Goal: Feedback & Contribution: Leave review/rating

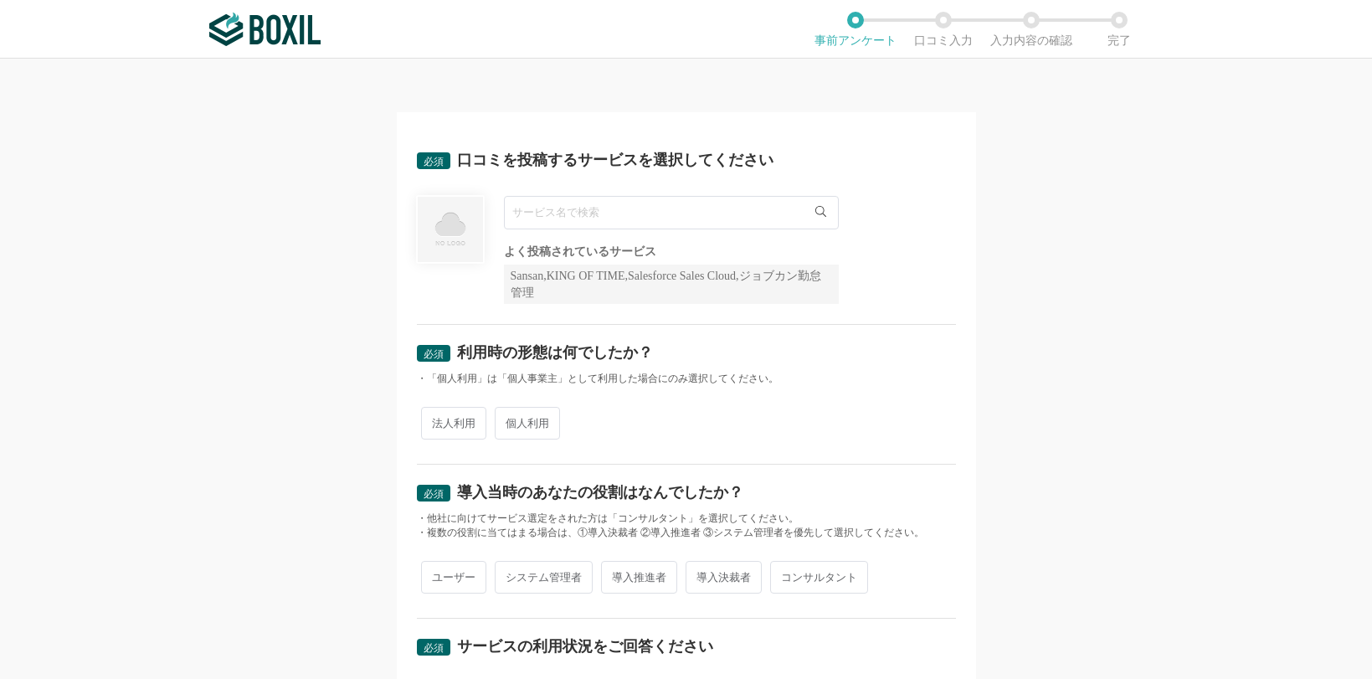
click at [687, 220] on input "text" at bounding box center [671, 212] width 335 height 33
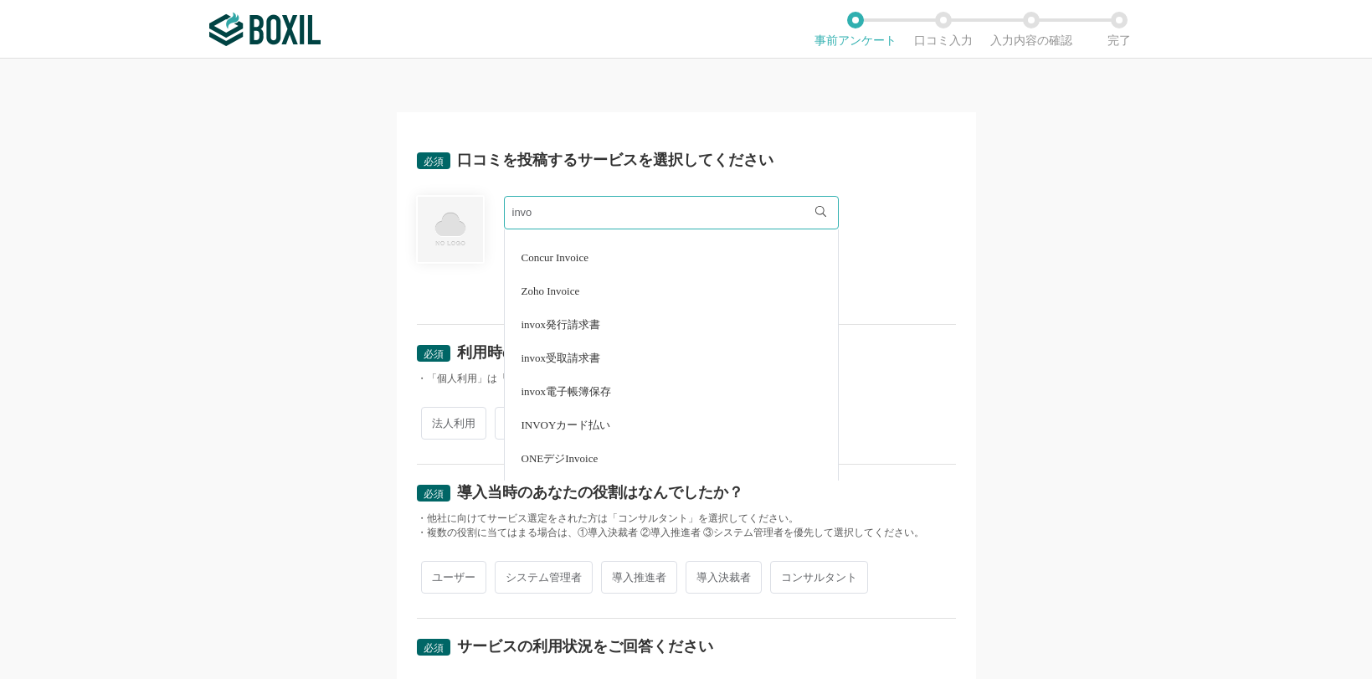
scroll to position [84, 0]
click at [613, 363] on li "invox電子帳簿保存" at bounding box center [671, 363] width 333 height 33
type input "invox電子帳簿保存"
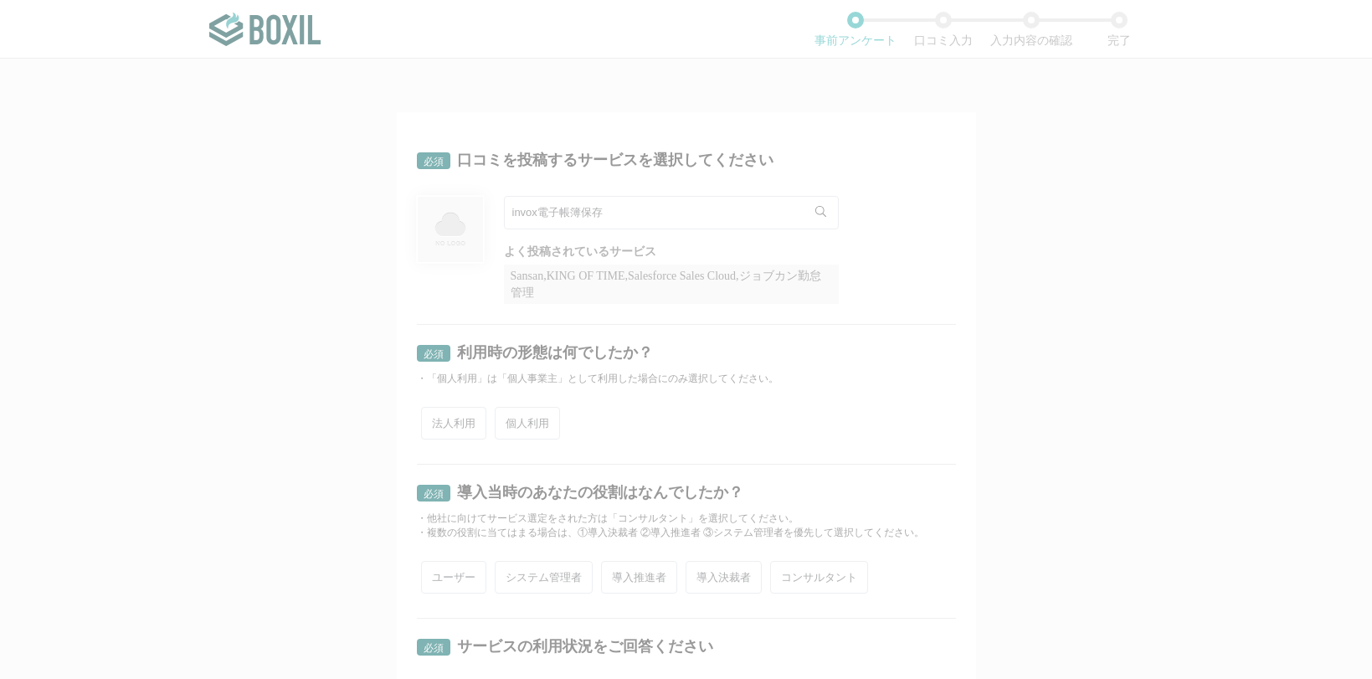
scroll to position [0, 0]
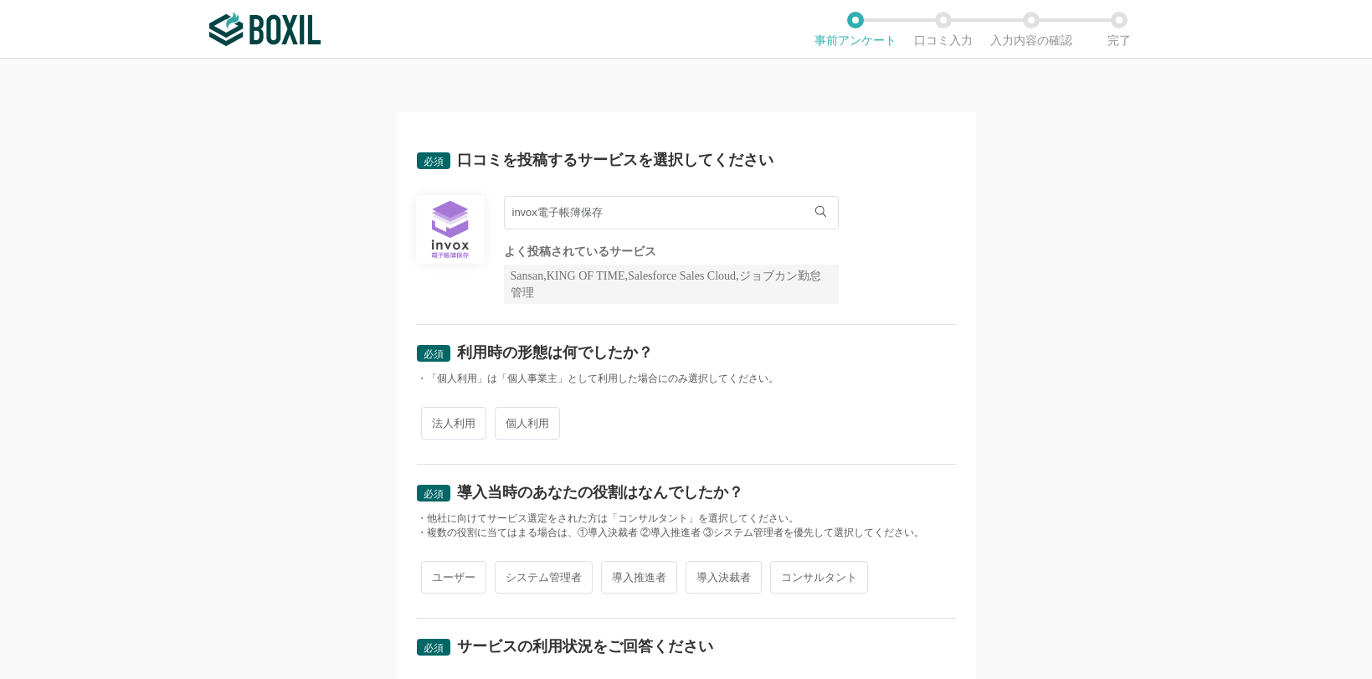
click at [1050, 252] on div "必須 口コミを投稿するサービスを選択してください invox電子帳簿保存 invox電子帳簿保存 よく投稿されているサービス Sansan,KING OF T…" at bounding box center [686, 369] width 1372 height 620
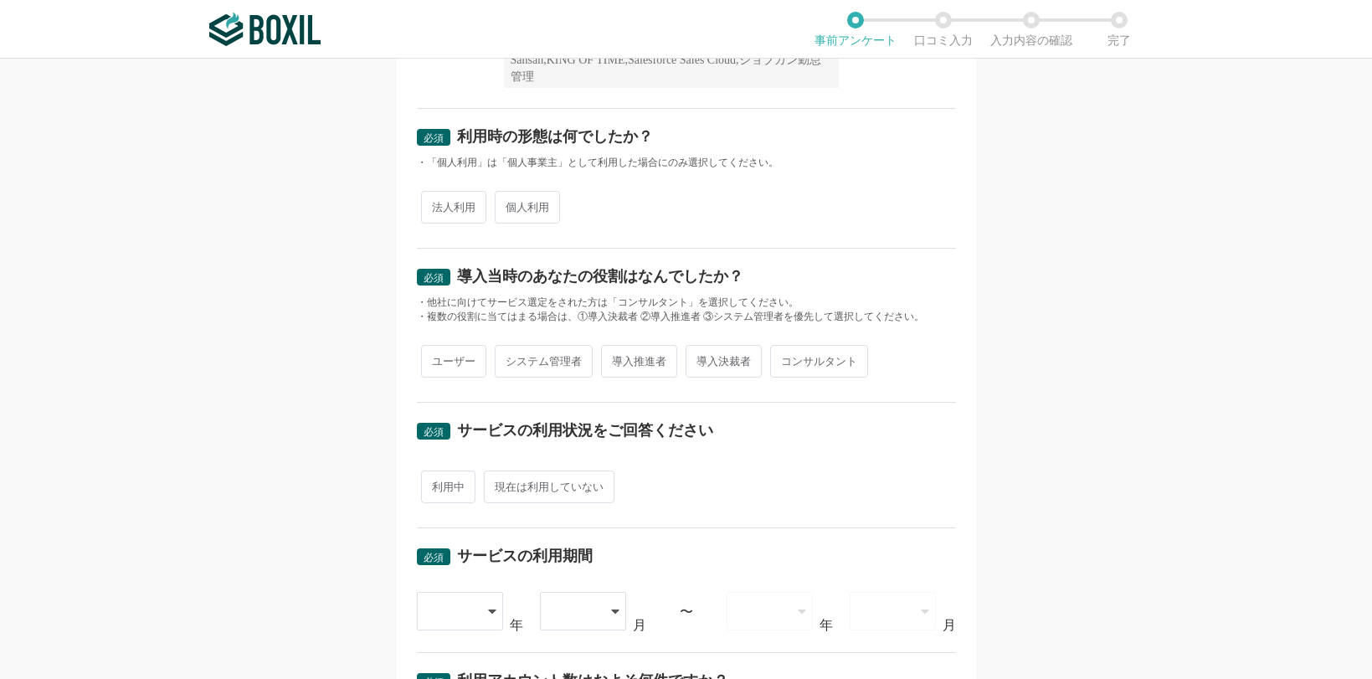
scroll to position [251, 0]
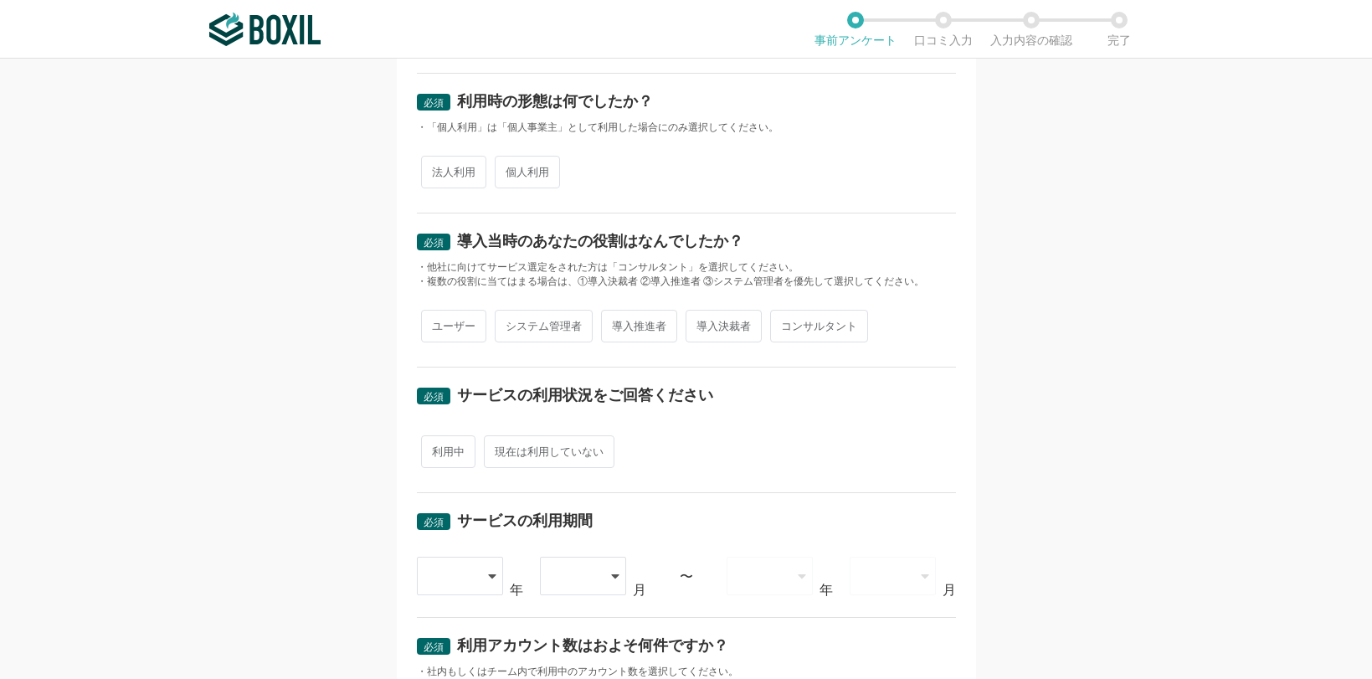
click at [449, 172] on span "法人利用" at bounding box center [453, 172] width 65 height 33
click at [436, 169] on input "法人利用" at bounding box center [430, 163] width 11 height 11
radio input "true"
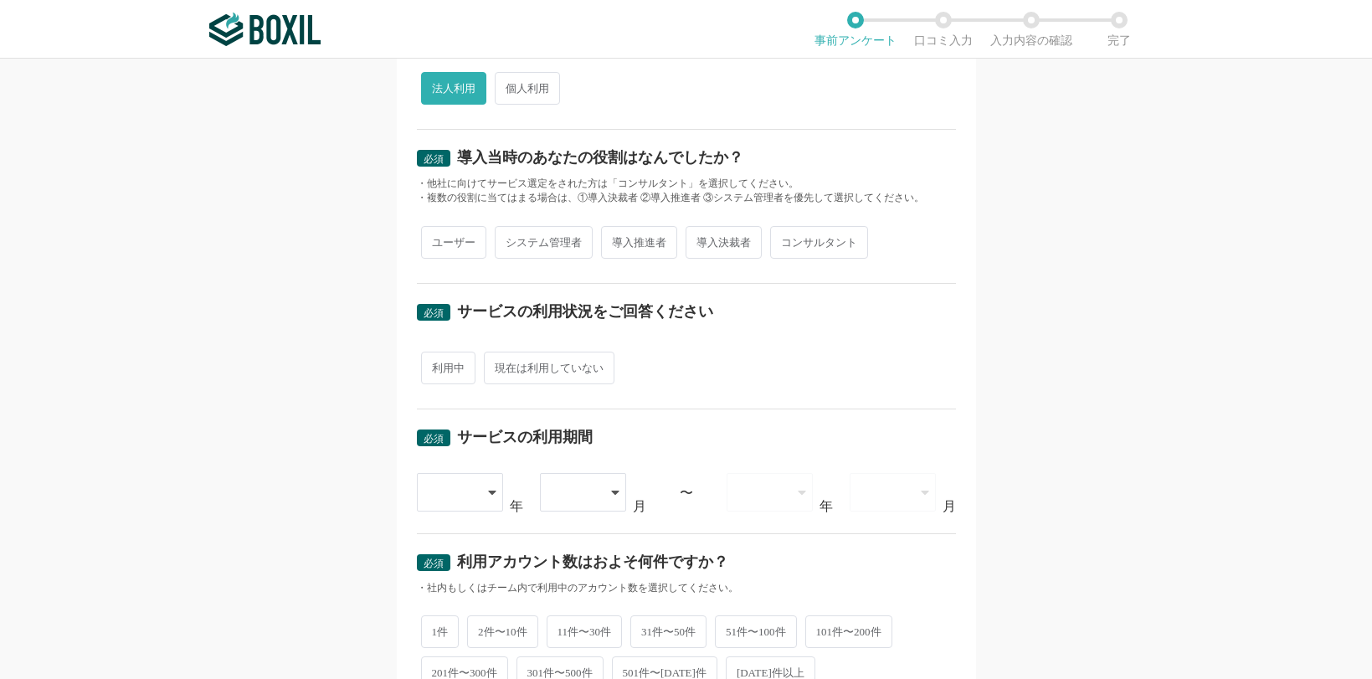
click at [717, 243] on span "導入決裁者" at bounding box center [724, 242] width 76 height 33
click at [701, 239] on input "導入決裁者" at bounding box center [695, 234] width 11 height 11
radio input "true"
click at [644, 243] on span "導入推進者" at bounding box center [639, 242] width 76 height 33
click at [616, 239] on input "導入推進者" at bounding box center [610, 234] width 11 height 11
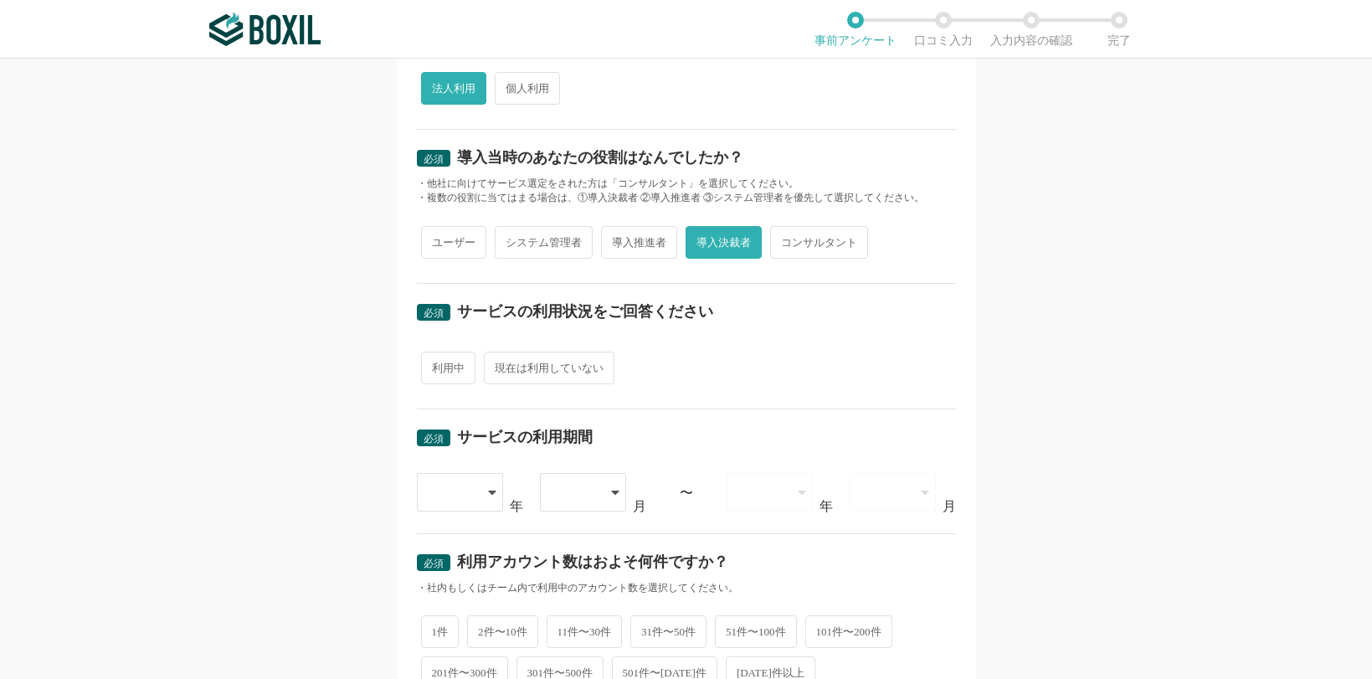
radio input "true"
radio input "false"
click at [440, 373] on span "利用中" at bounding box center [448, 368] width 54 height 33
click at [436, 365] on input "利用中" at bounding box center [430, 359] width 11 height 11
radio input "true"
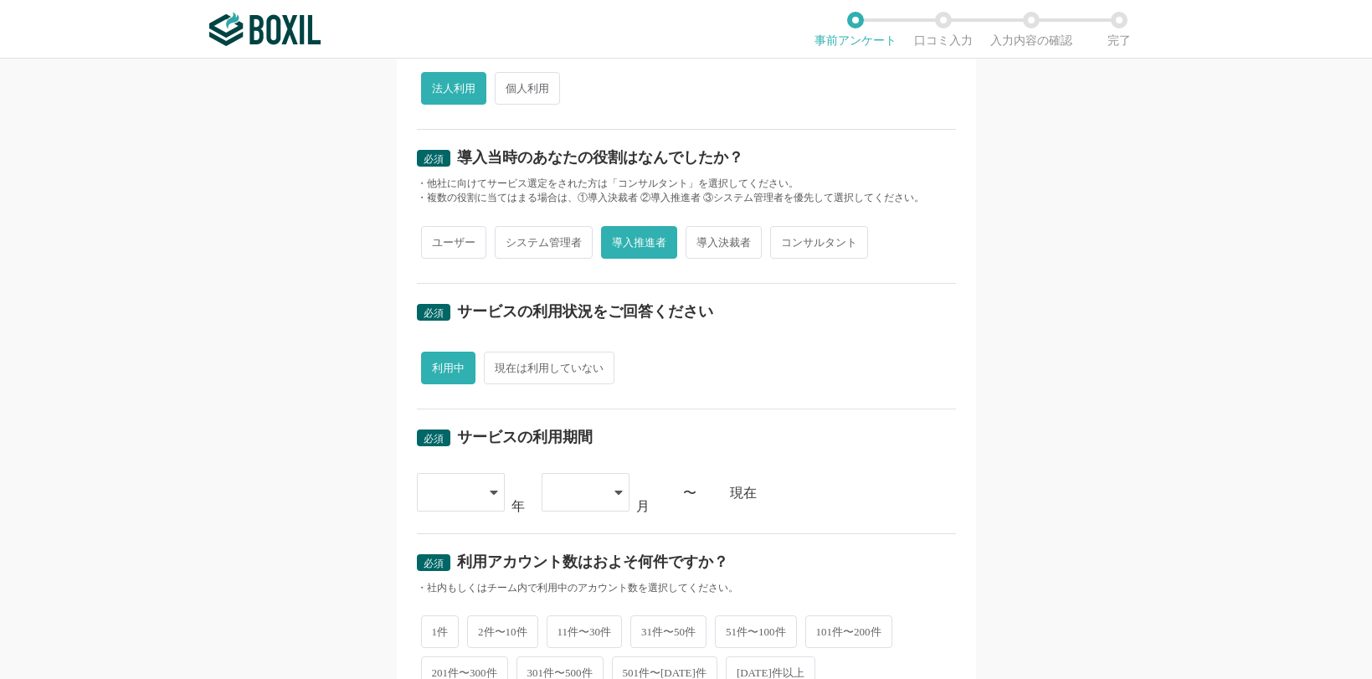
click at [490, 496] on icon at bounding box center [494, 492] width 8 height 13
click at [471, 543] on li "[DATE]" at bounding box center [461, 540] width 88 height 40
click at [490, 493] on icon at bounding box center [494, 492] width 8 height 13
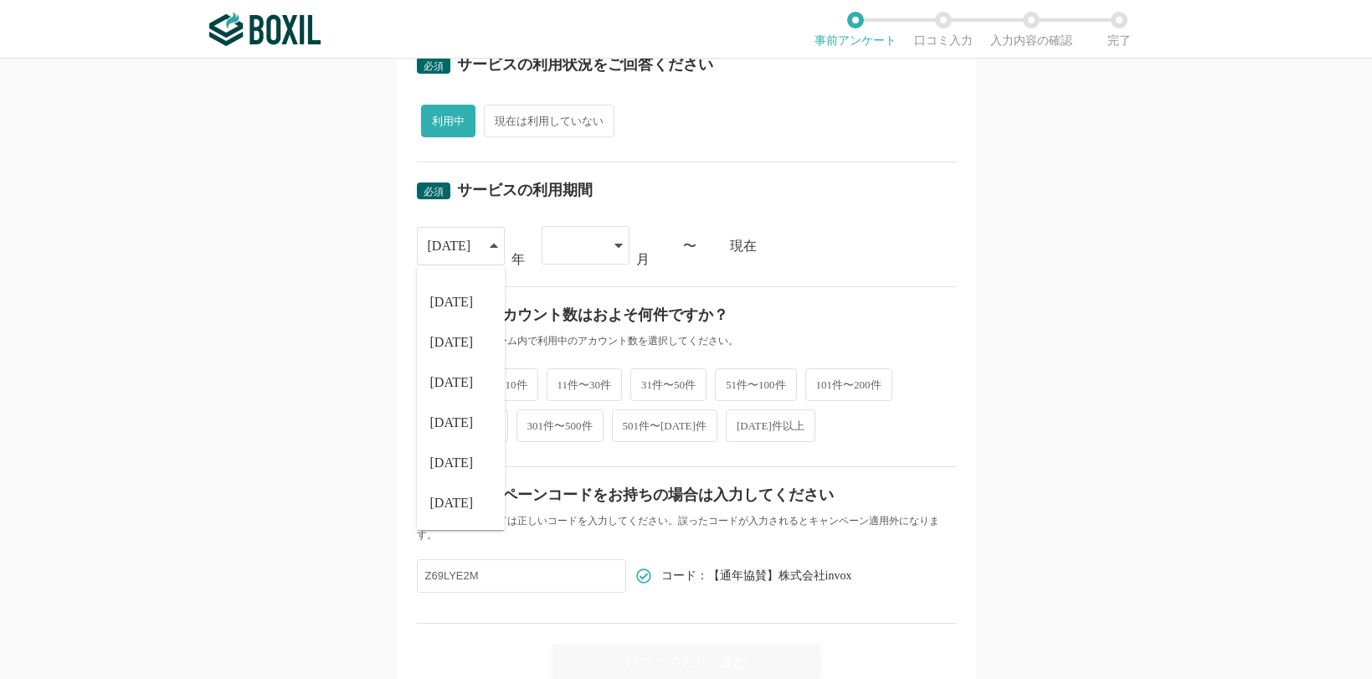
scroll to position [586, 0]
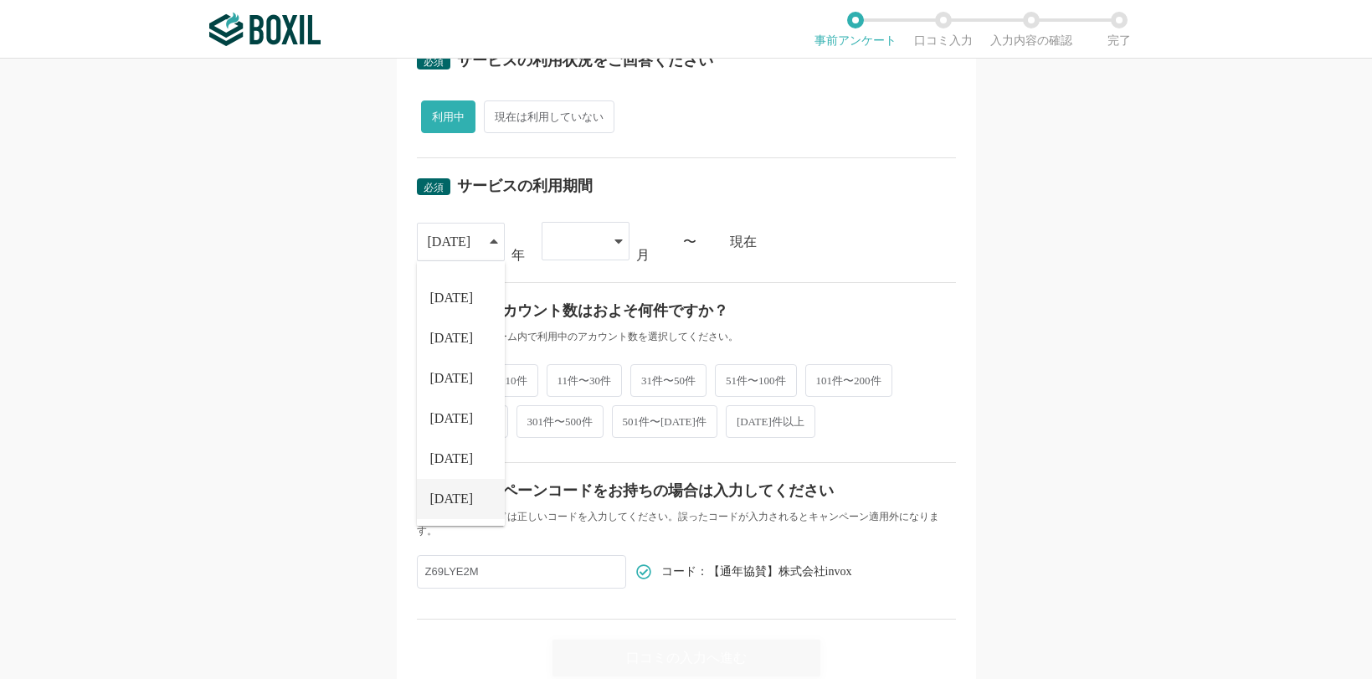
click at [453, 507] on li "[DATE]" at bounding box center [461, 499] width 88 height 40
click at [615, 244] on icon at bounding box center [619, 240] width 8 height 13
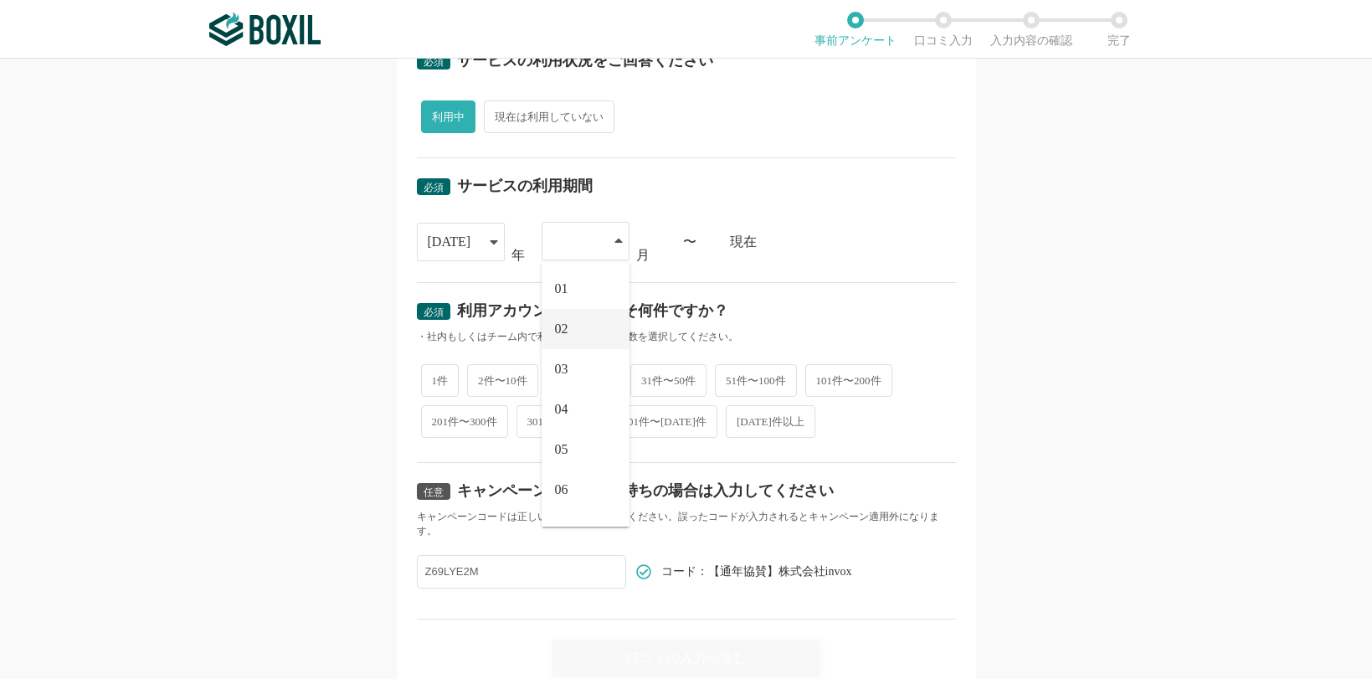
click at [584, 331] on li "02" at bounding box center [586, 329] width 88 height 40
click at [985, 239] on div "必須 口コミを投稿するサービスを選択してください invox電子帳簿保存 invox電子帳簿保存 よく投稿されているサービス Sansan,KING OF T…" at bounding box center [686, 369] width 1372 height 620
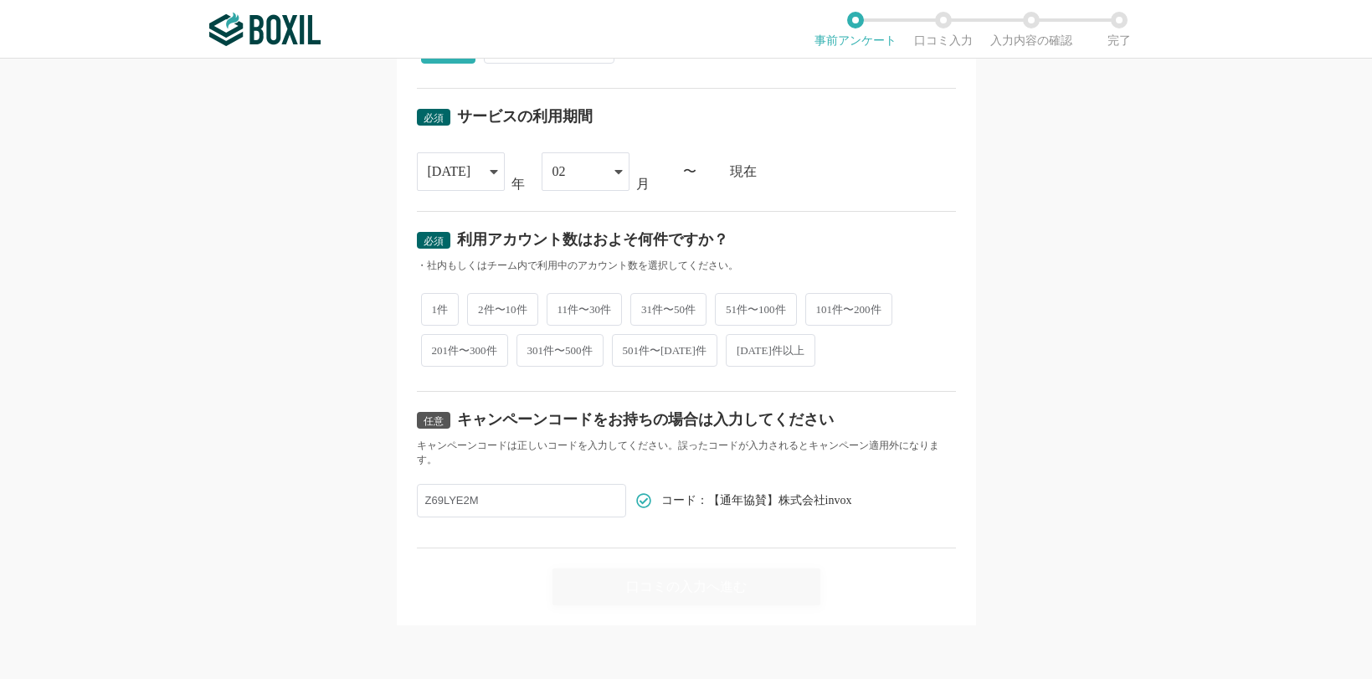
click at [668, 307] on span "31件〜50件" at bounding box center [668, 309] width 76 height 33
click at [646, 306] on input "31件〜50件" at bounding box center [640, 301] width 11 height 11
radio input "true"
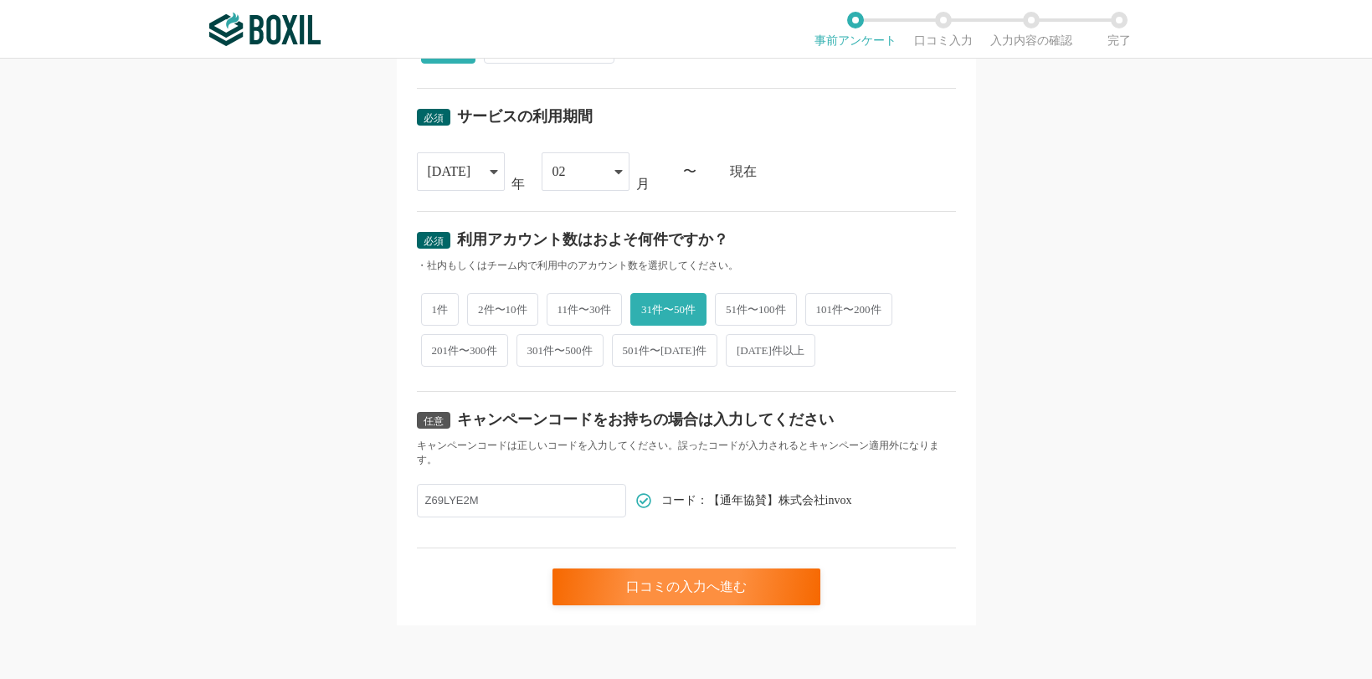
click at [1134, 329] on div "必須 口コミを投稿するサービスを選択してください invox電子帳簿保存 invox電子帳簿保存 よく投稿されているサービス Sansan,KING OF T…" at bounding box center [686, 369] width 1372 height 620
click at [1025, 486] on div "必須 口コミを投稿するサービスを選択してください invox電子帳簿保存 invox電子帳簿保存 よく投稿されているサービス Sansan,KING OF T…" at bounding box center [686, 369] width 1372 height 620
click at [448, 496] on input "Z69LYE2M" at bounding box center [521, 500] width 209 height 33
click at [584, 502] on input "Z69LYE2M" at bounding box center [521, 500] width 209 height 33
drag, startPoint x: 512, startPoint y: 499, endPoint x: 325, endPoint y: 499, distance: 187.5
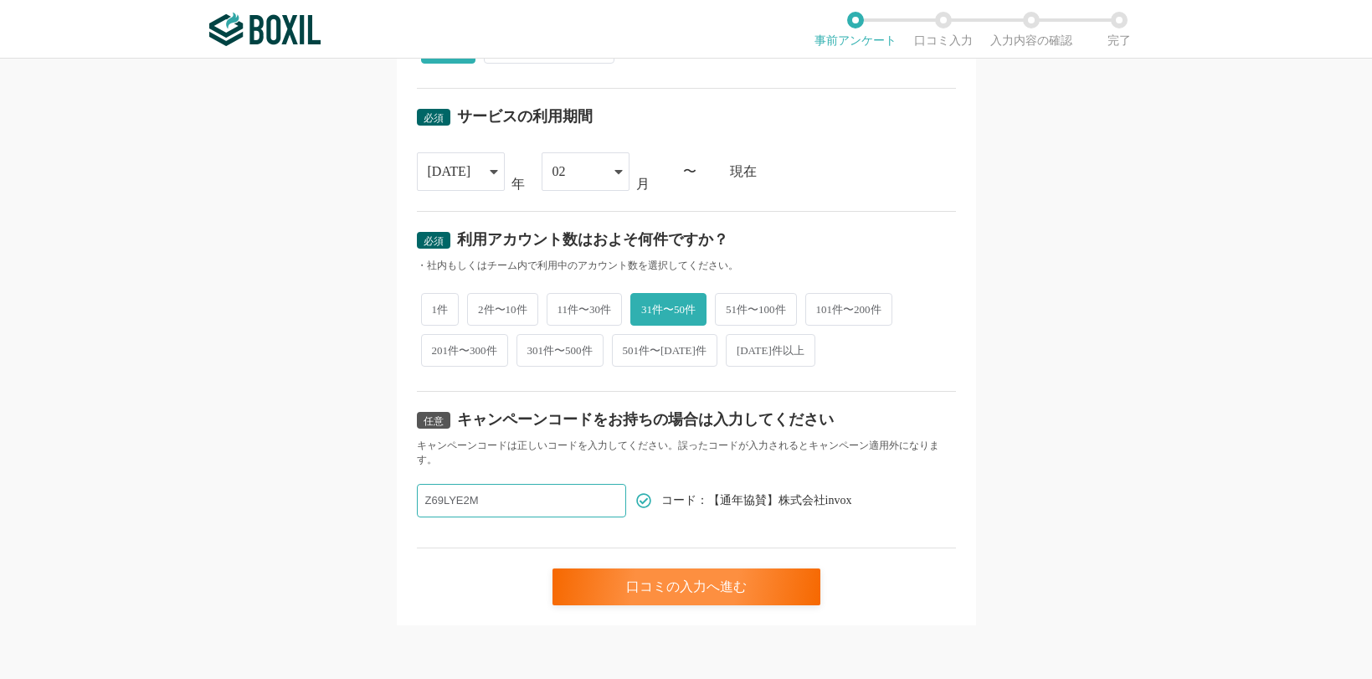
click at [325, 499] on div "必須 口コミを投稿するサービスを選択してください invox電子帳簿保存 invox電子帳簿保存 よく投稿されているサービス Sansan,KING OF T…" at bounding box center [686, 369] width 1372 height 620
click at [1024, 496] on div "必須 口コミを投稿するサービスを選択してください invox電子帳簿保存 invox電子帳簿保存 よく投稿されているサービス Sansan,KING OF T…" at bounding box center [686, 369] width 1372 height 620
click at [734, 584] on div "口コミの入力へ進む" at bounding box center [687, 587] width 268 height 37
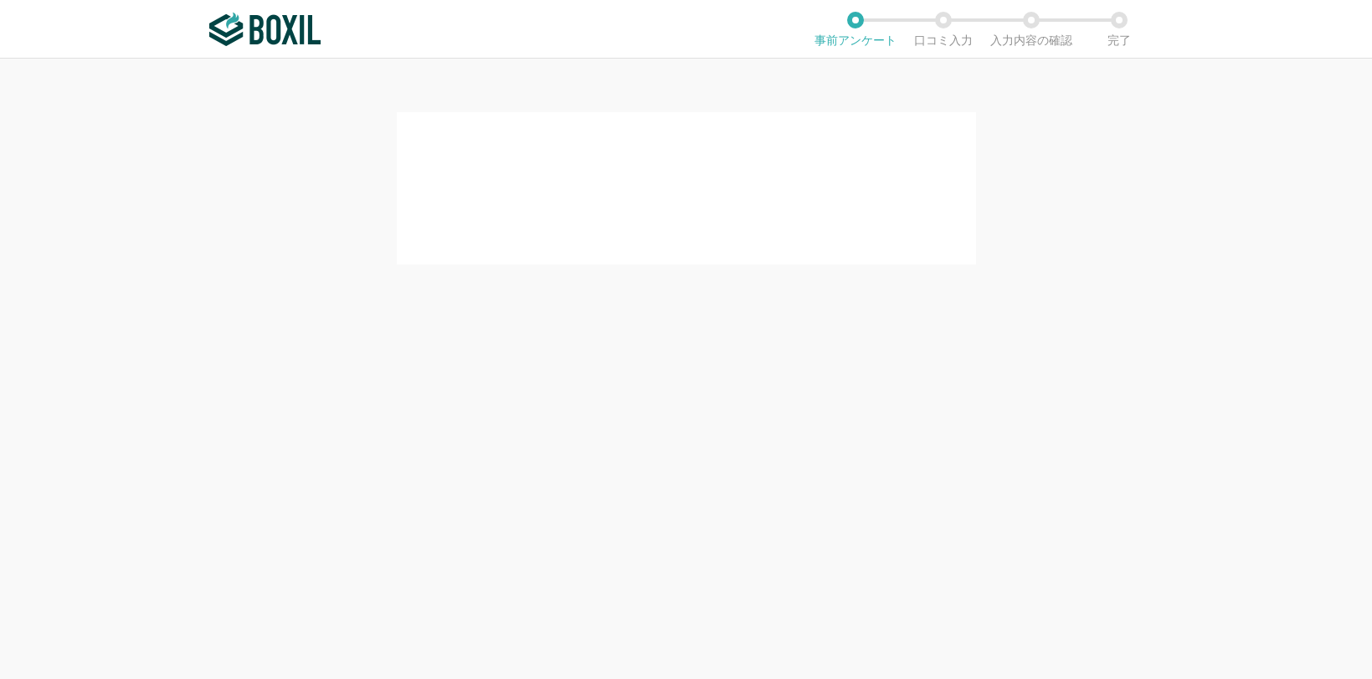
scroll to position [0, 0]
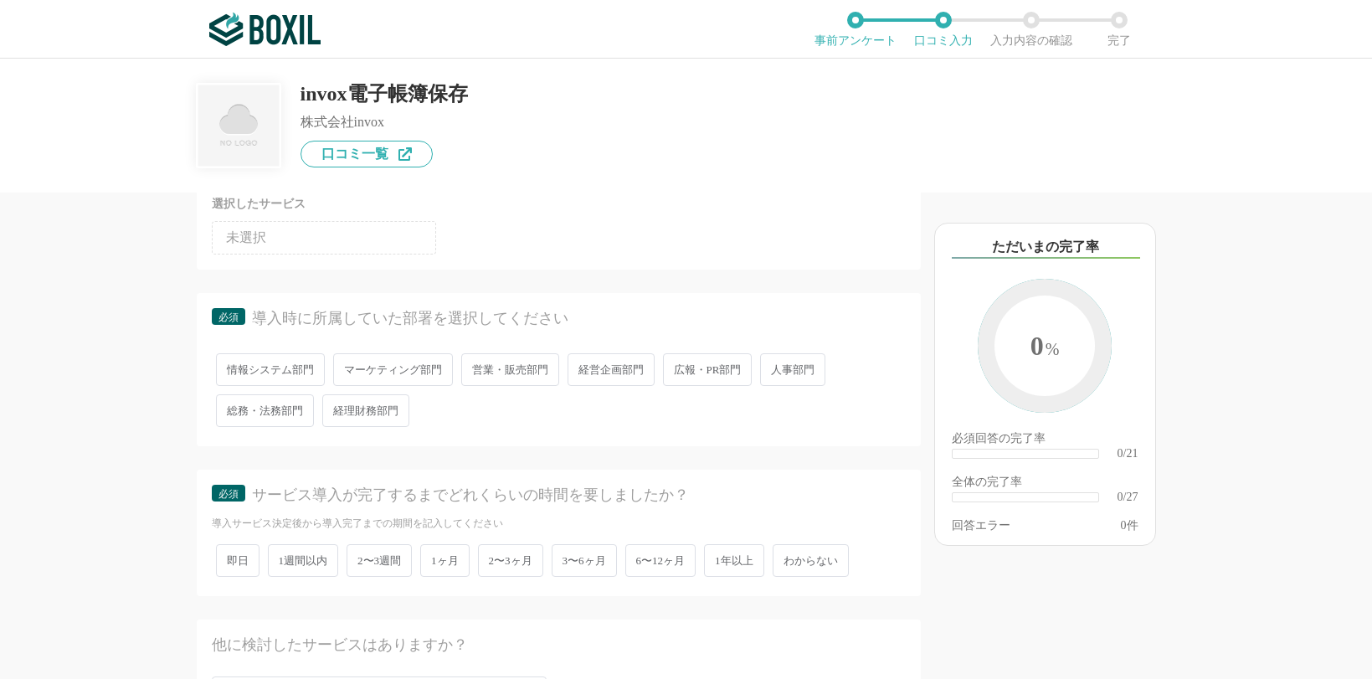
scroll to position [167, 0]
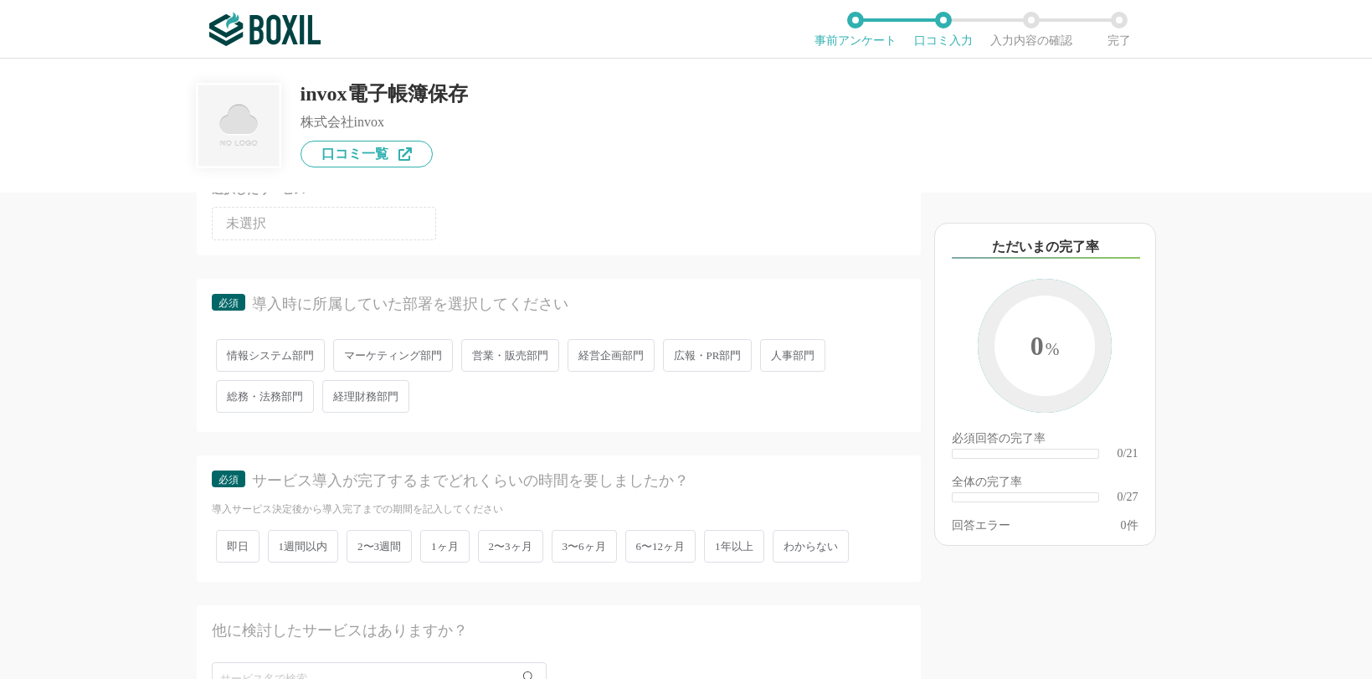
click at [291, 363] on span "情報システム部門" at bounding box center [270, 355] width 109 height 33
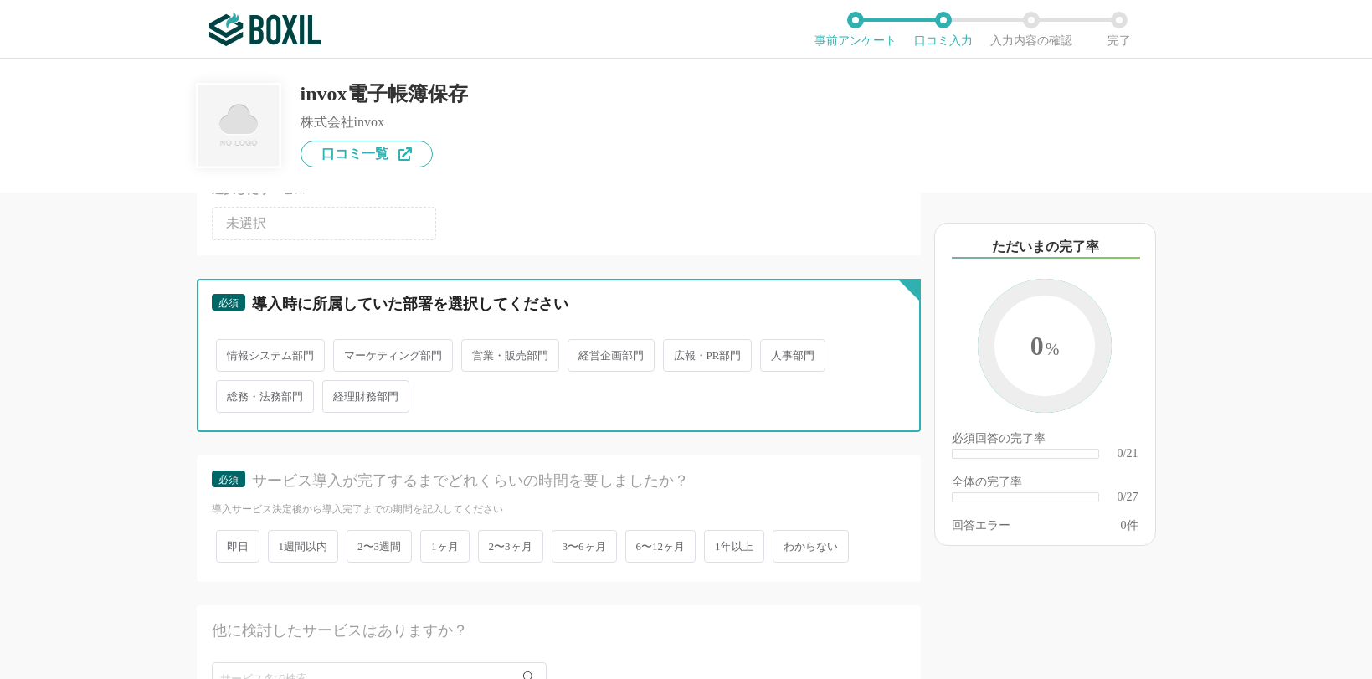
click at [231, 352] on input "情報システム部門" at bounding box center [225, 347] width 11 height 11
radio input "true"
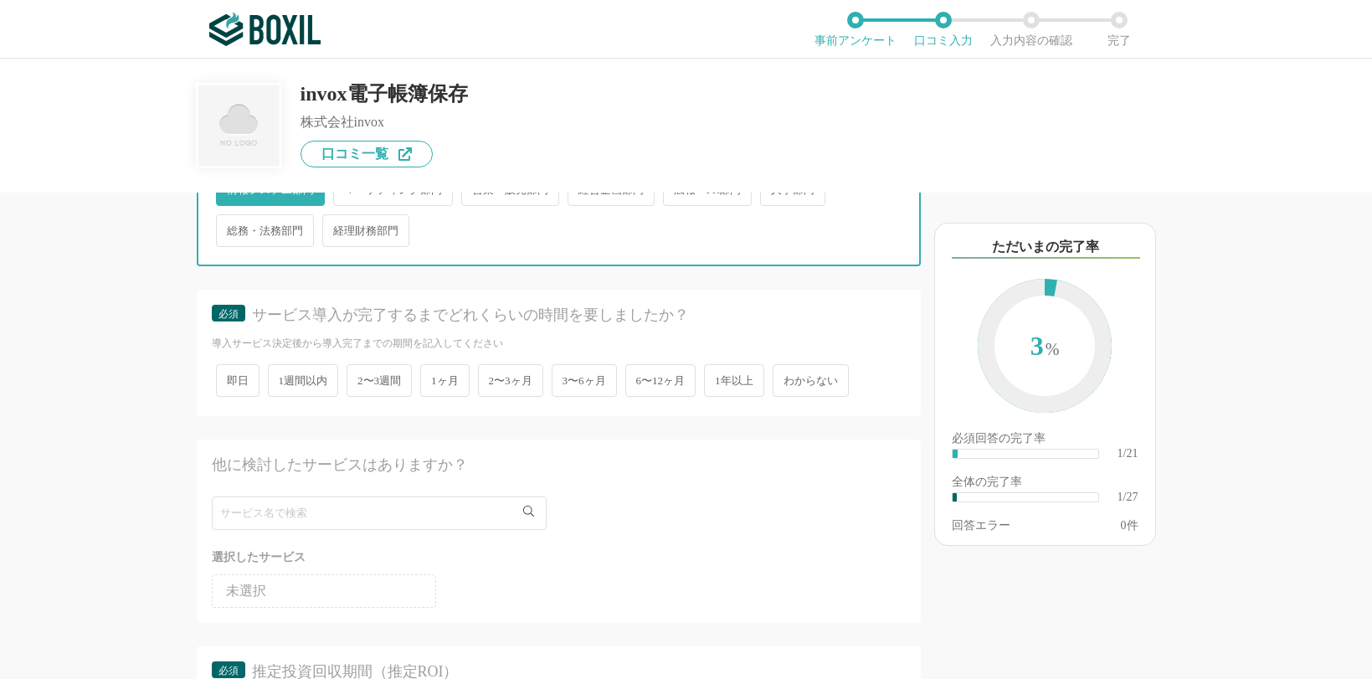
scroll to position [335, 0]
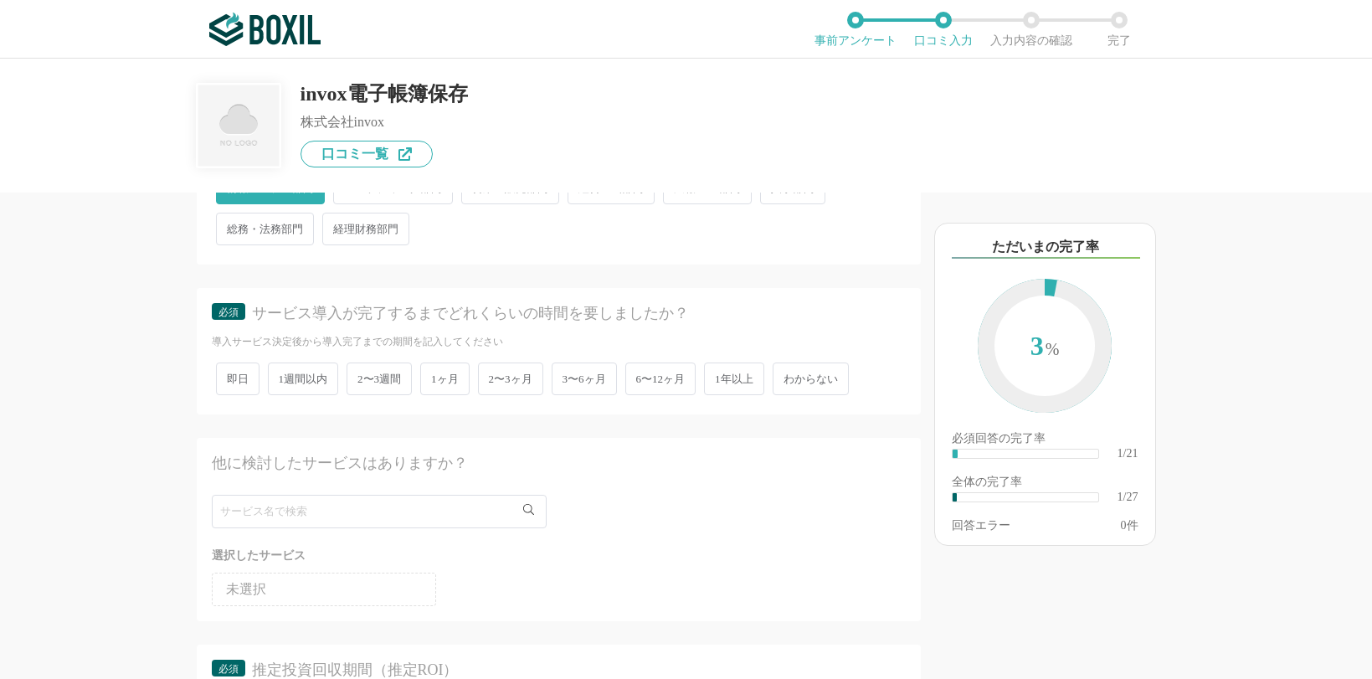
click at [509, 385] on span "2〜3ヶ月" at bounding box center [510, 379] width 65 height 33
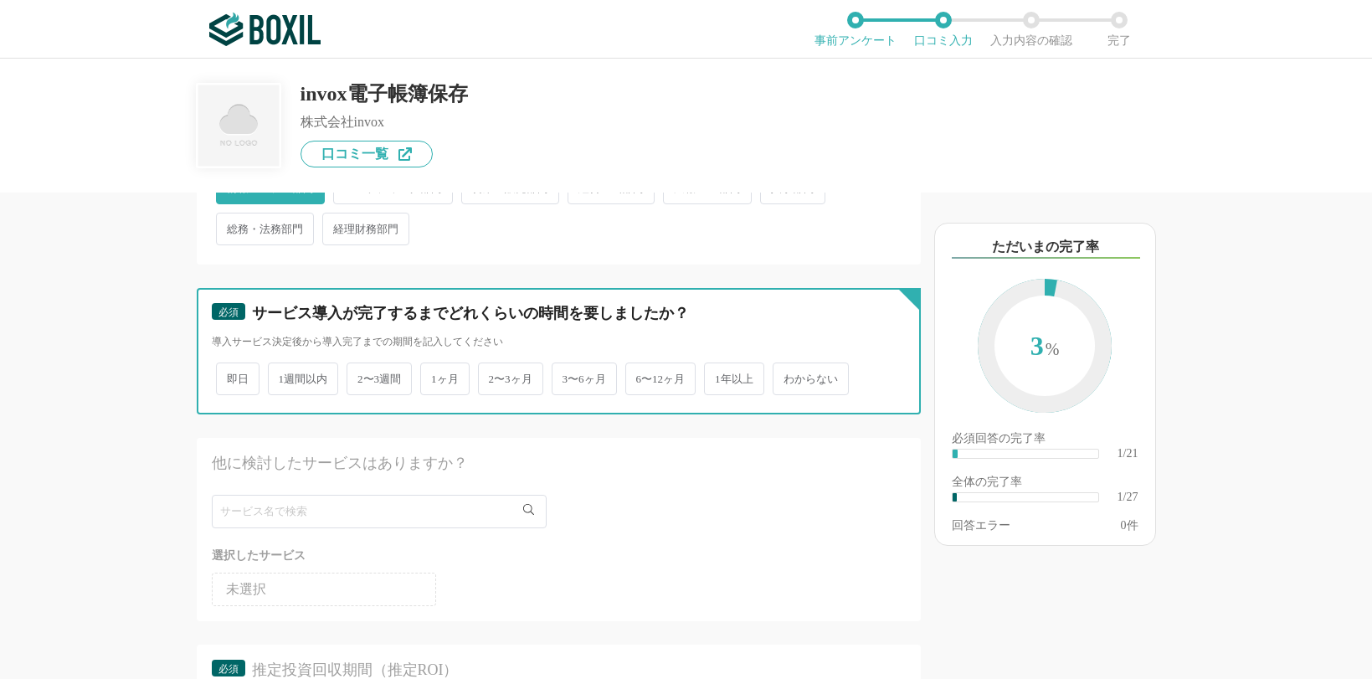
click at [493, 376] on input "2〜3ヶ月" at bounding box center [487, 370] width 11 height 11
radio input "true"
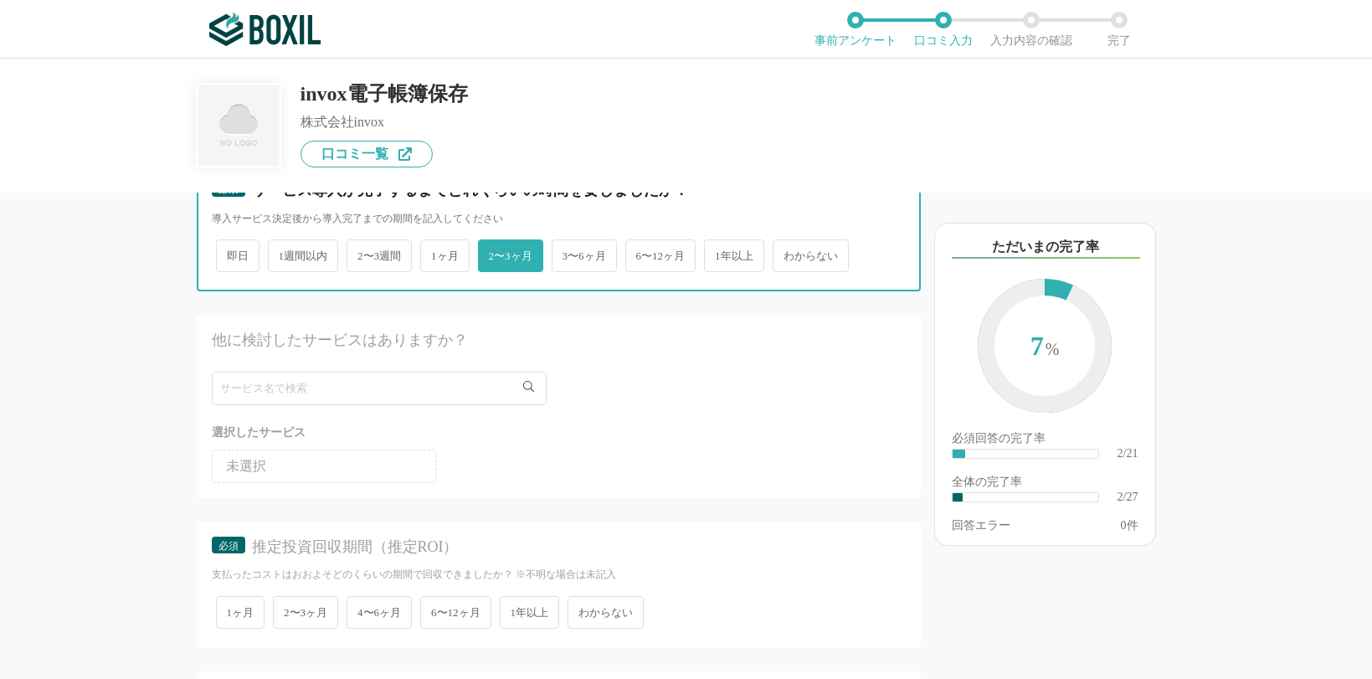
scroll to position [419, 0]
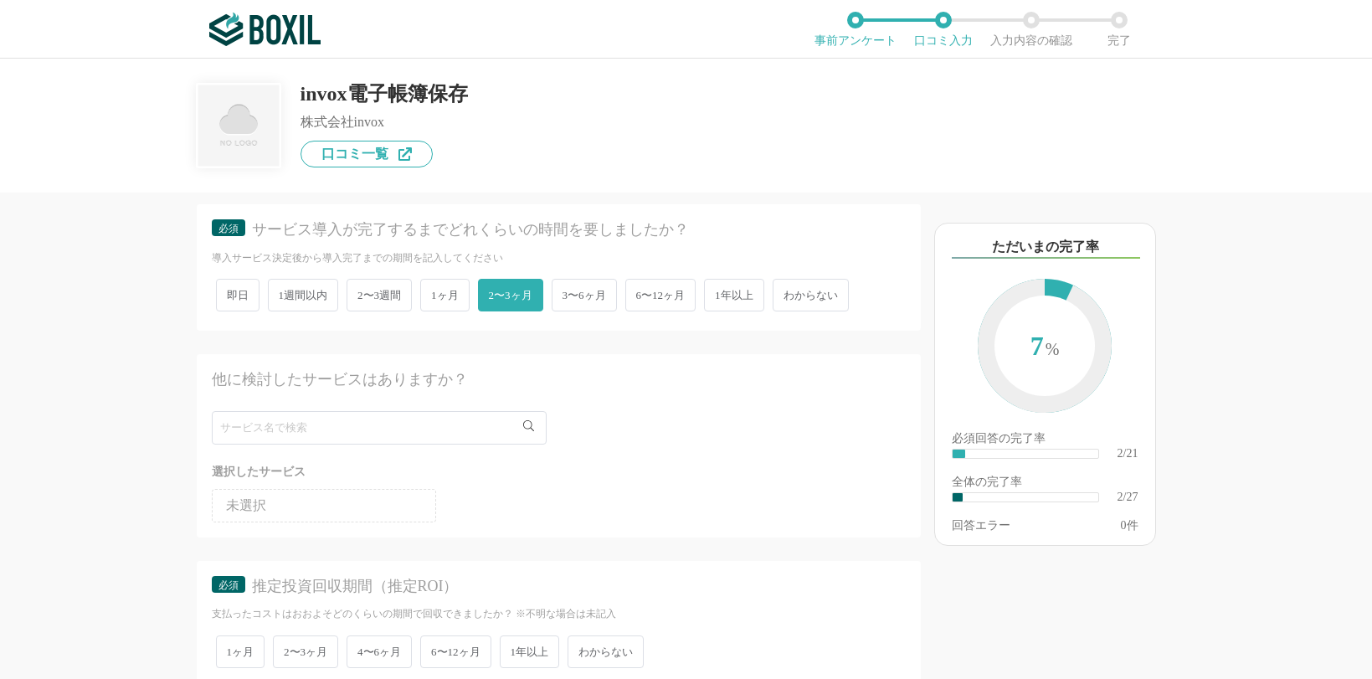
click at [650, 457] on div "選択したサービス 未選択" at bounding box center [559, 466] width 694 height 111
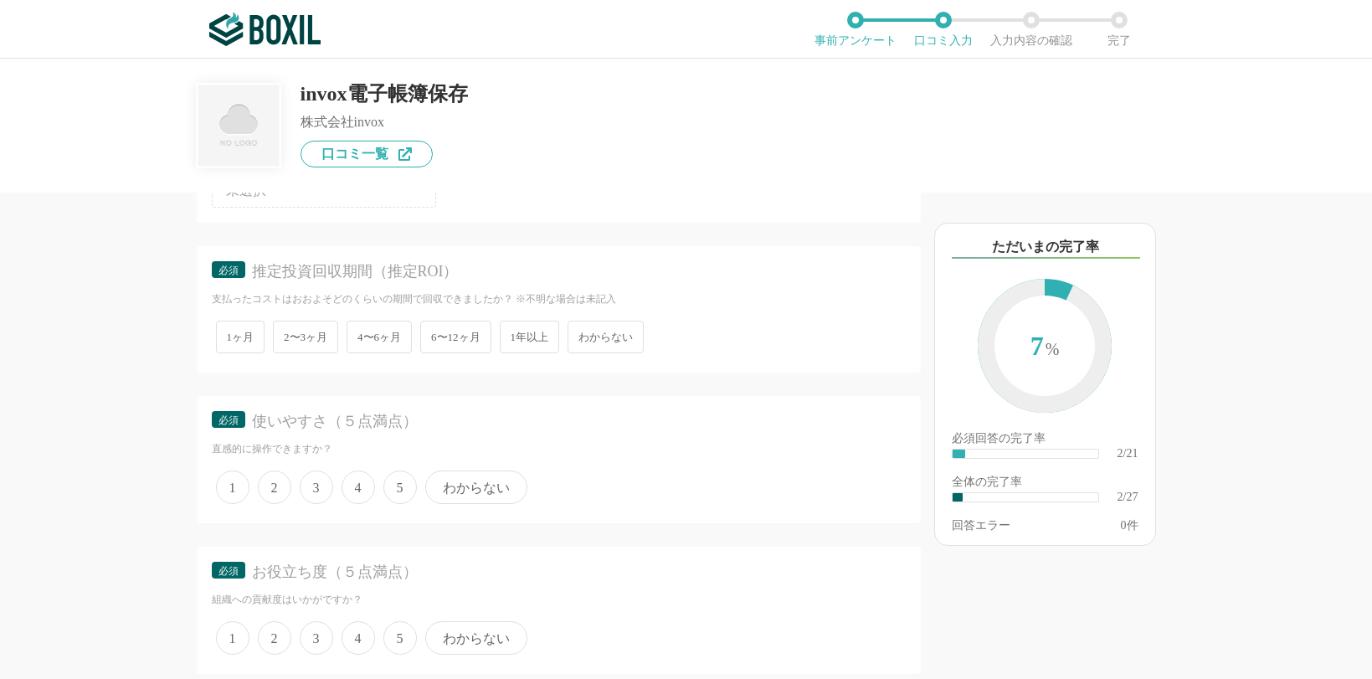
scroll to position [754, 0]
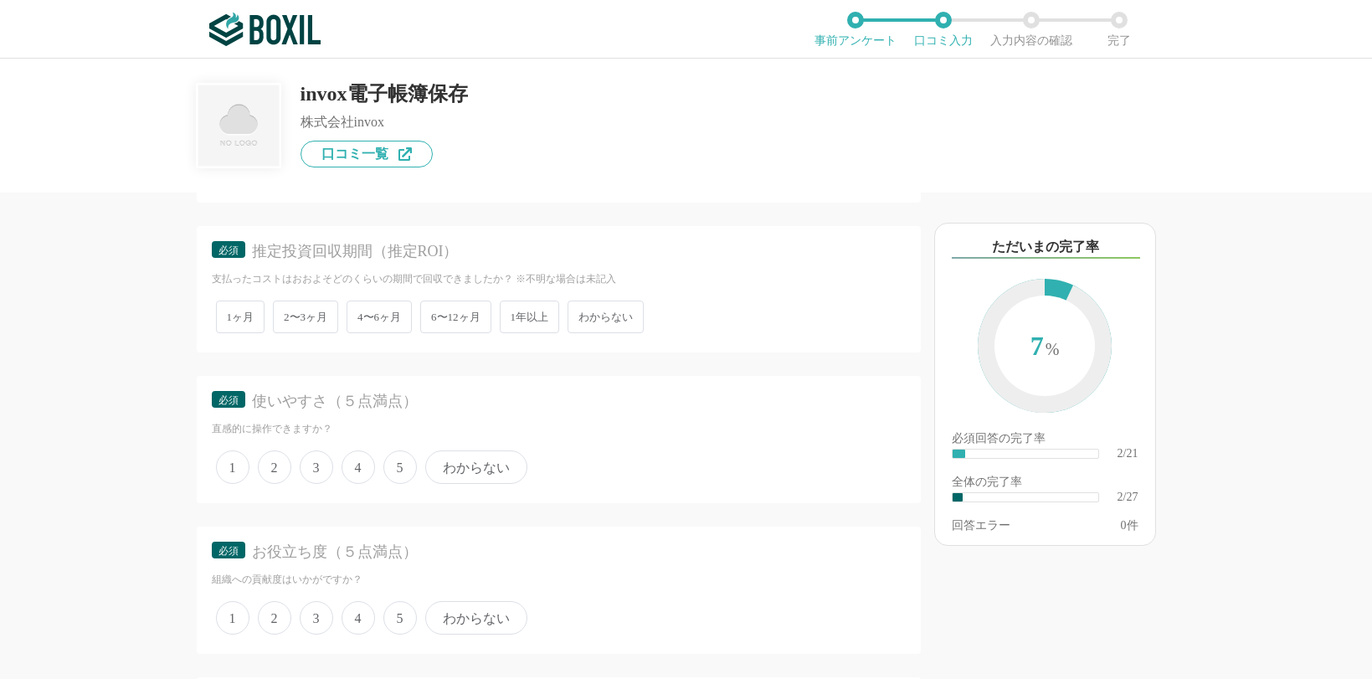
click at [620, 317] on span "わからない" at bounding box center [606, 317] width 76 height 33
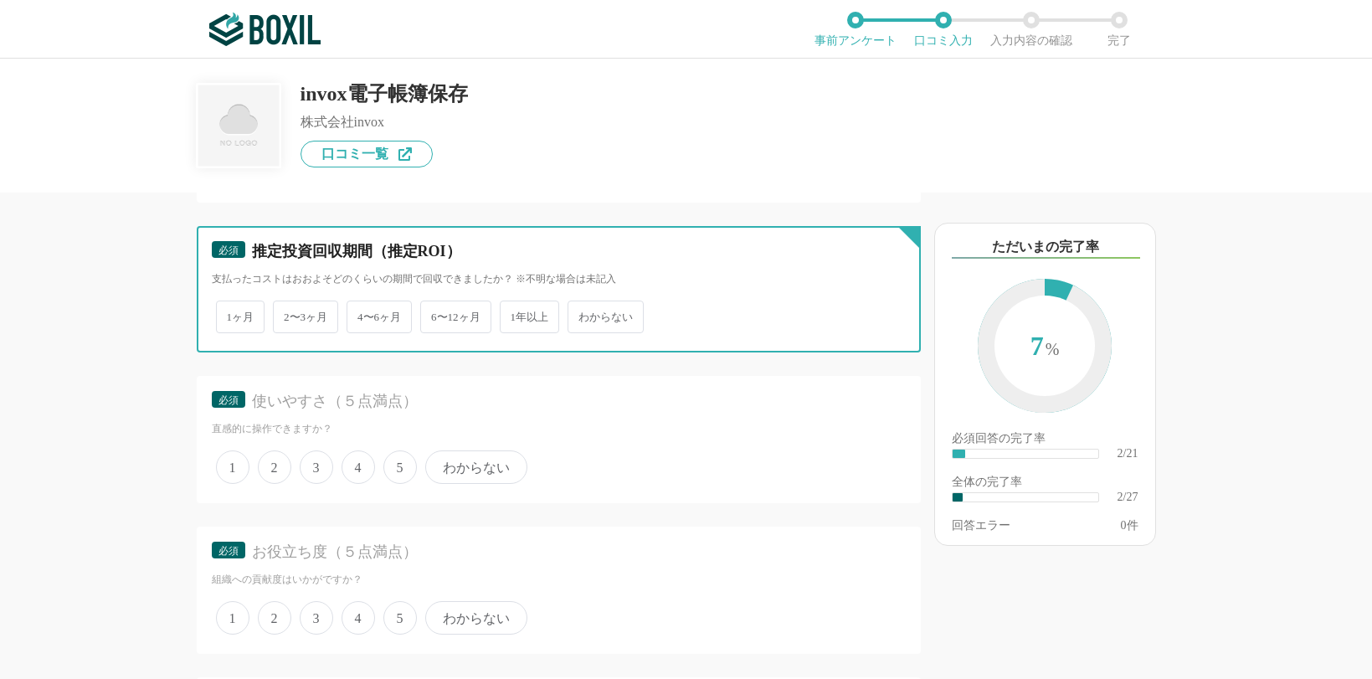
click at [583, 314] on input "わからない" at bounding box center [577, 308] width 11 height 11
radio input "true"
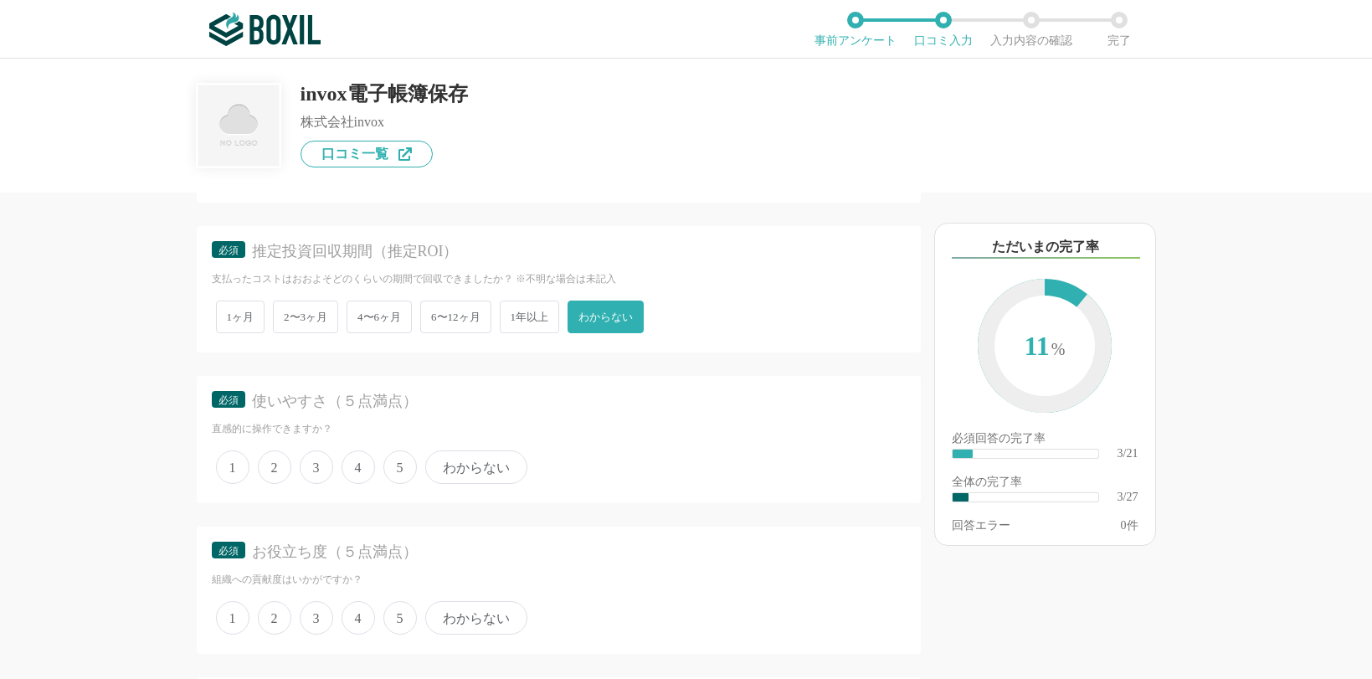
click at [543, 413] on div "必須 使いやすさ（５点満点）" at bounding box center [559, 406] width 694 height 31
click at [468, 319] on span "6〜12ヶ月" at bounding box center [455, 317] width 71 height 33
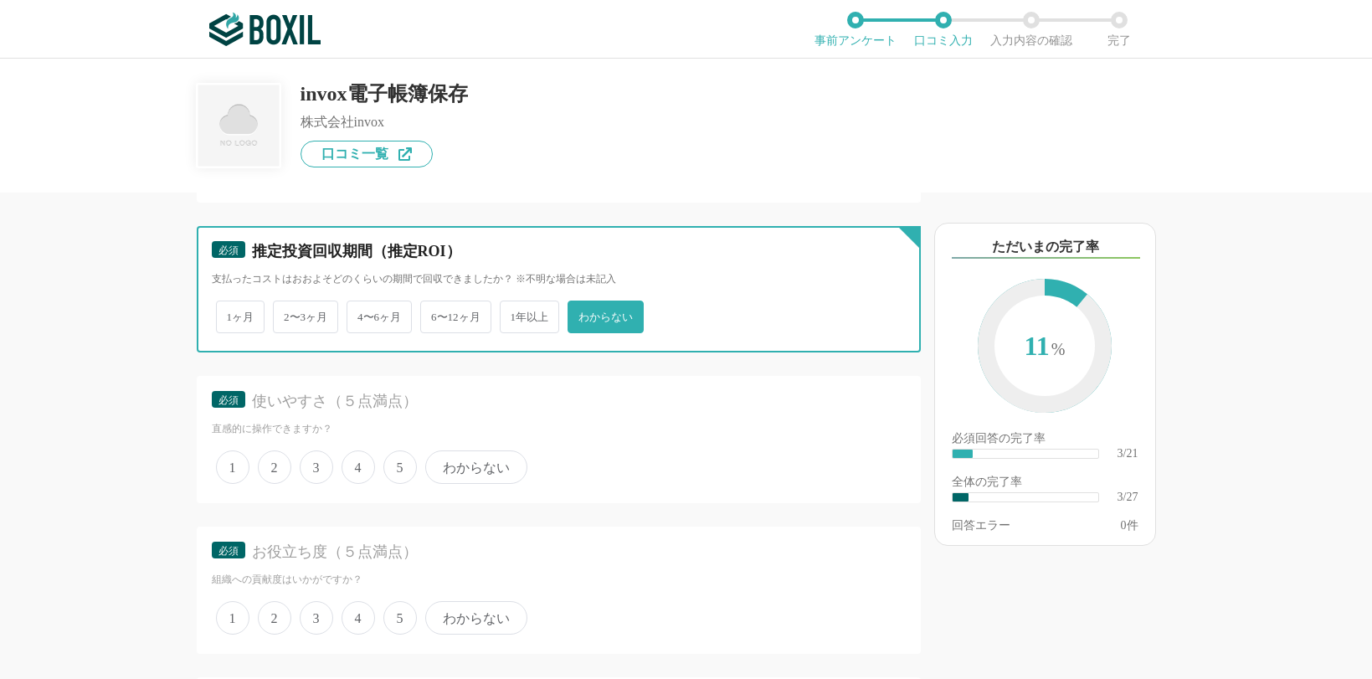
click at [435, 314] on input "6〜12ヶ月" at bounding box center [429, 308] width 11 height 11
radio input "true"
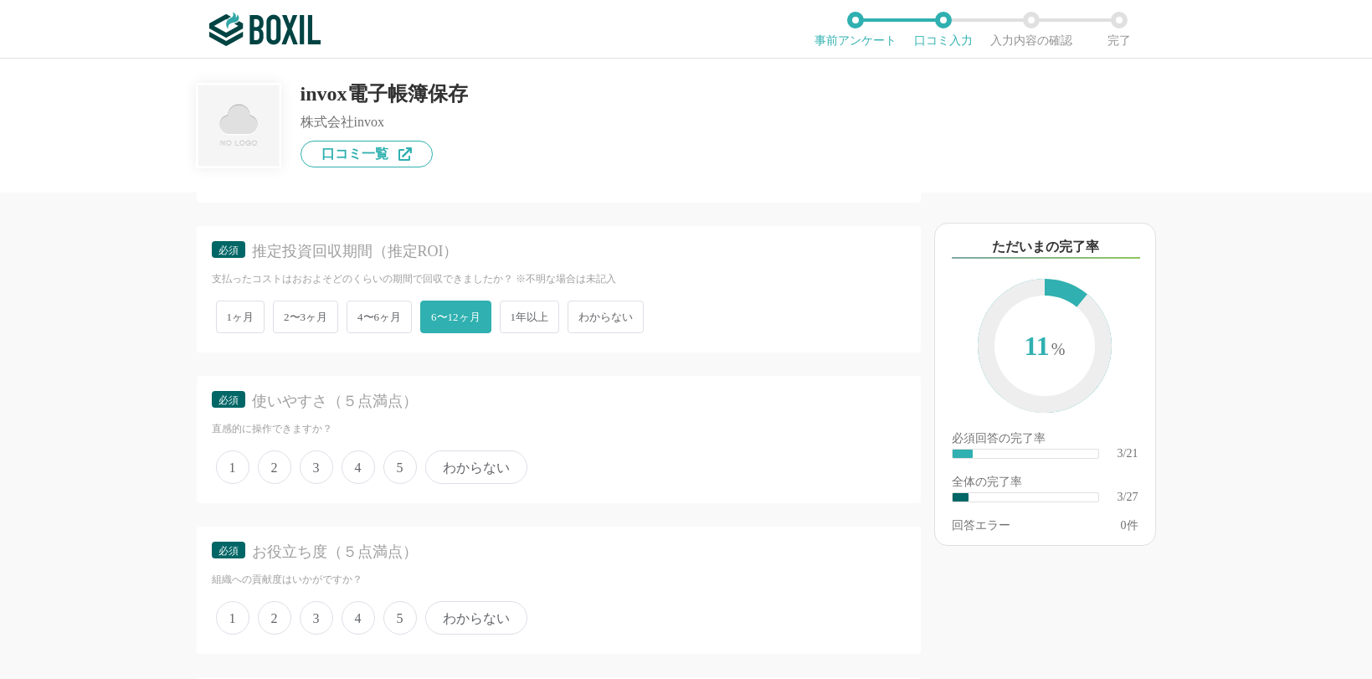
click at [601, 417] on div "必須 使いやすさ（５点満点）" at bounding box center [559, 406] width 694 height 31
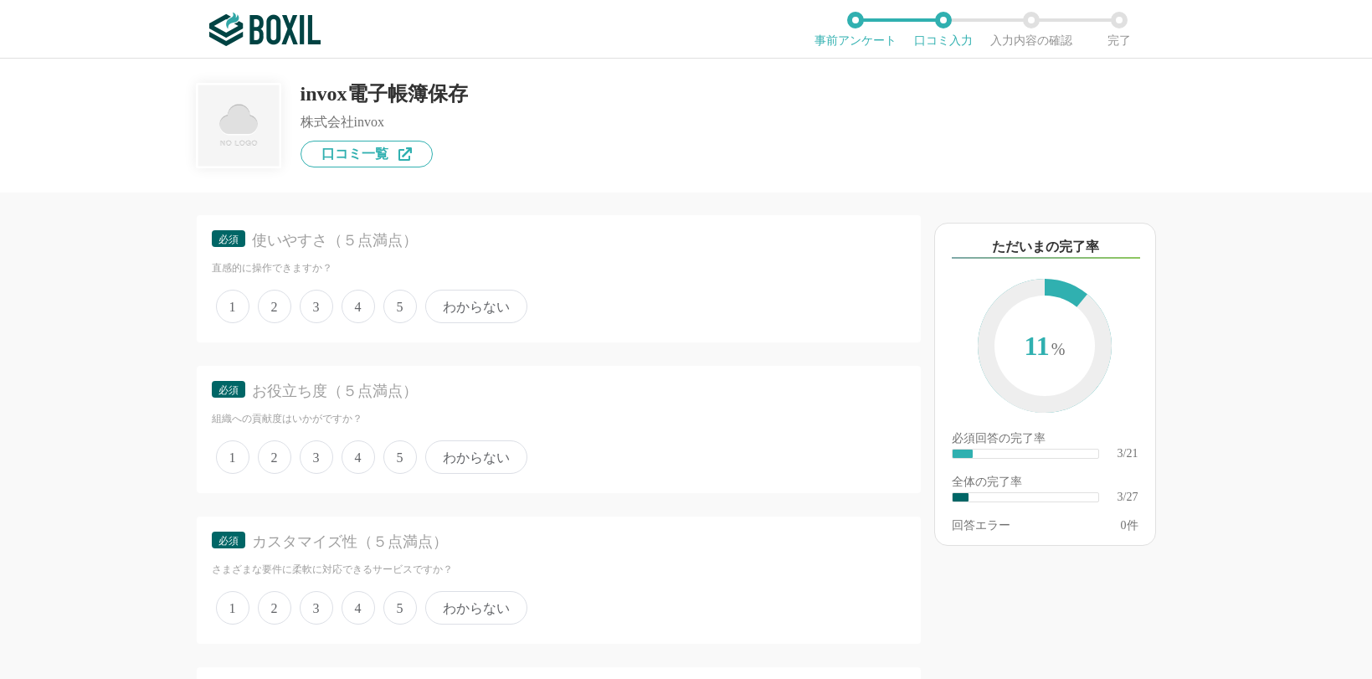
scroll to position [921, 0]
click at [405, 299] on span "5" at bounding box center [399, 299] width 33 height 33
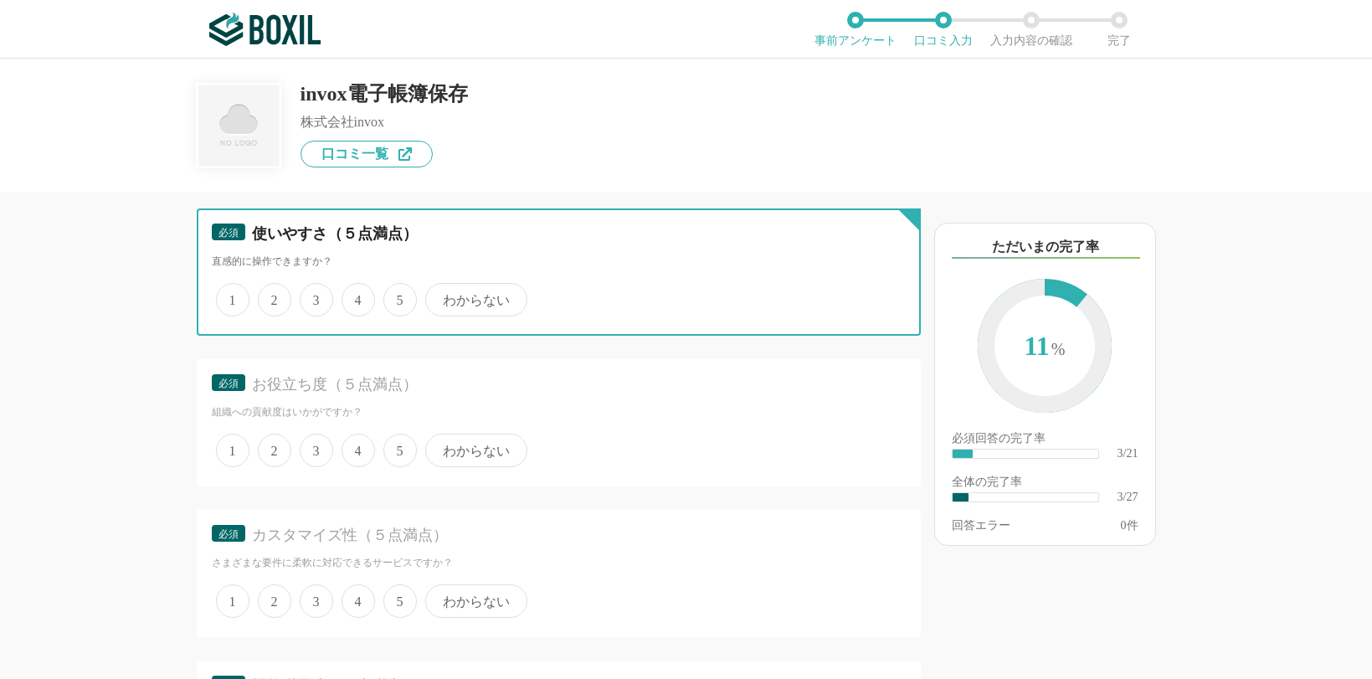
click at [399, 296] on input "5" at bounding box center [393, 291] width 11 height 11
radio input "true"
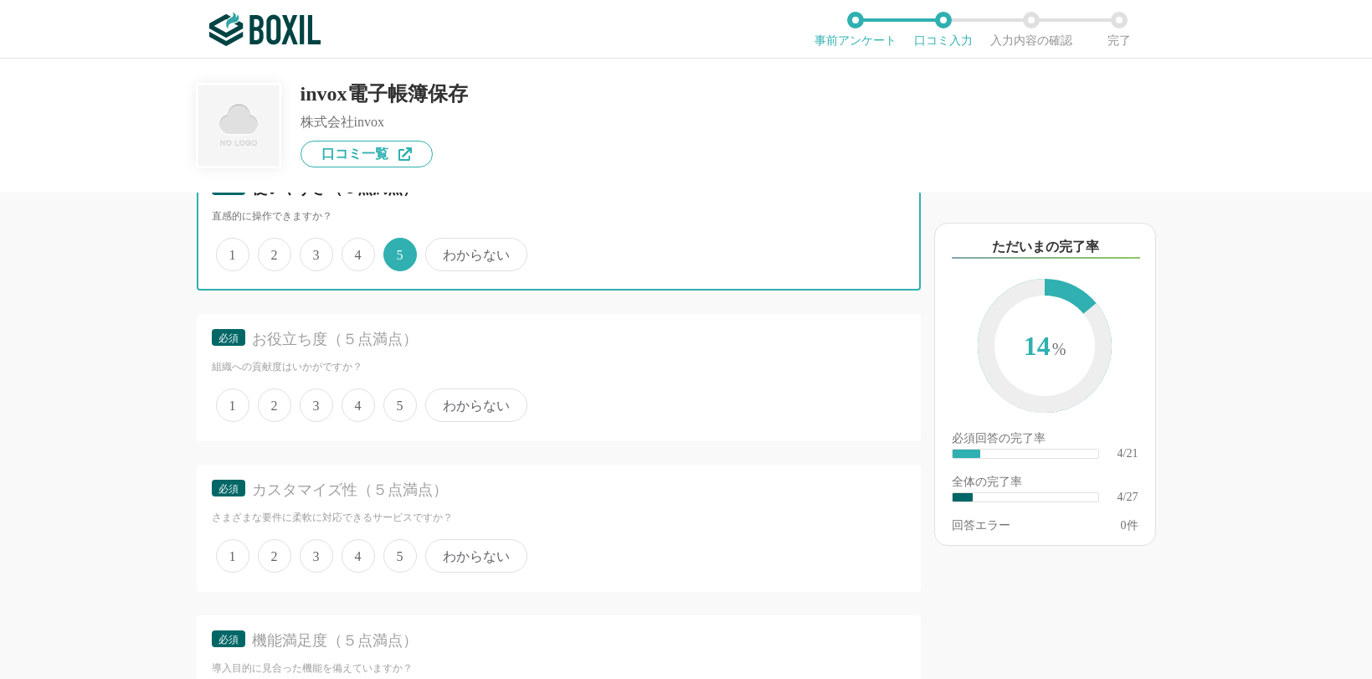
scroll to position [1005, 0]
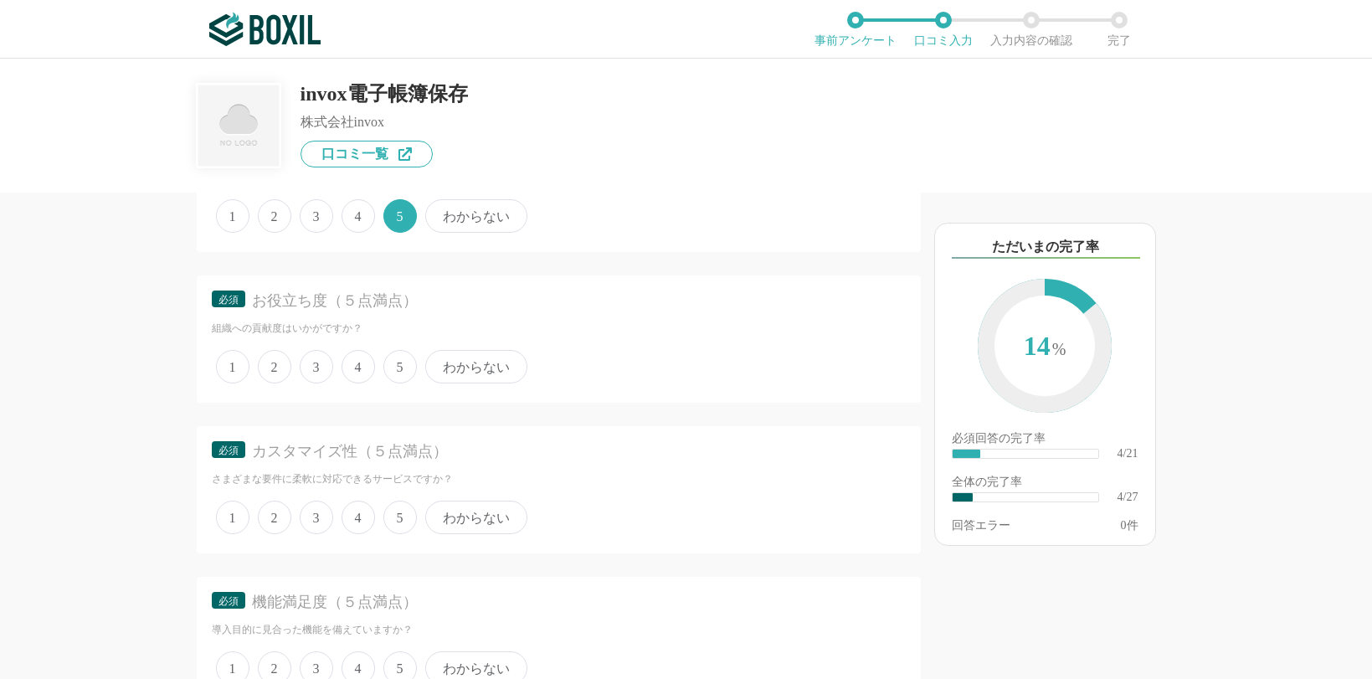
click at [398, 373] on span "5" at bounding box center [399, 366] width 33 height 33
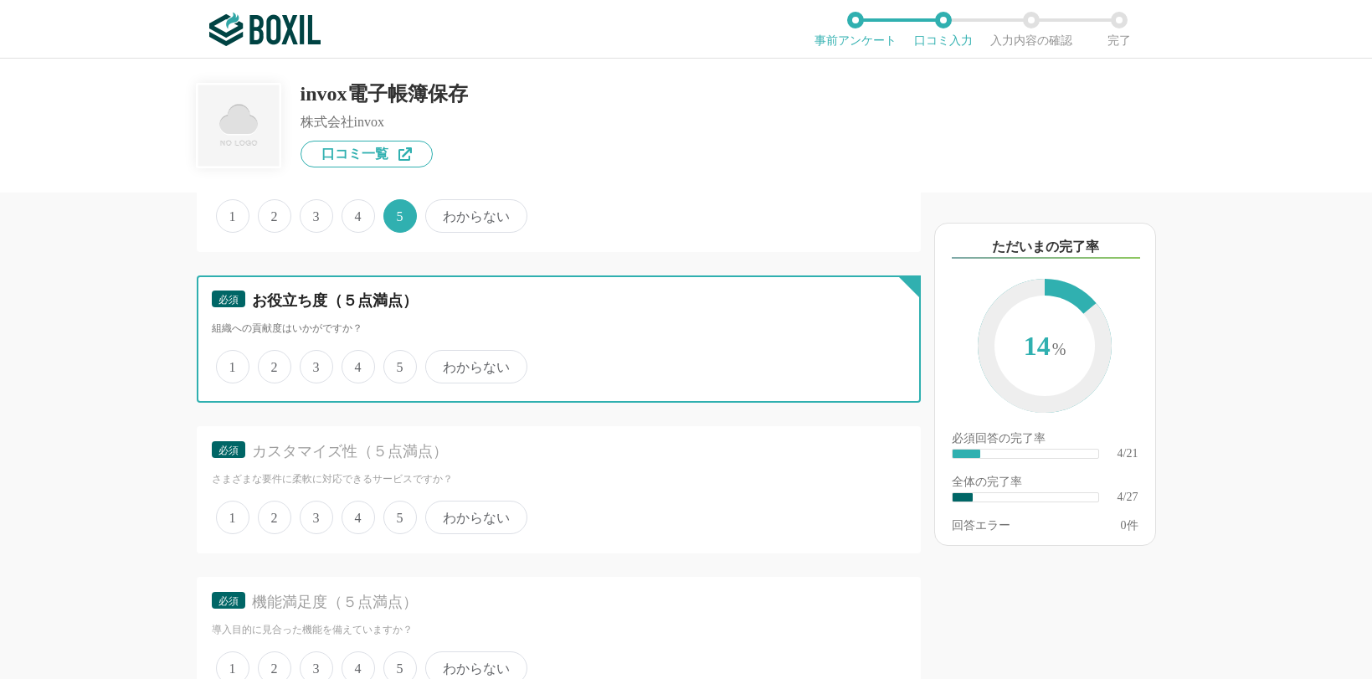
click at [398, 363] on input "5" at bounding box center [393, 357] width 11 height 11
radio input "true"
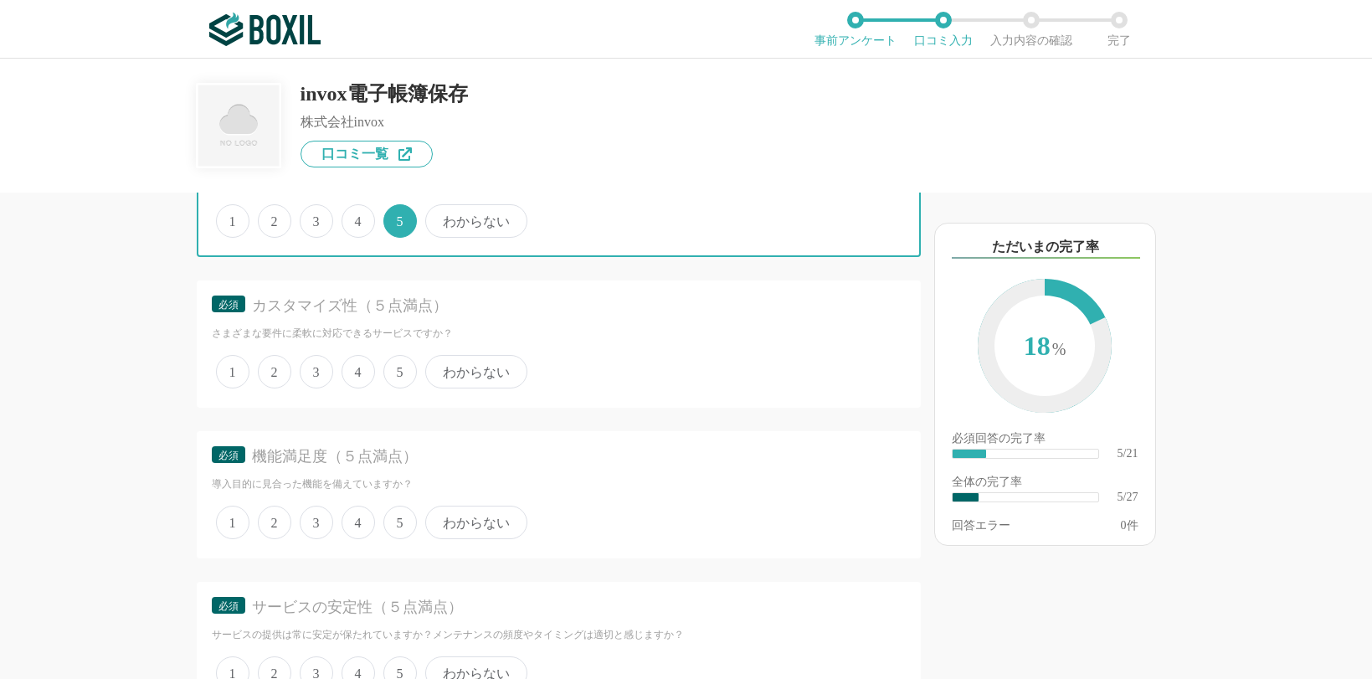
scroll to position [1172, 0]
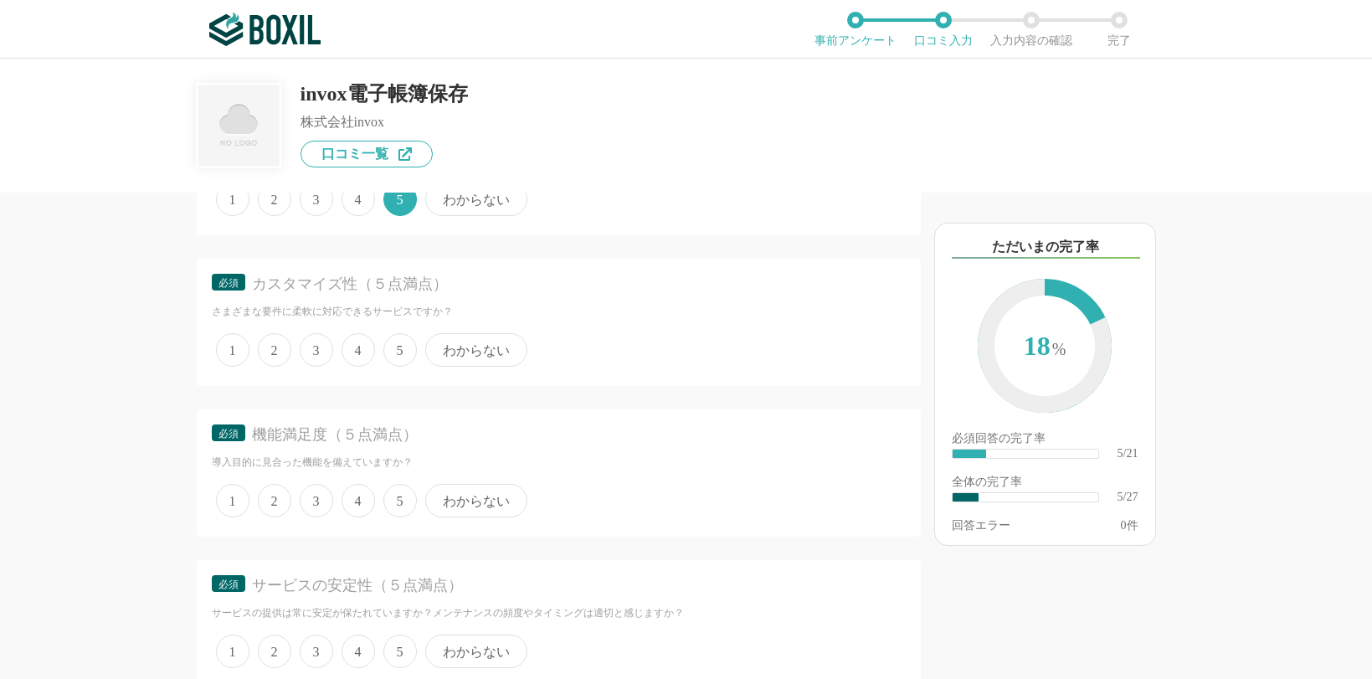
click at [358, 351] on span "4" at bounding box center [358, 349] width 33 height 33
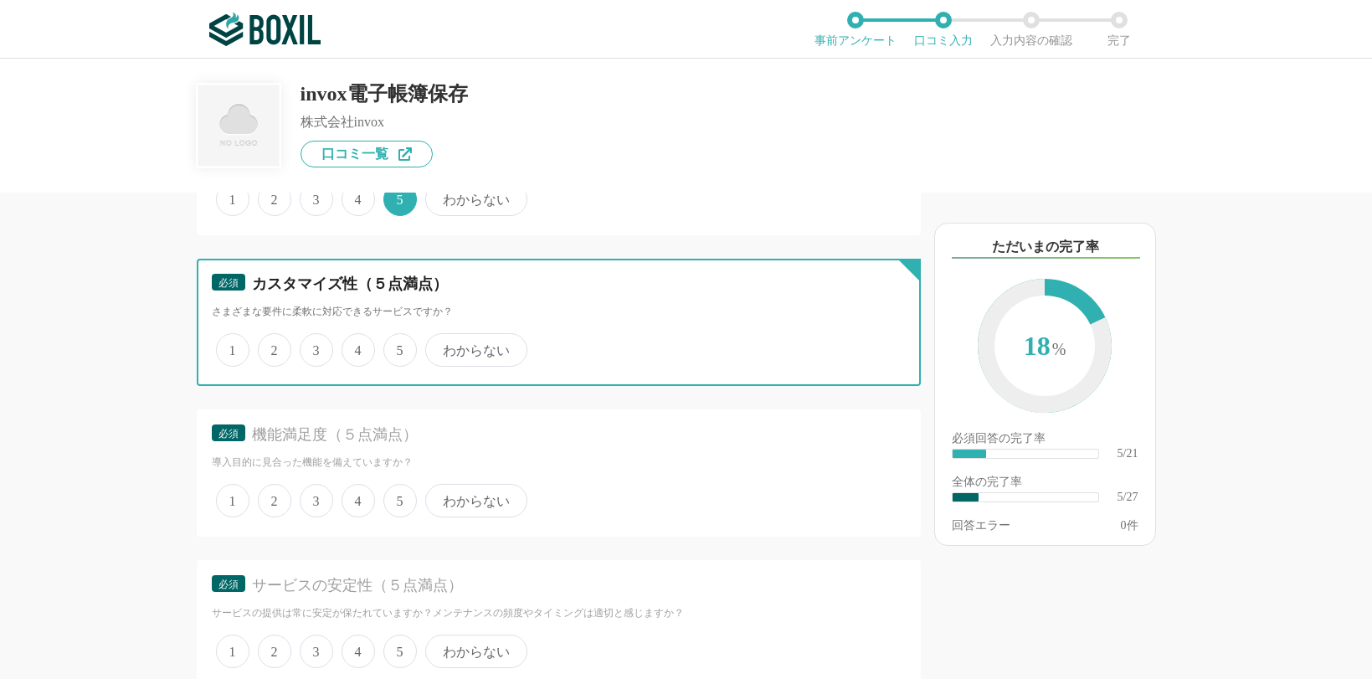
click at [357, 347] on input "4" at bounding box center [351, 341] width 11 height 11
radio input "true"
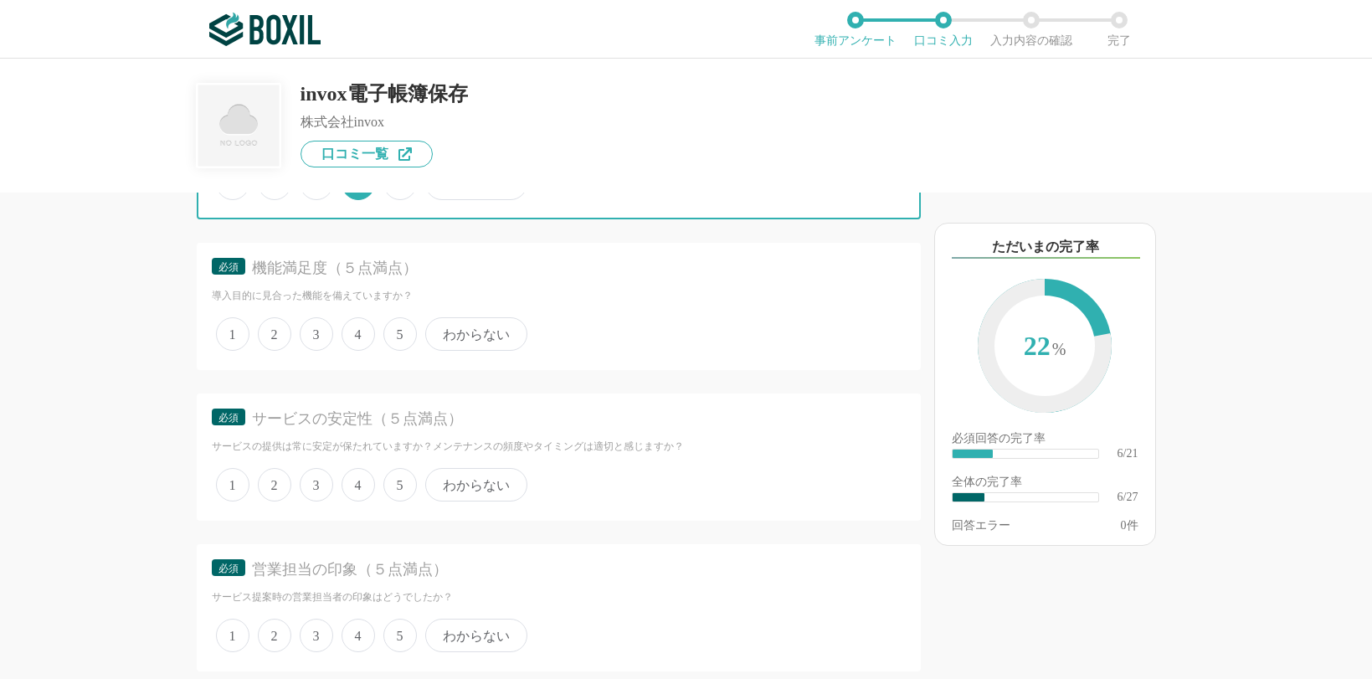
scroll to position [1340, 0]
click at [402, 342] on span "5" at bounding box center [399, 332] width 33 height 33
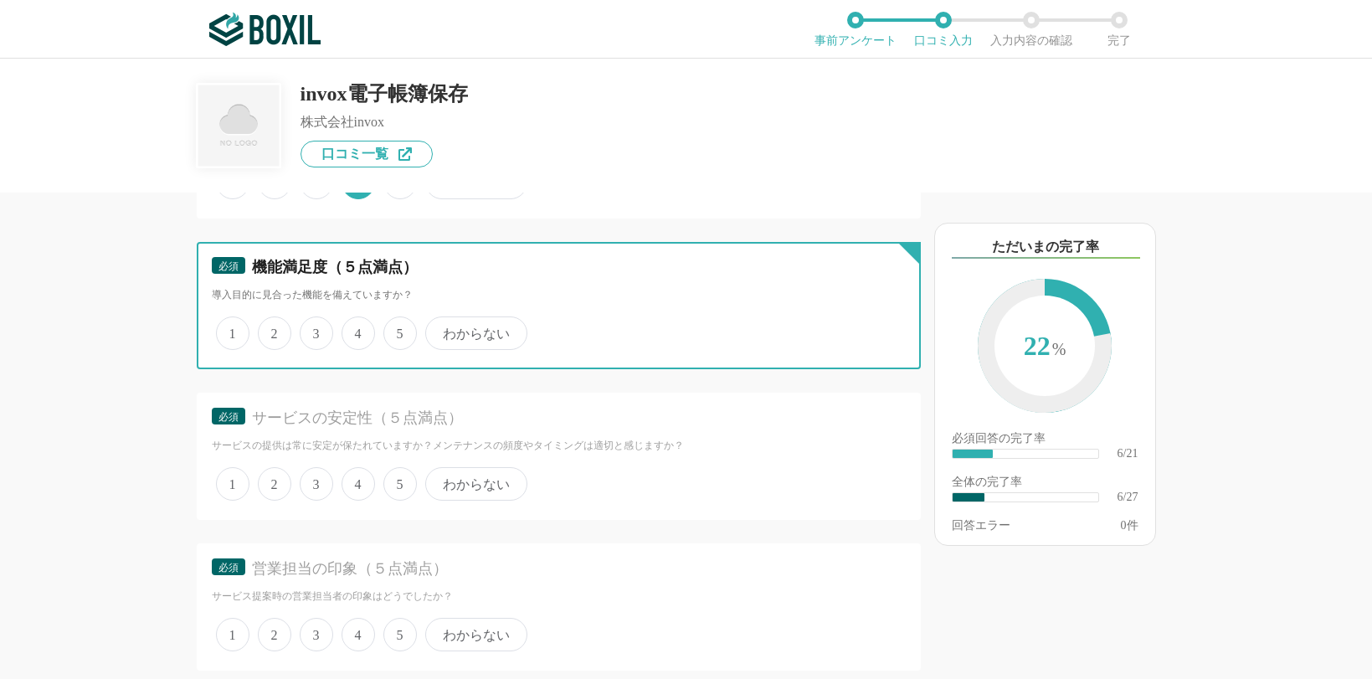
click at [399, 330] on input "5" at bounding box center [393, 324] width 11 height 11
radio input "true"
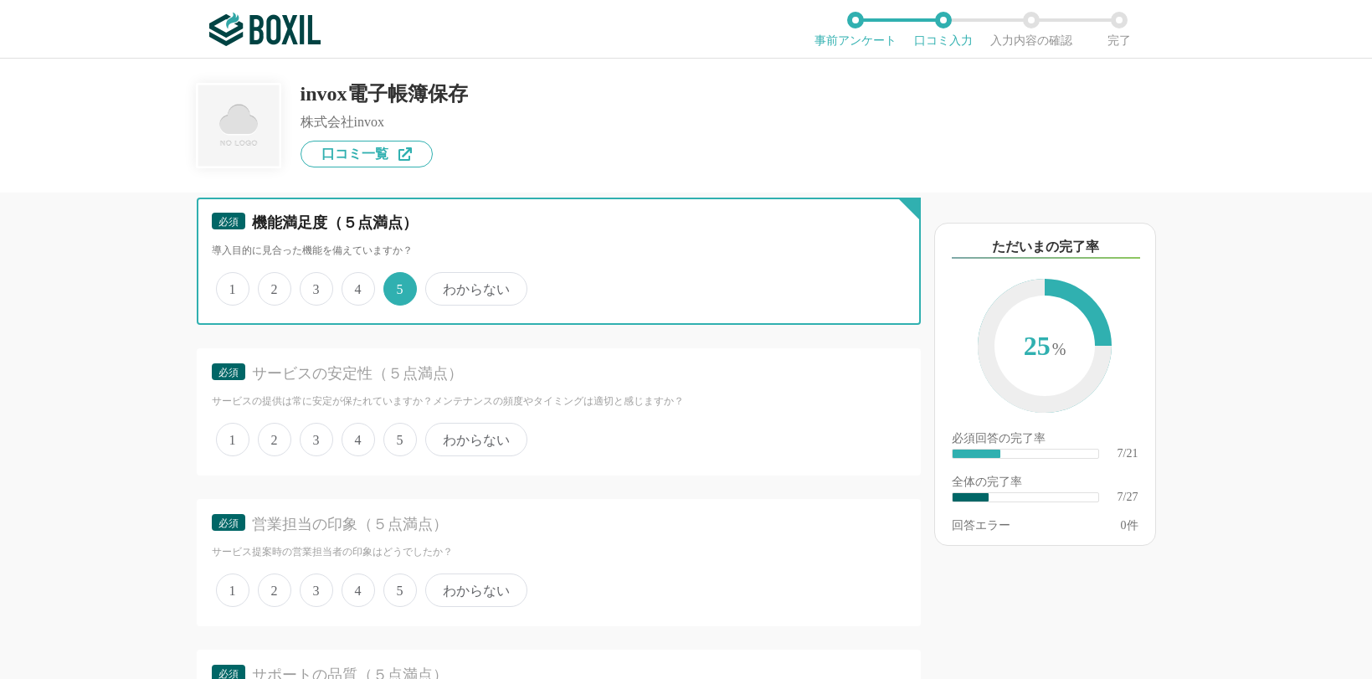
scroll to position [1423, 0]
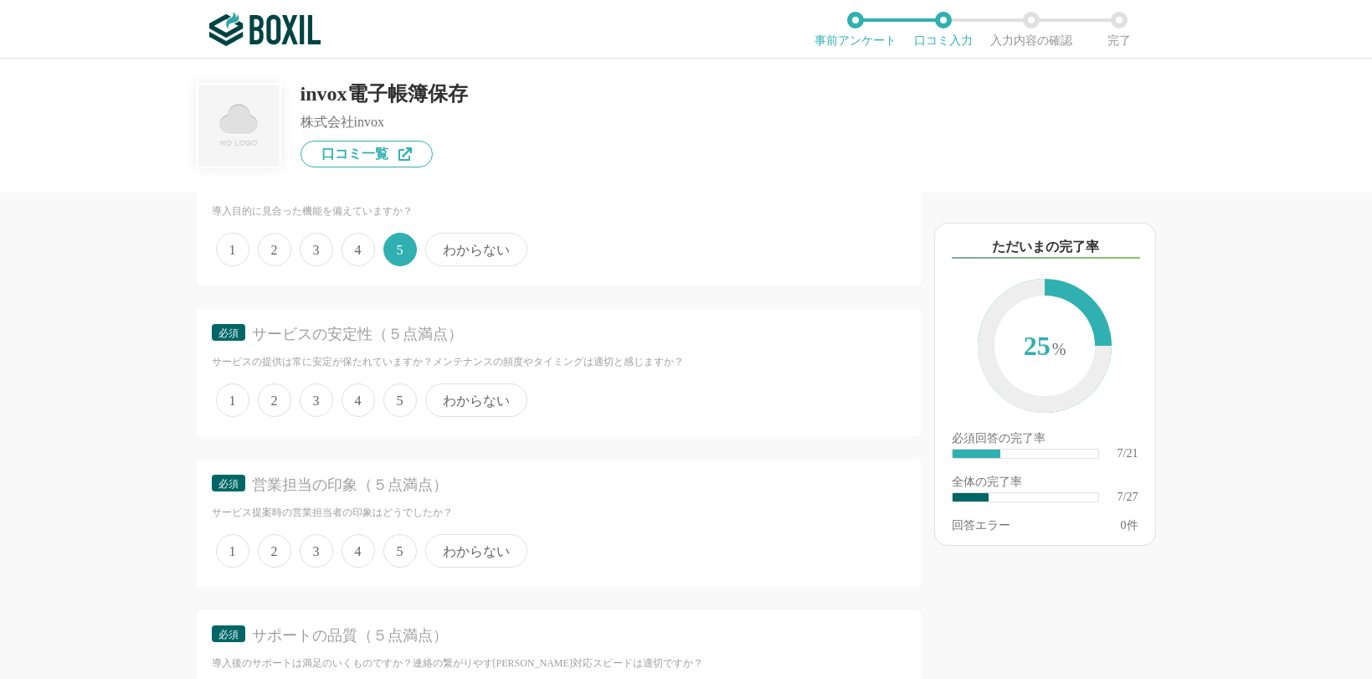
click at [401, 393] on span "5" at bounding box center [399, 399] width 33 height 33
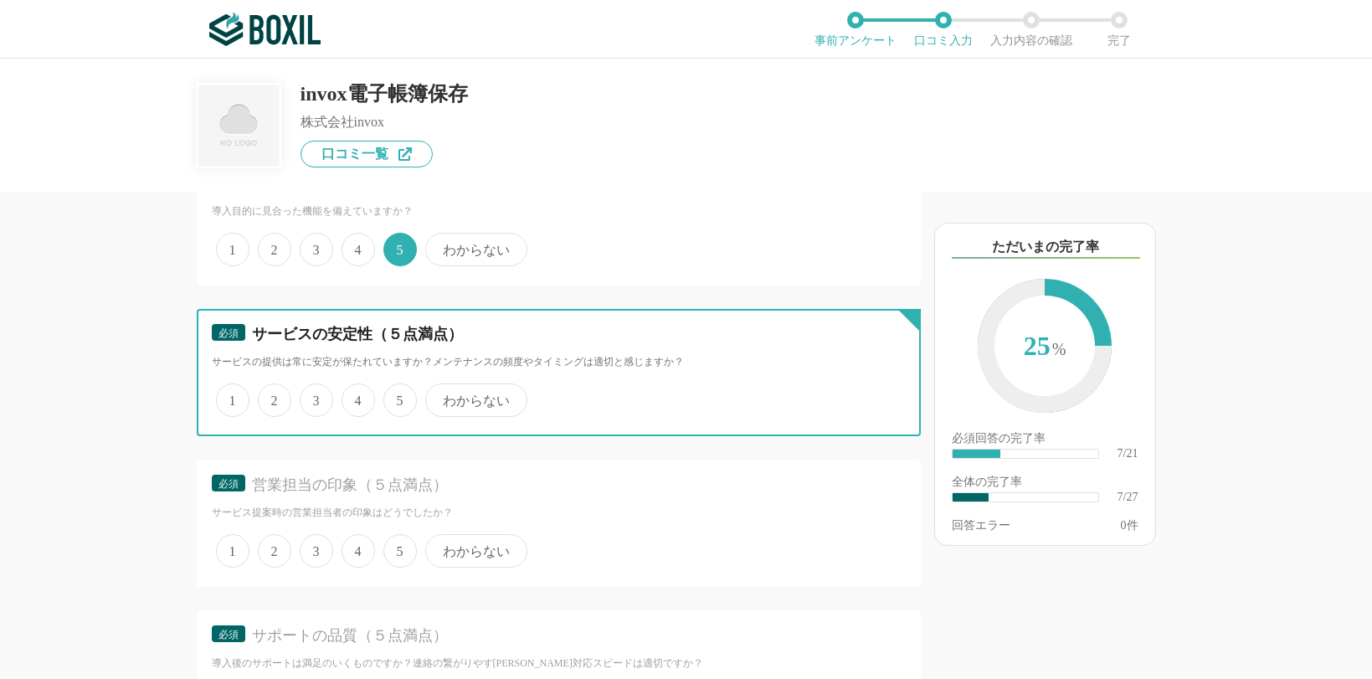
click at [399, 393] on input "5" at bounding box center [393, 391] width 11 height 11
radio input "true"
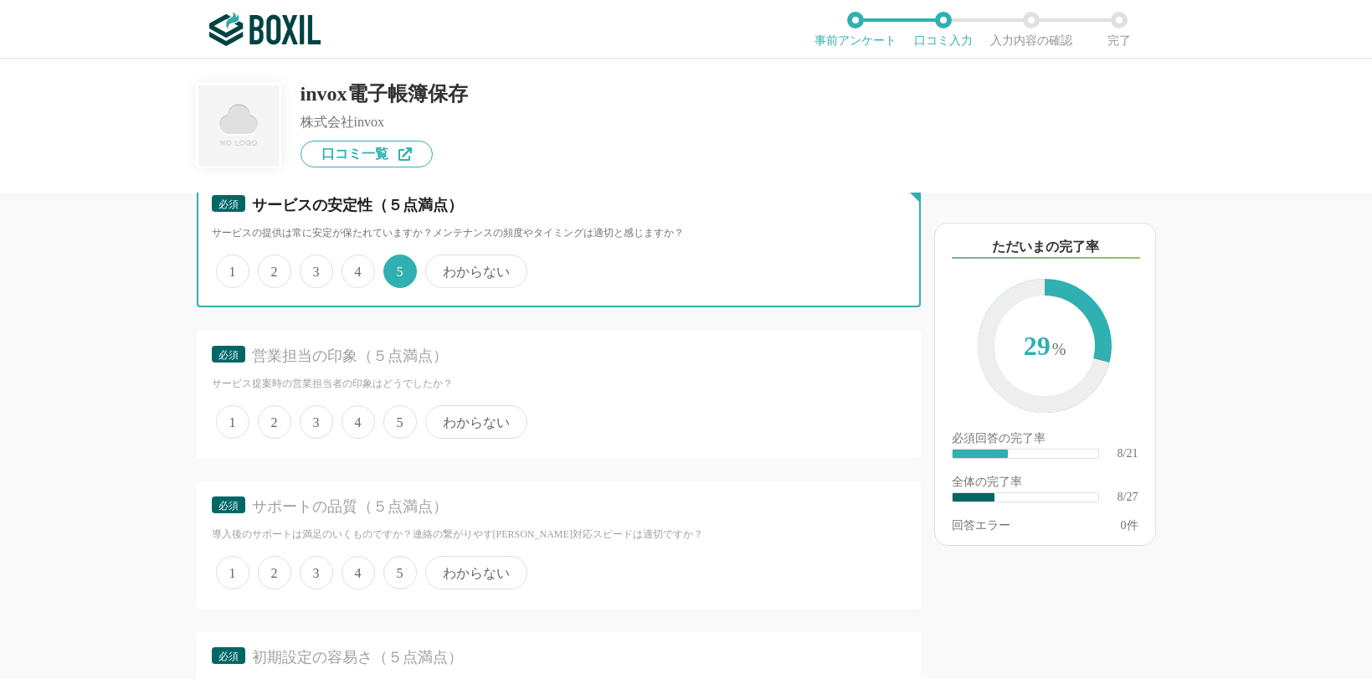
scroll to position [1591, 0]
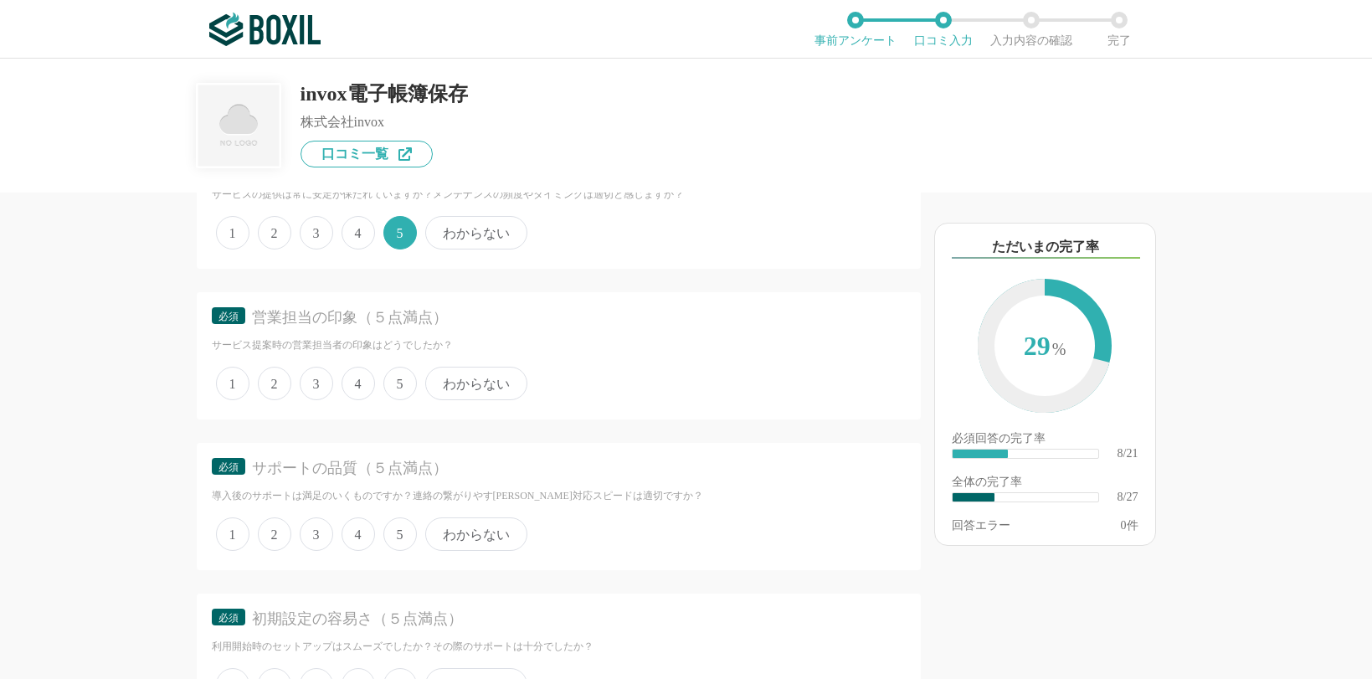
click at [399, 392] on span "5" at bounding box center [399, 383] width 33 height 33
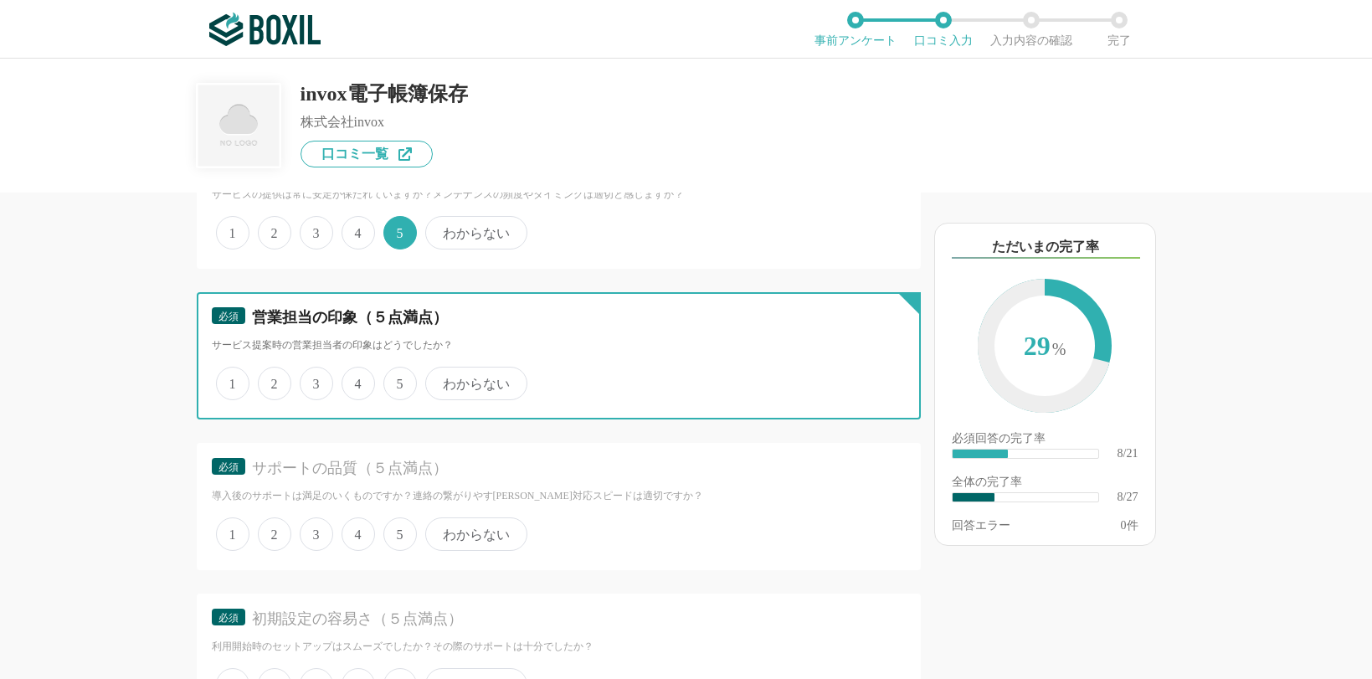
click at [399, 380] on input "5" at bounding box center [393, 374] width 11 height 11
radio input "true"
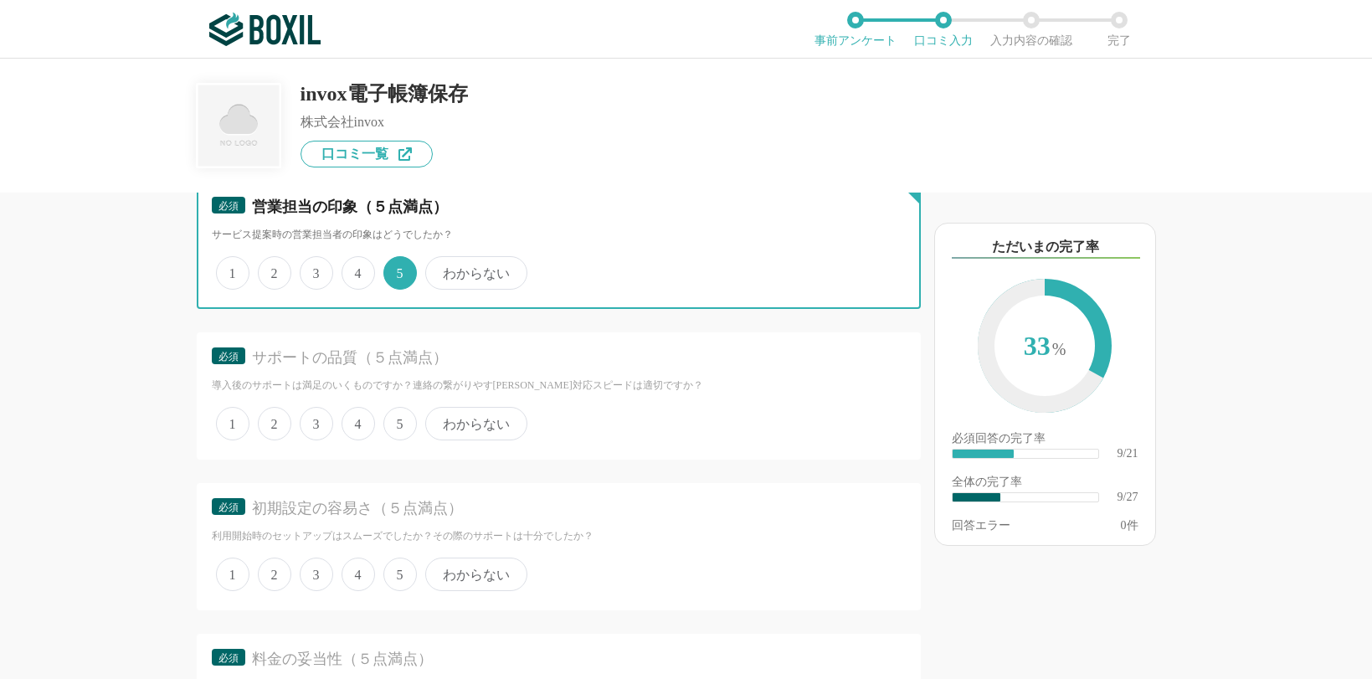
scroll to position [1758, 0]
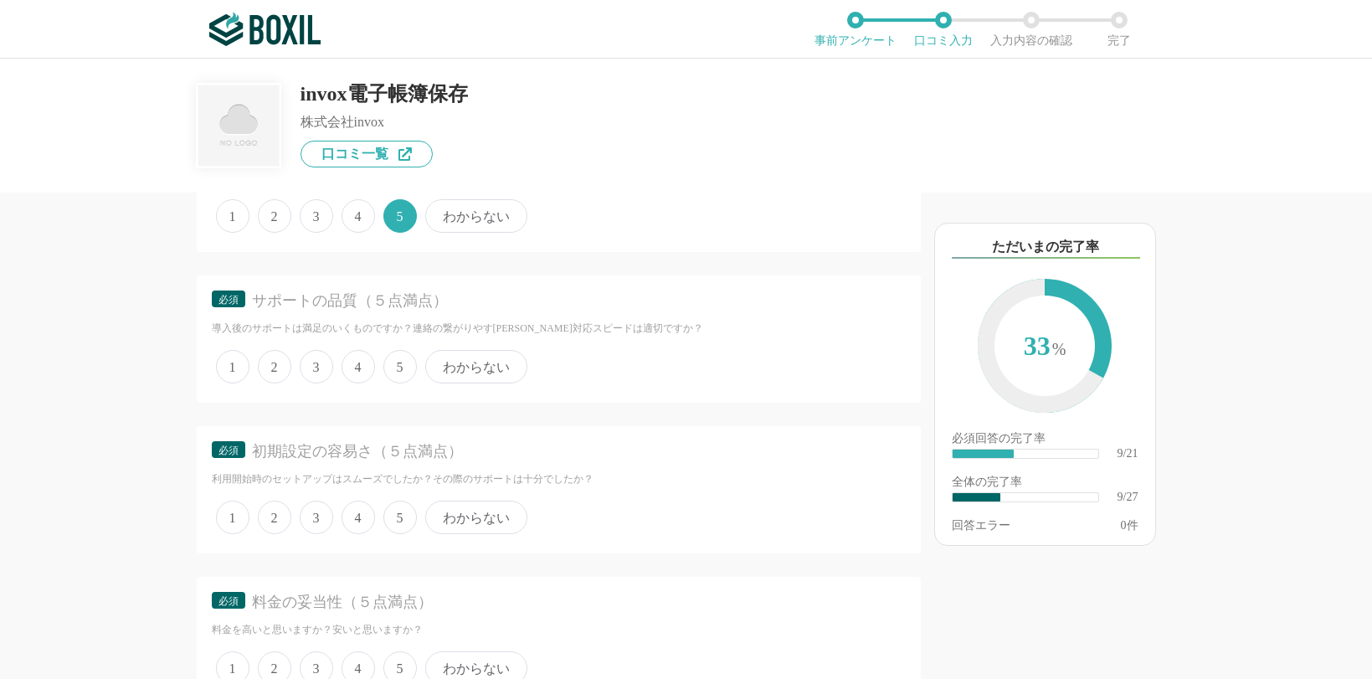
click at [398, 375] on span "5" at bounding box center [399, 366] width 33 height 33
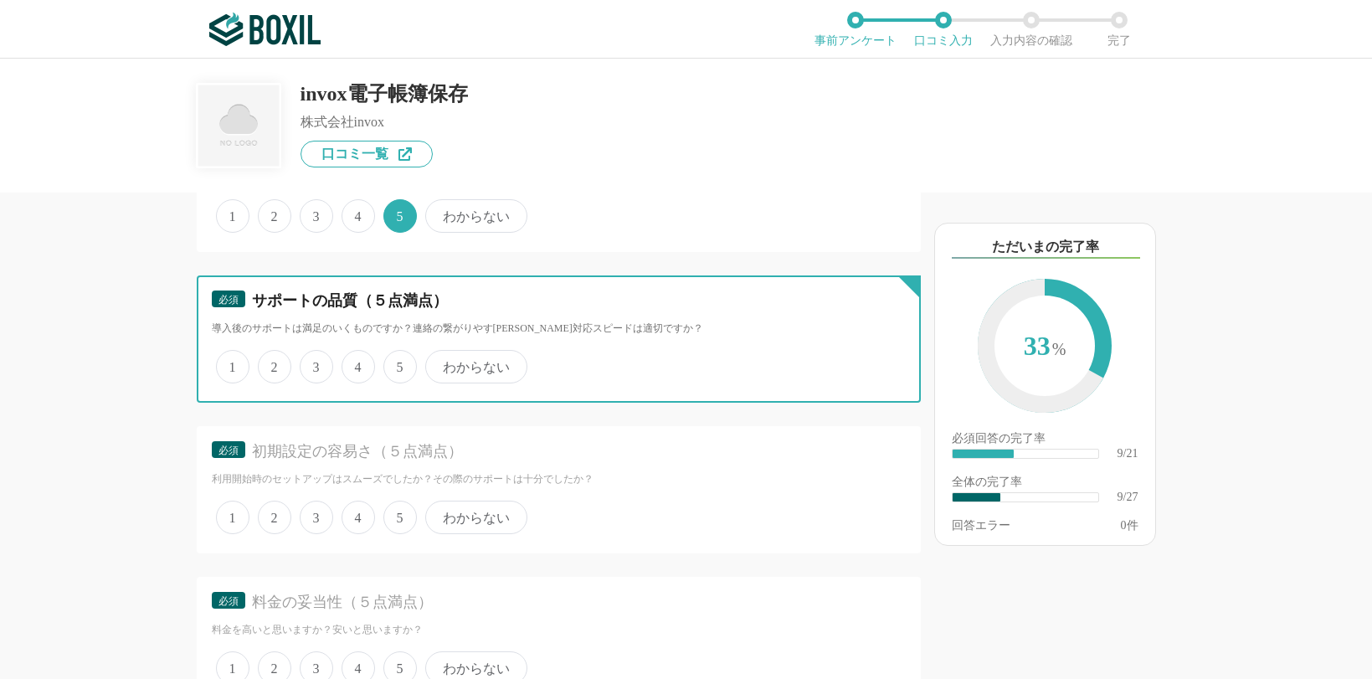
click at [398, 363] on input "5" at bounding box center [393, 357] width 11 height 11
radio input "true"
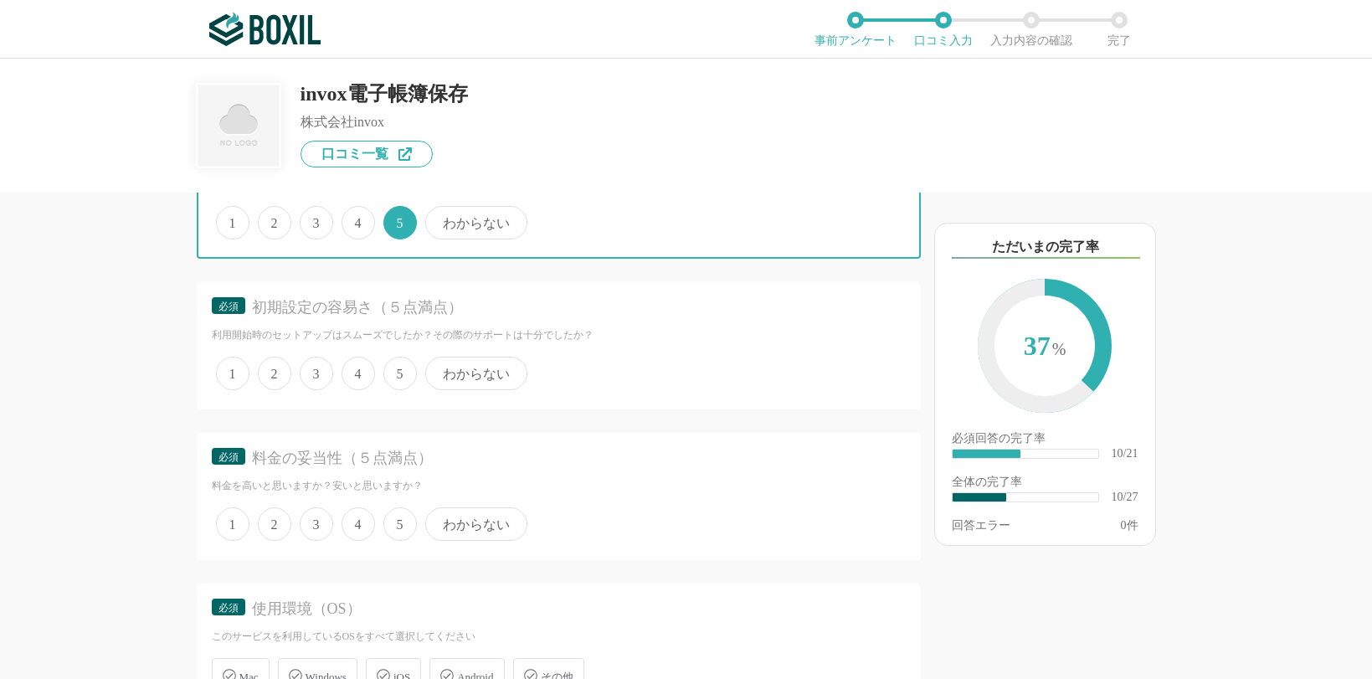
scroll to position [1926, 0]
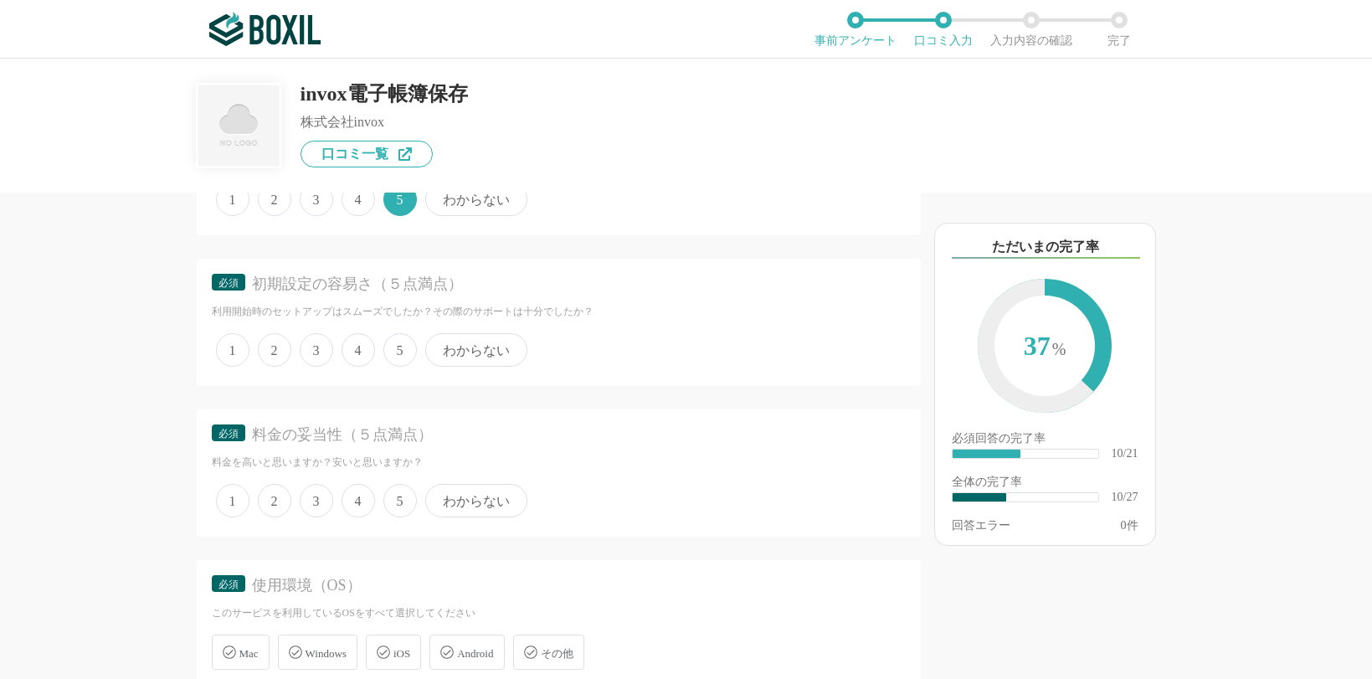
click at [315, 353] on span "3" at bounding box center [316, 349] width 33 height 33
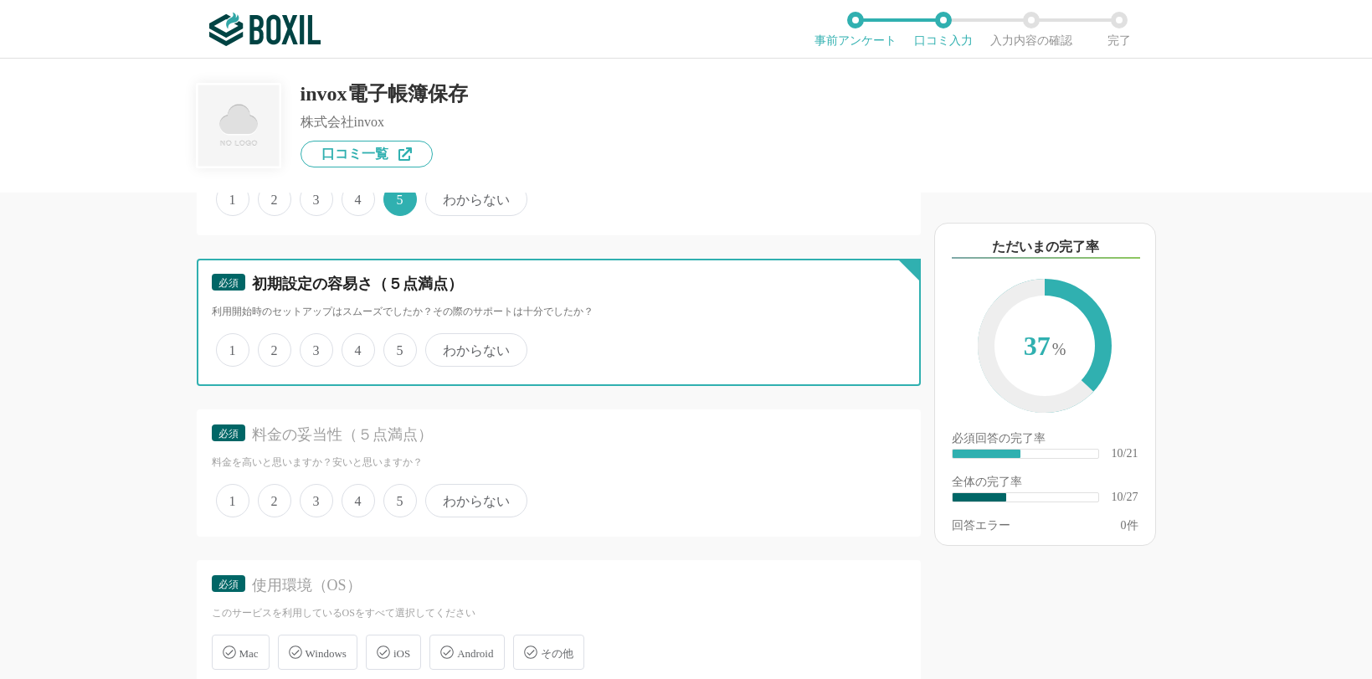
click at [315, 347] on input "3" at bounding box center [309, 341] width 11 height 11
radio input "true"
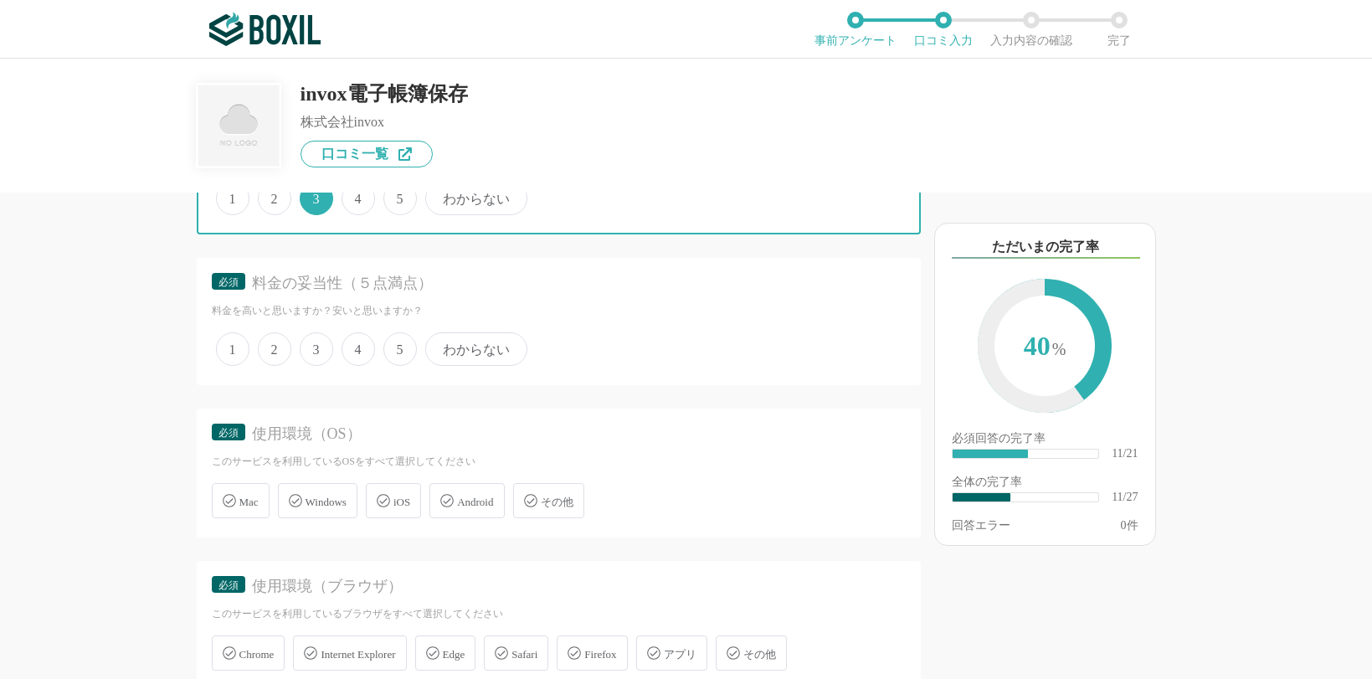
scroll to position [2093, 0]
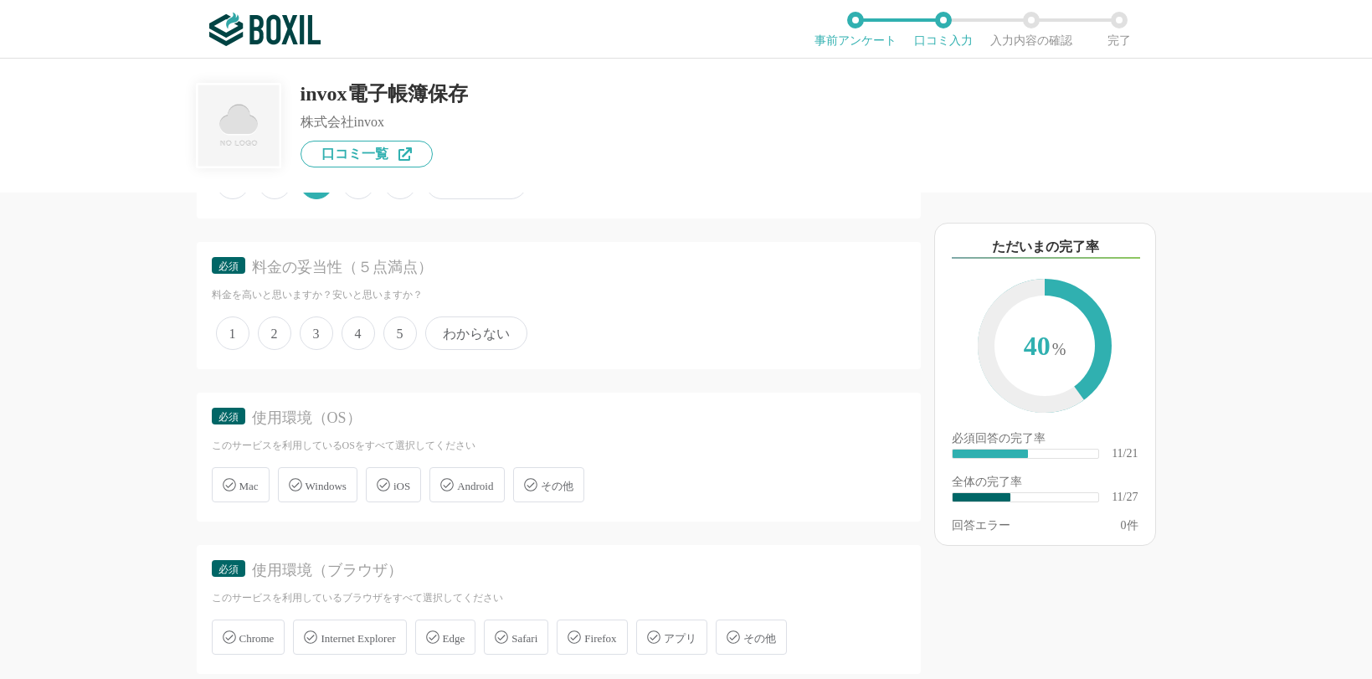
click at [399, 339] on span "5" at bounding box center [399, 332] width 33 height 33
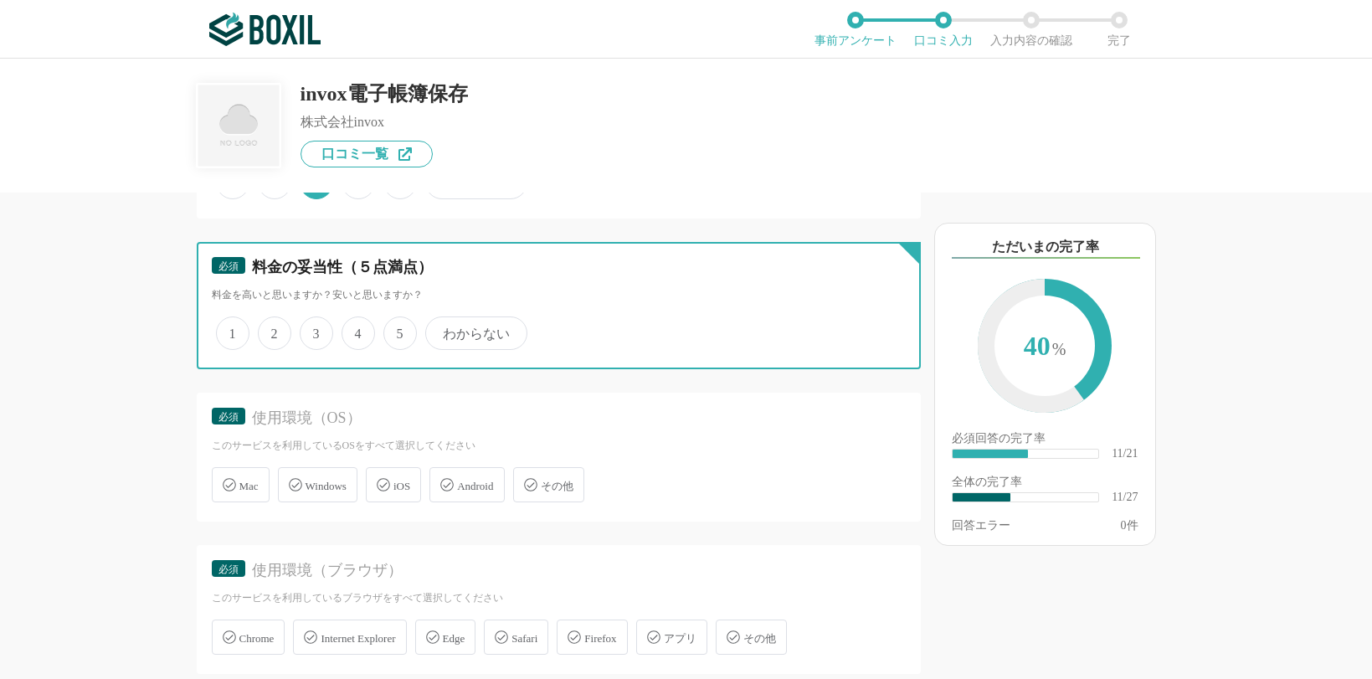
click at [399, 330] on input "5" at bounding box center [393, 324] width 11 height 11
radio input "true"
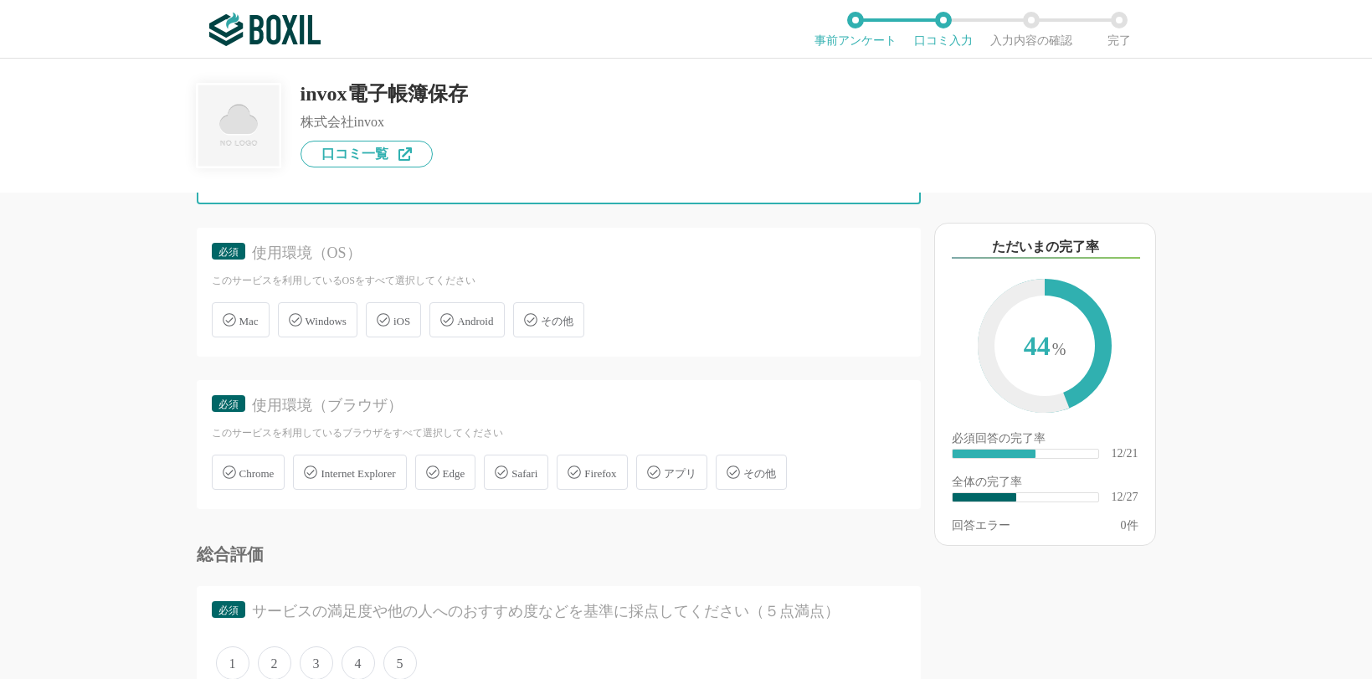
scroll to position [2261, 0]
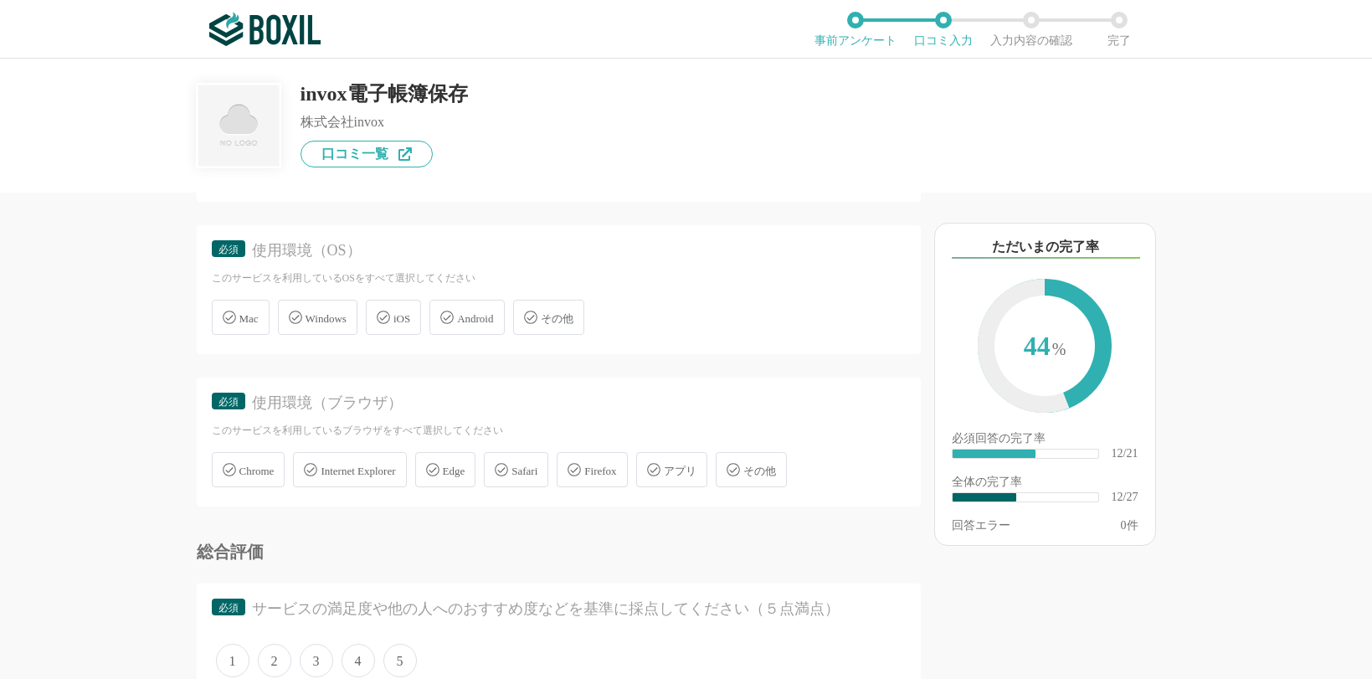
click at [325, 326] on div "Windows" at bounding box center [318, 317] width 80 height 35
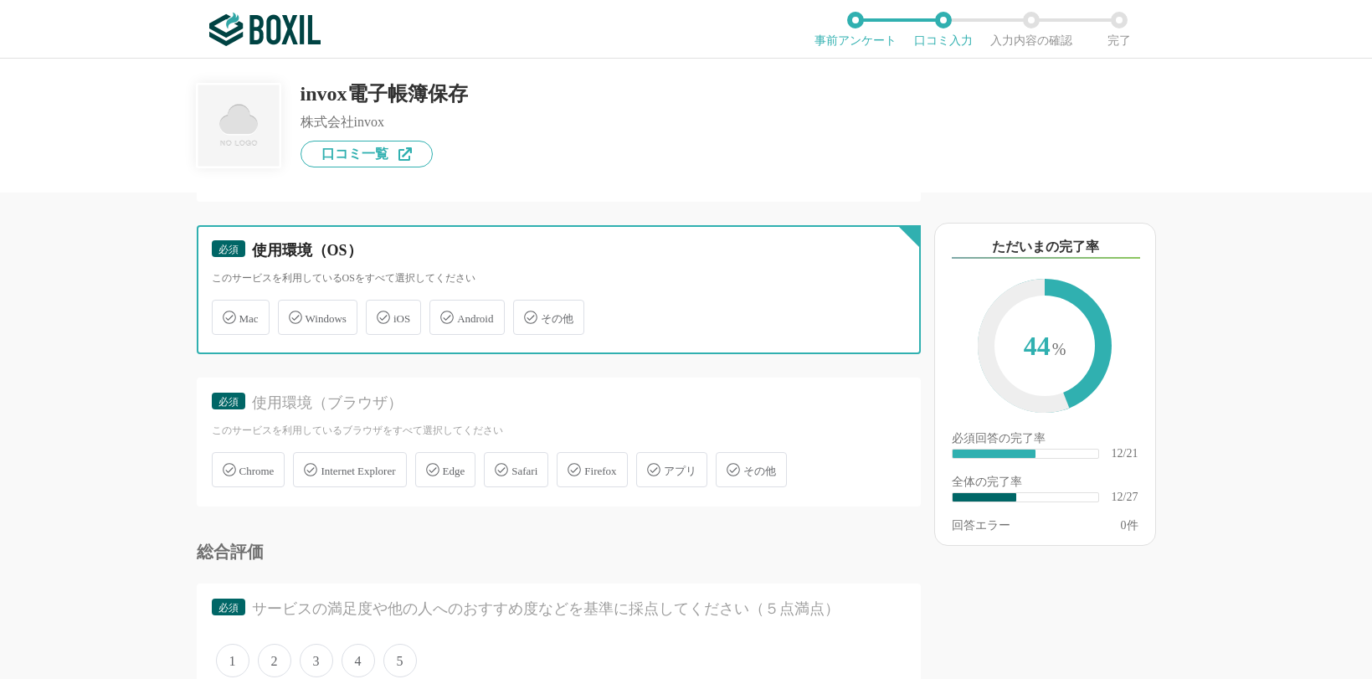
click at [292, 313] on input "Windows" at bounding box center [286, 307] width 11 height 11
checkbox input "true"
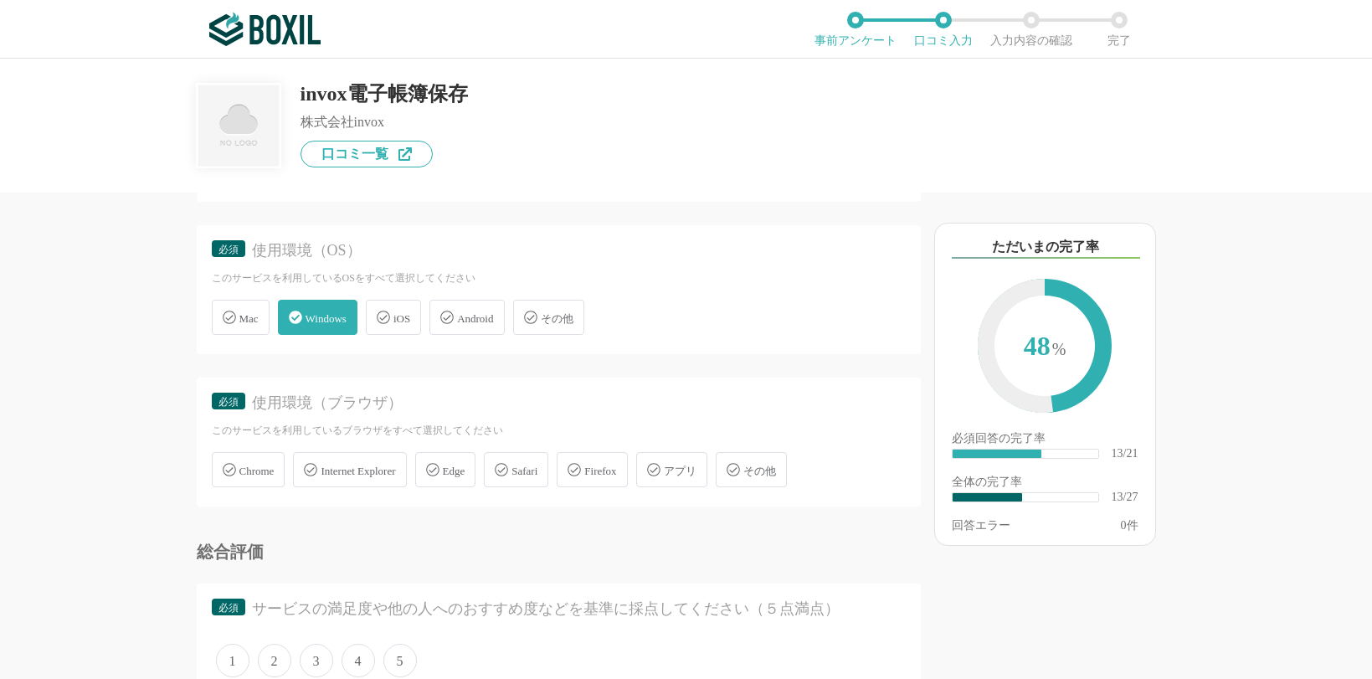
click at [466, 472] on span "Edge" at bounding box center [454, 471] width 23 height 13
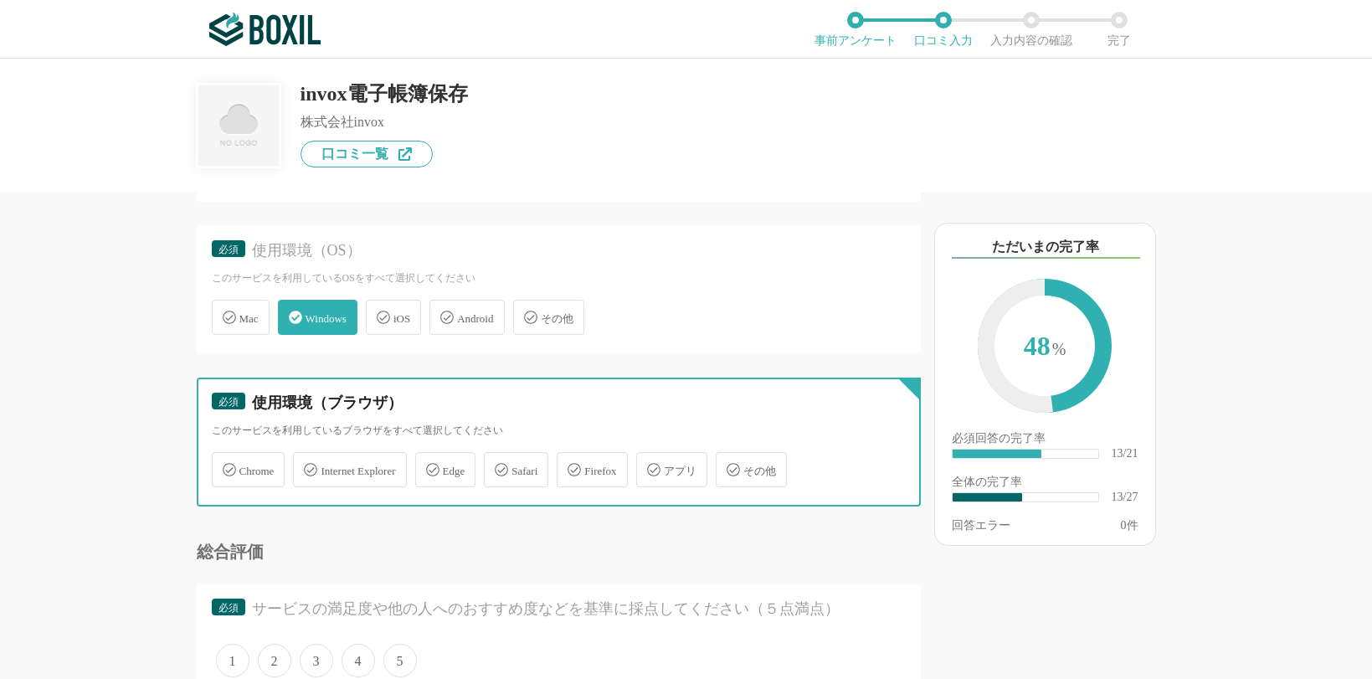
click at [430, 466] on input "Edge" at bounding box center [424, 460] width 11 height 11
checkbox input "true"
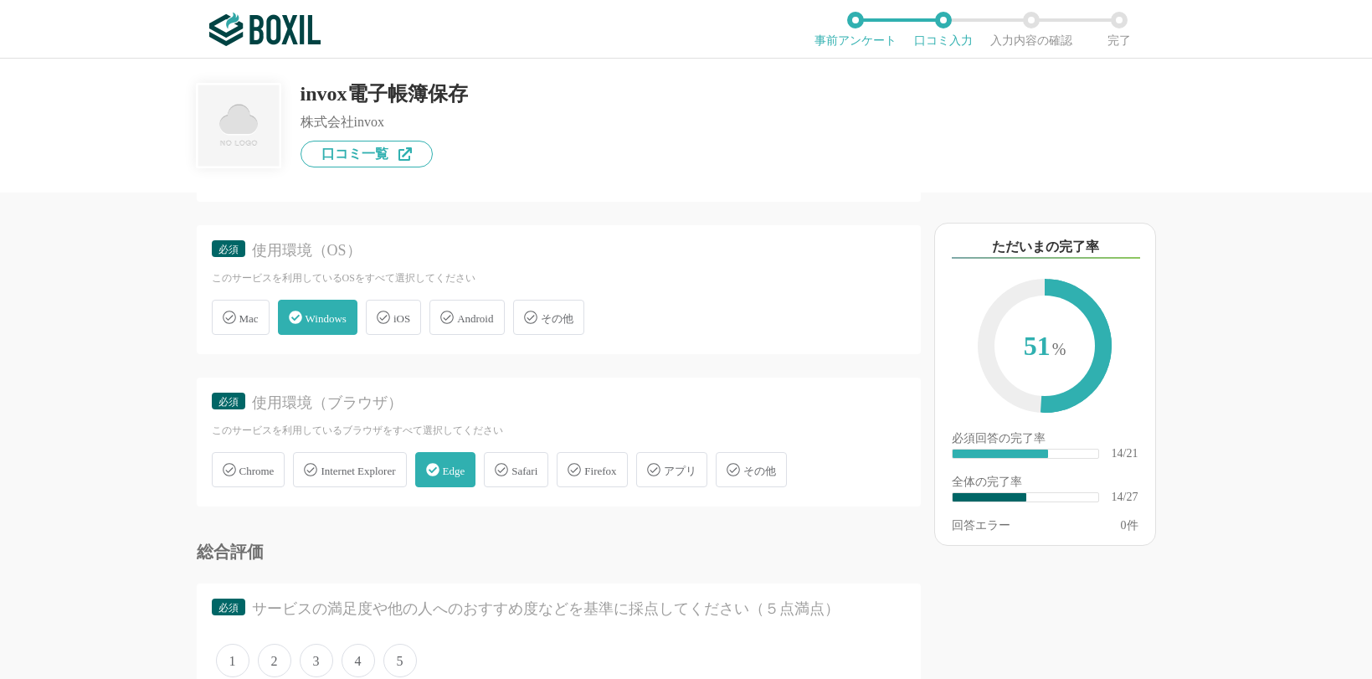
click at [251, 470] on span "Chrome" at bounding box center [256, 471] width 35 height 13
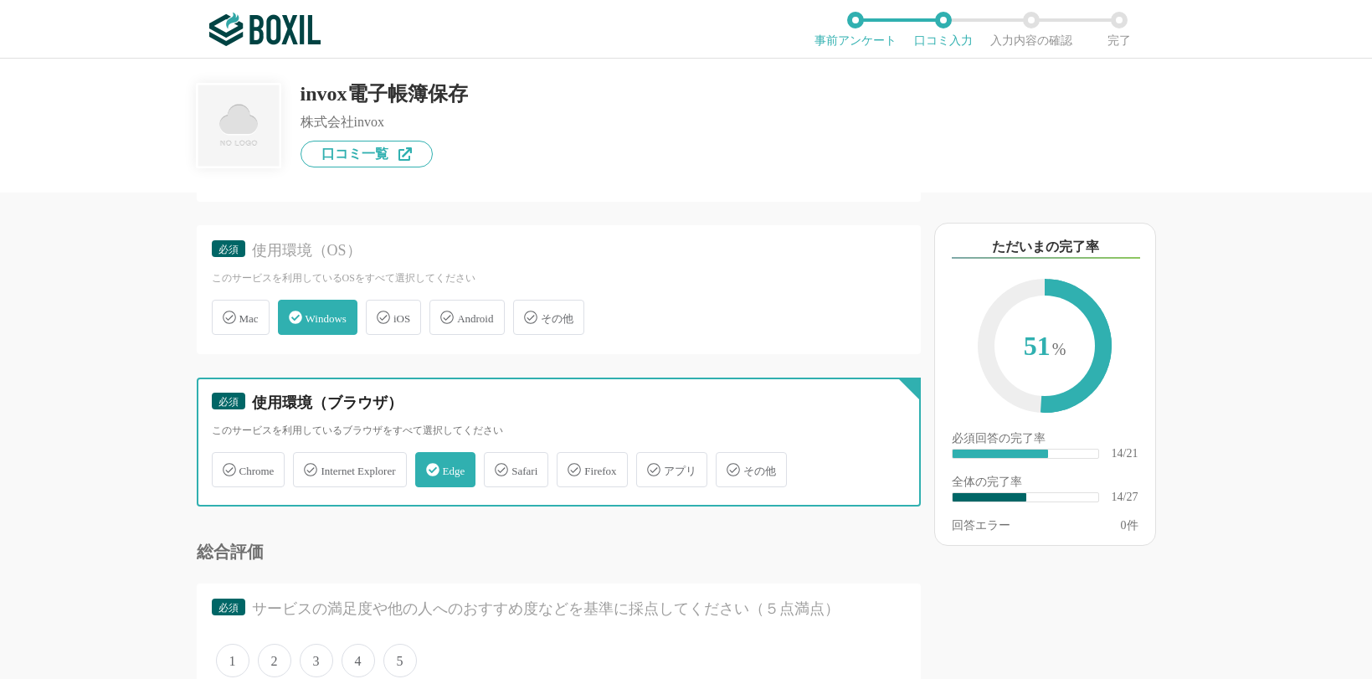
click at [226, 466] on input "Chrome" at bounding box center [220, 460] width 11 height 11
checkbox input "true"
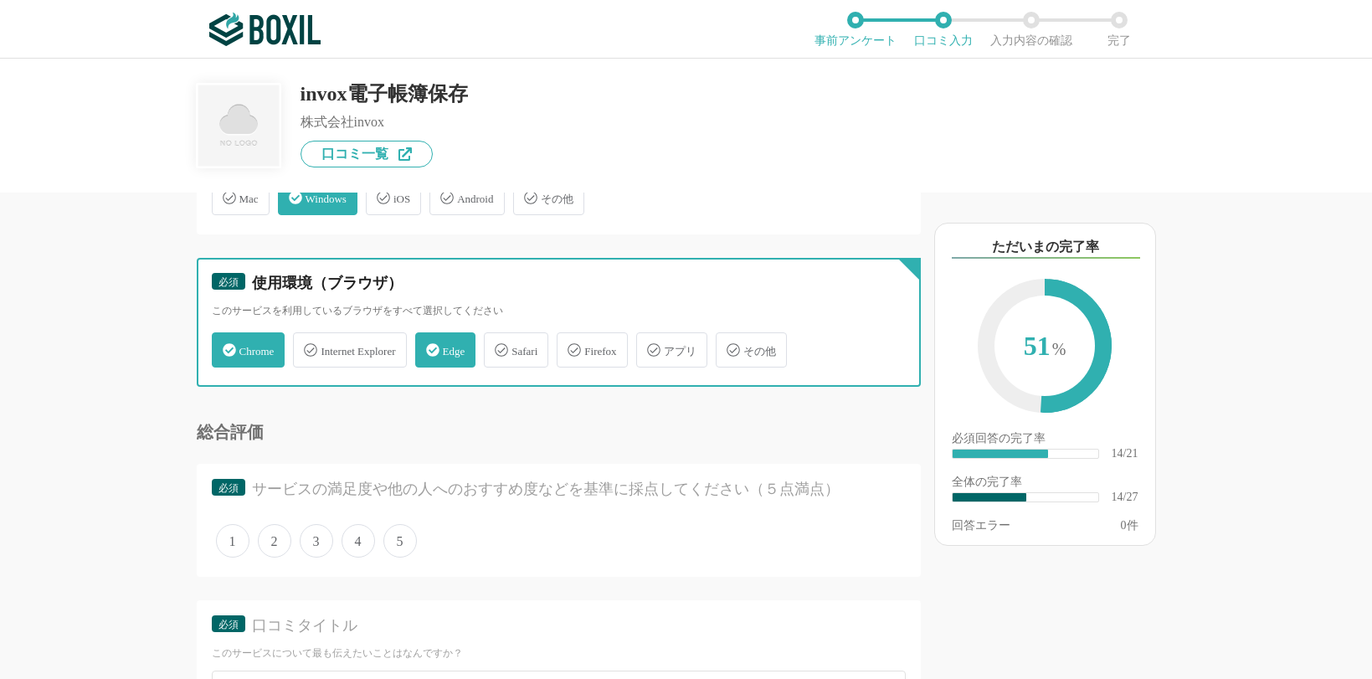
scroll to position [2428, 0]
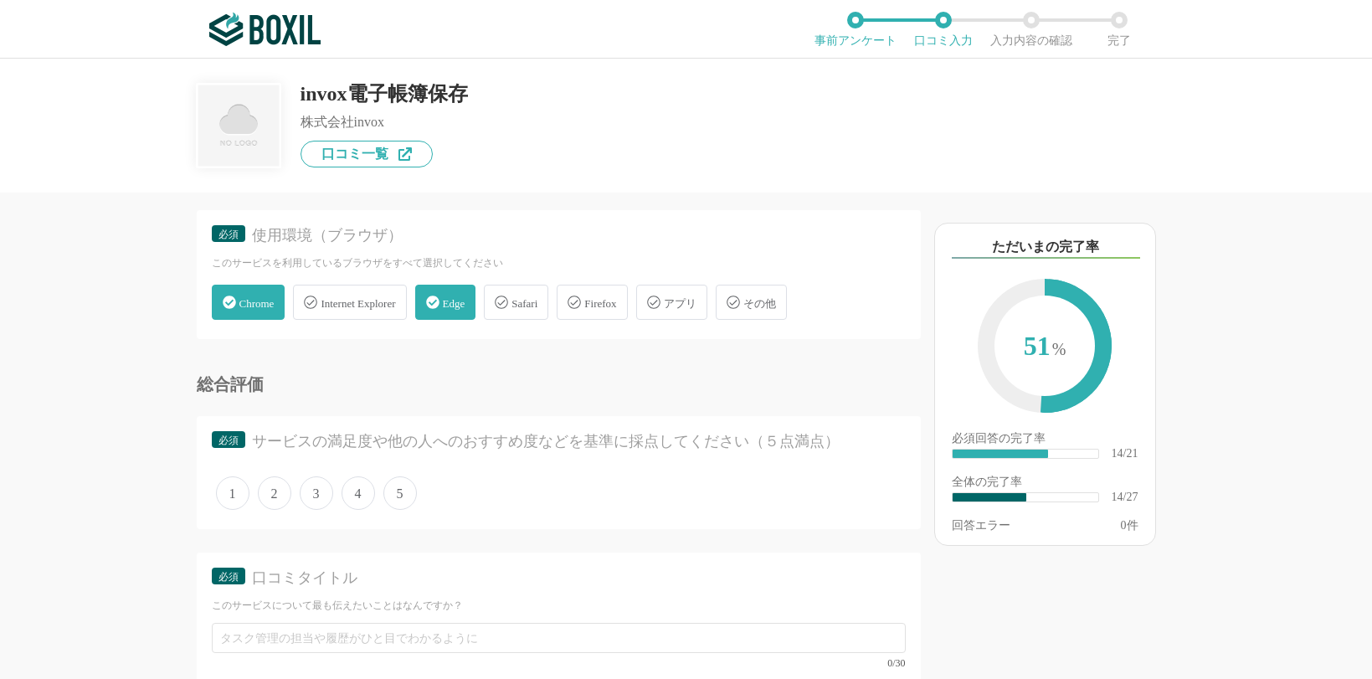
click at [398, 507] on span "5" at bounding box center [399, 492] width 33 height 33
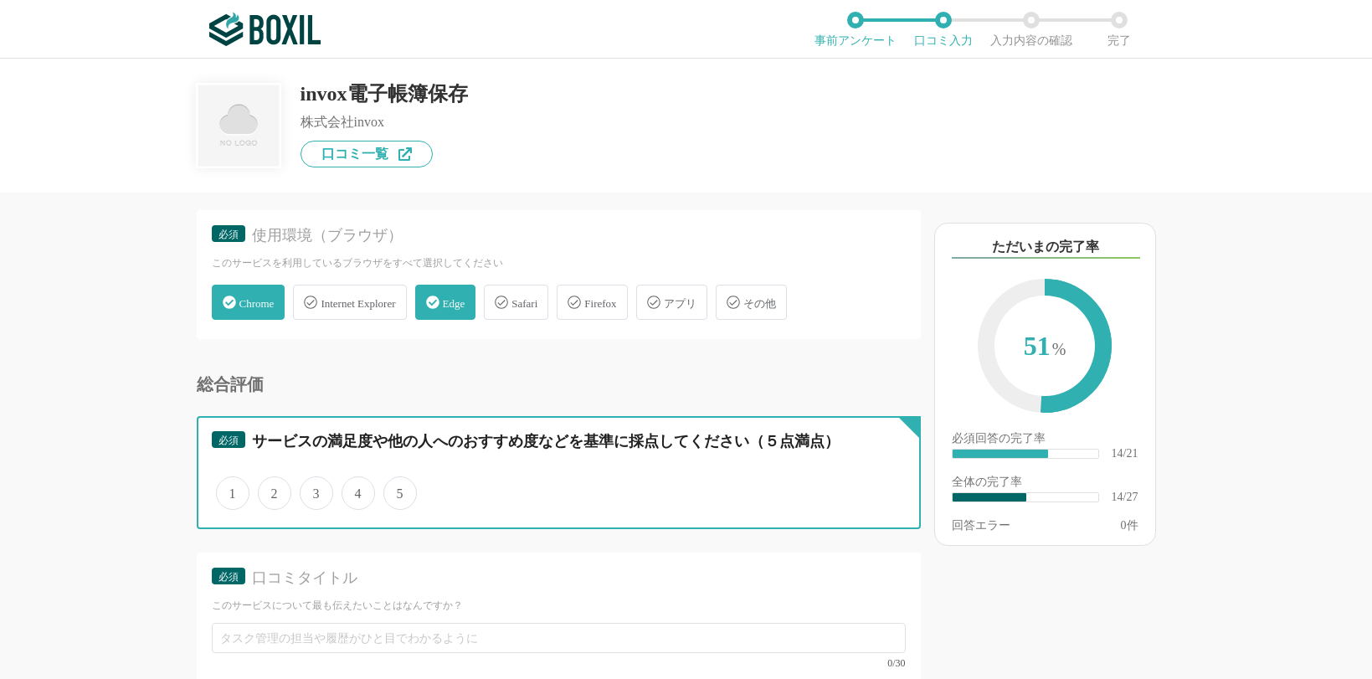
click at [398, 490] on input "5" at bounding box center [393, 484] width 11 height 11
radio input "true"
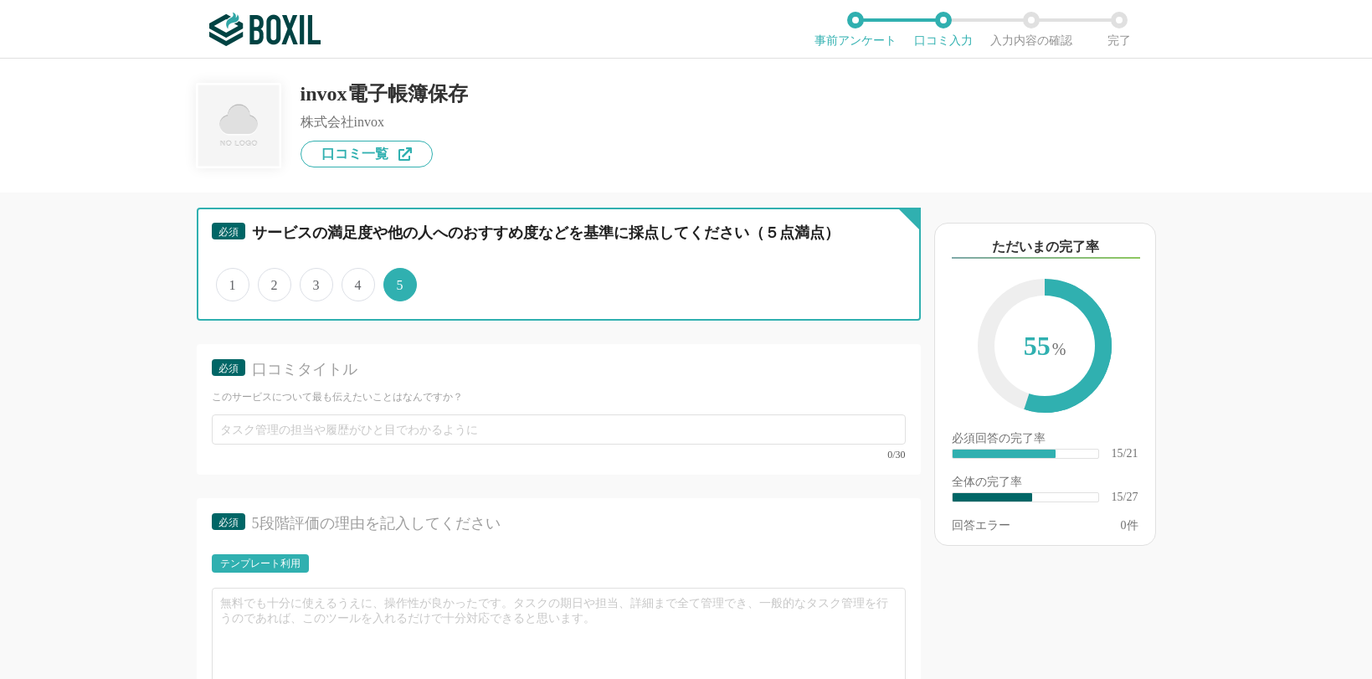
scroll to position [2679, 0]
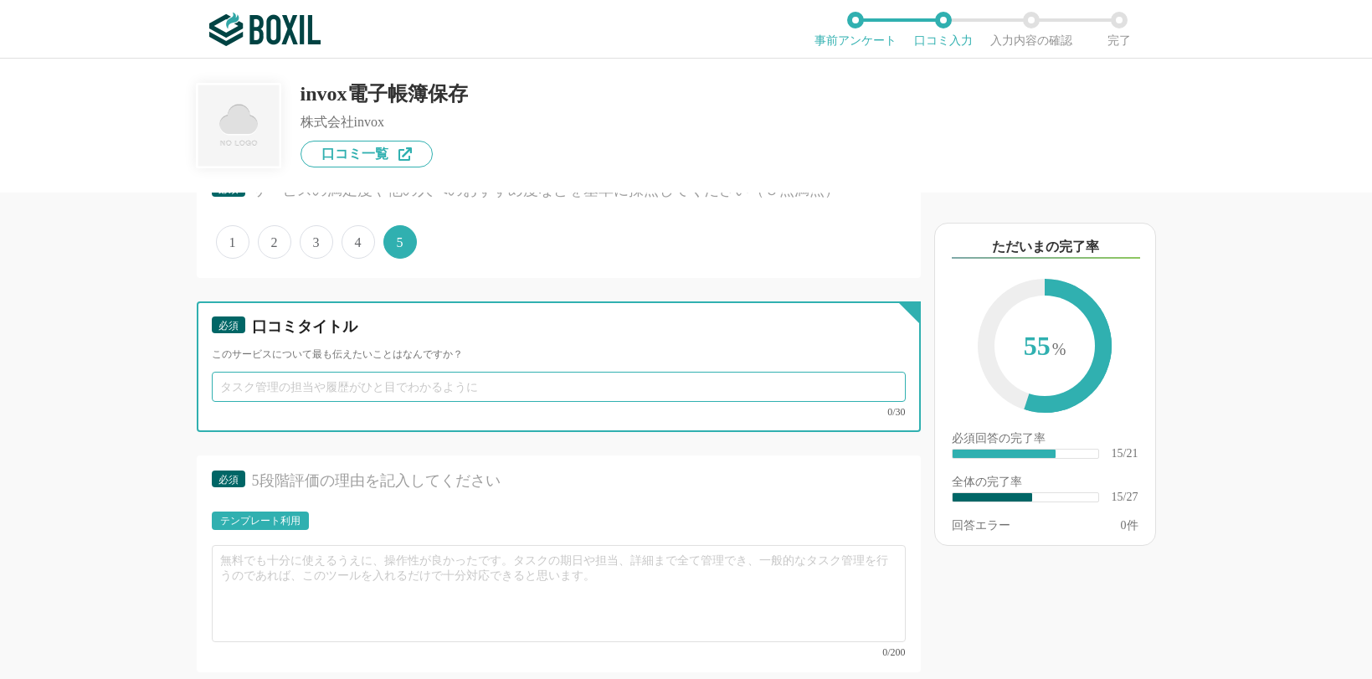
drag, startPoint x: 326, startPoint y: 394, endPoint x: 363, endPoint y: 385, distance: 37.8
click at [326, 394] on input "text" at bounding box center [559, 387] width 694 height 30
paste input "必要な要件を満たした機能と高い利便性"
type input "必要な要件を満たした機能と高い利便性"
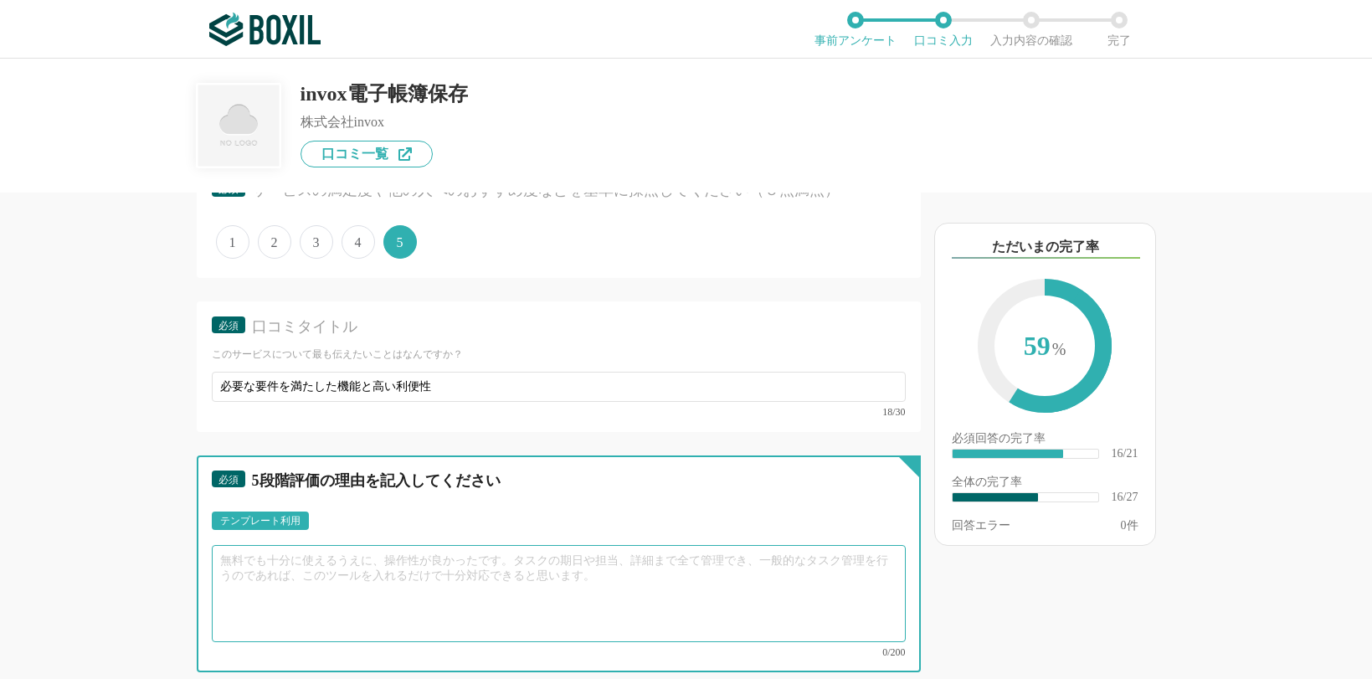
click at [319, 553] on textarea at bounding box center [559, 593] width 694 height 97
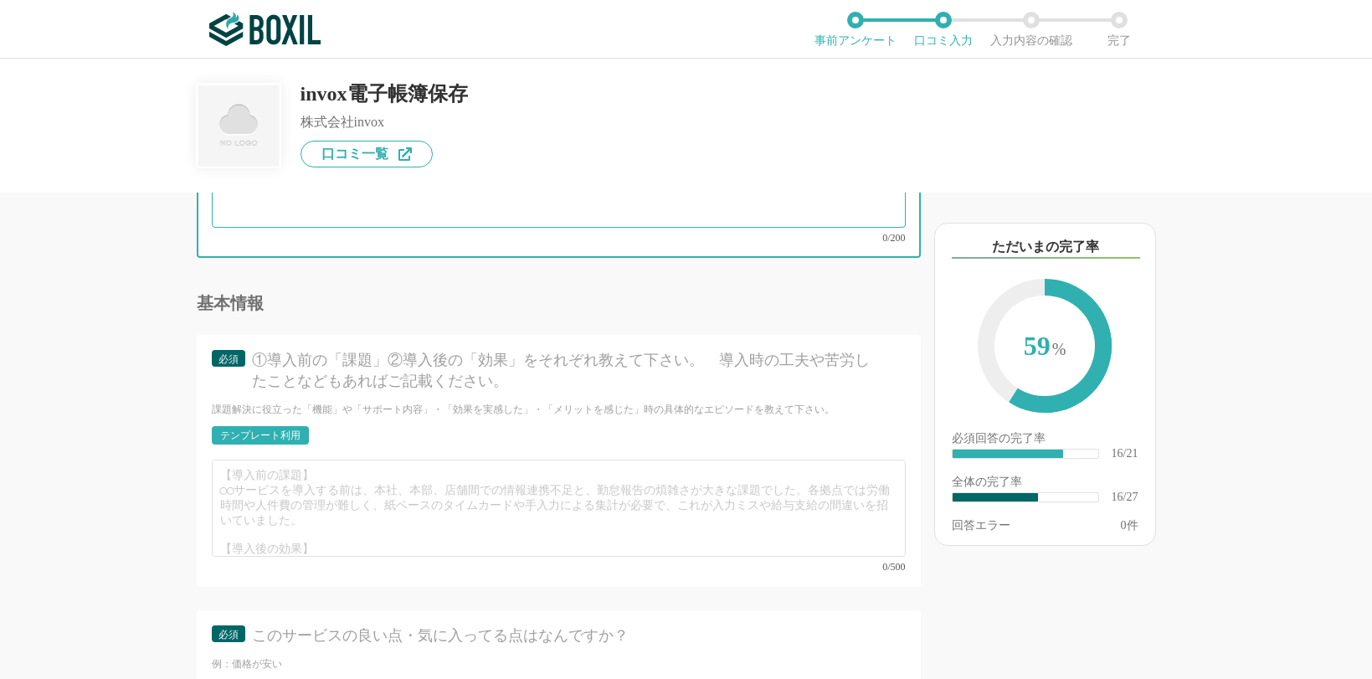
scroll to position [3098, 0]
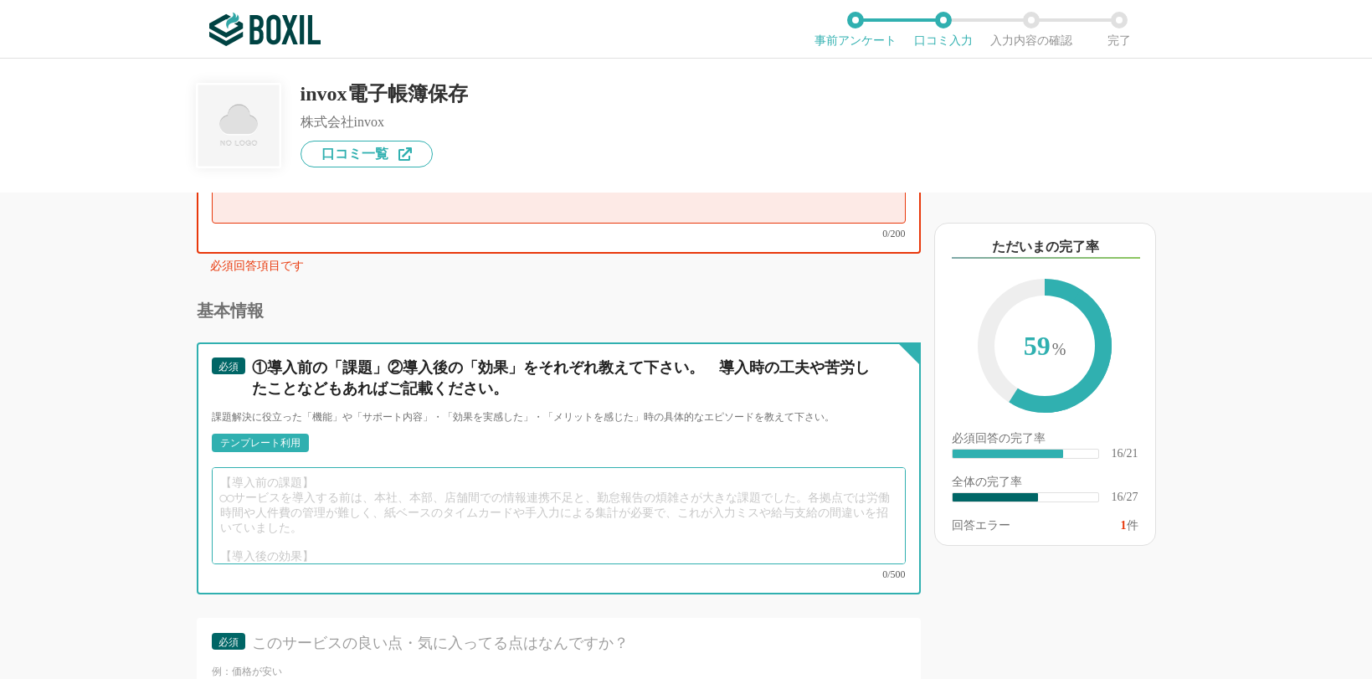
click at [328, 512] on textarea at bounding box center [559, 515] width 694 height 97
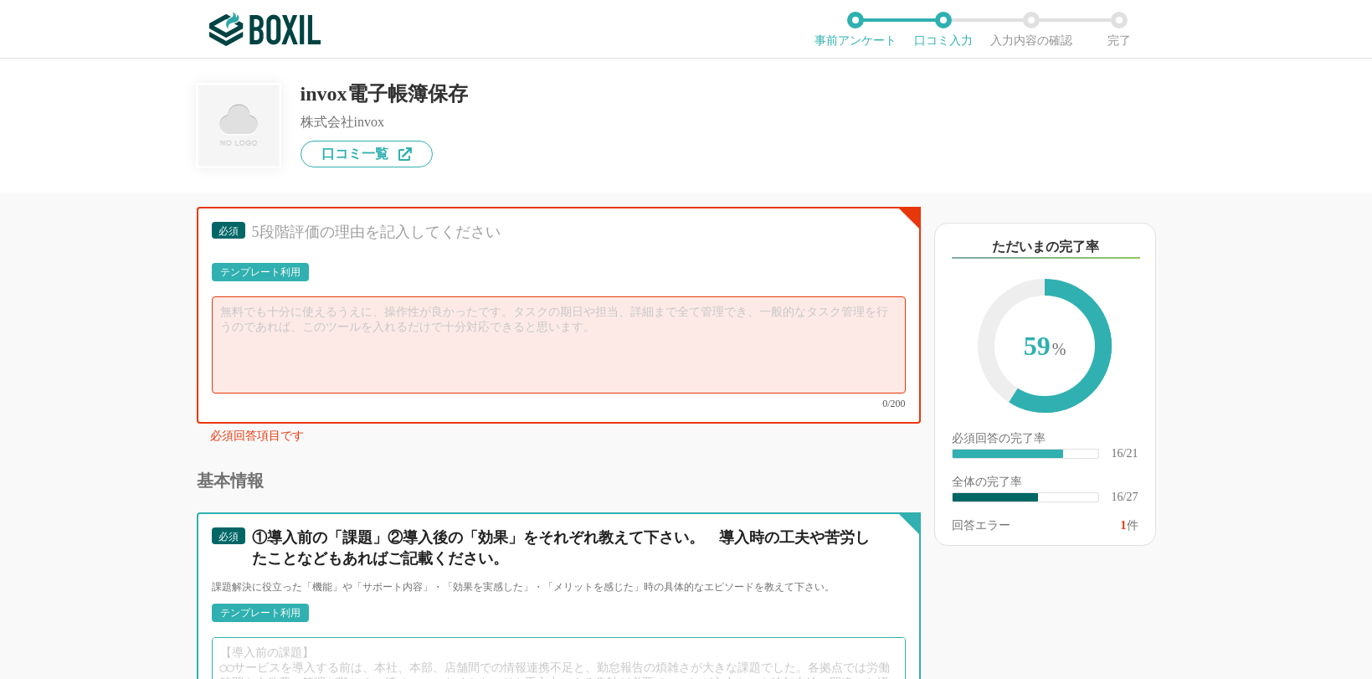
scroll to position [2930, 0]
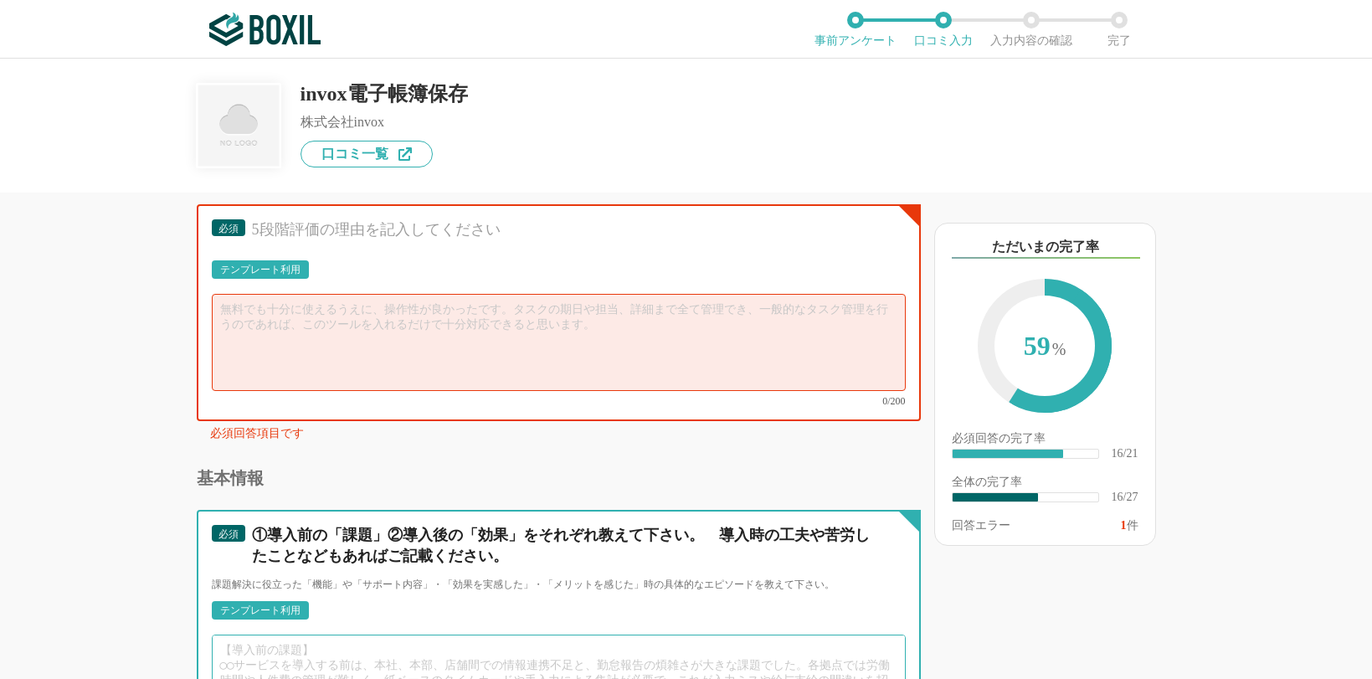
click at [295, 635] on textarea at bounding box center [559, 683] width 694 height 97
paste textarea "紙で受領したドキュメントに対して、電帳法に準拠した保管方法を安価かつ簡単に電子保存できる方法が課題でした。 invoxは、運用コスト・運用のし易さ、電帳法に準…"
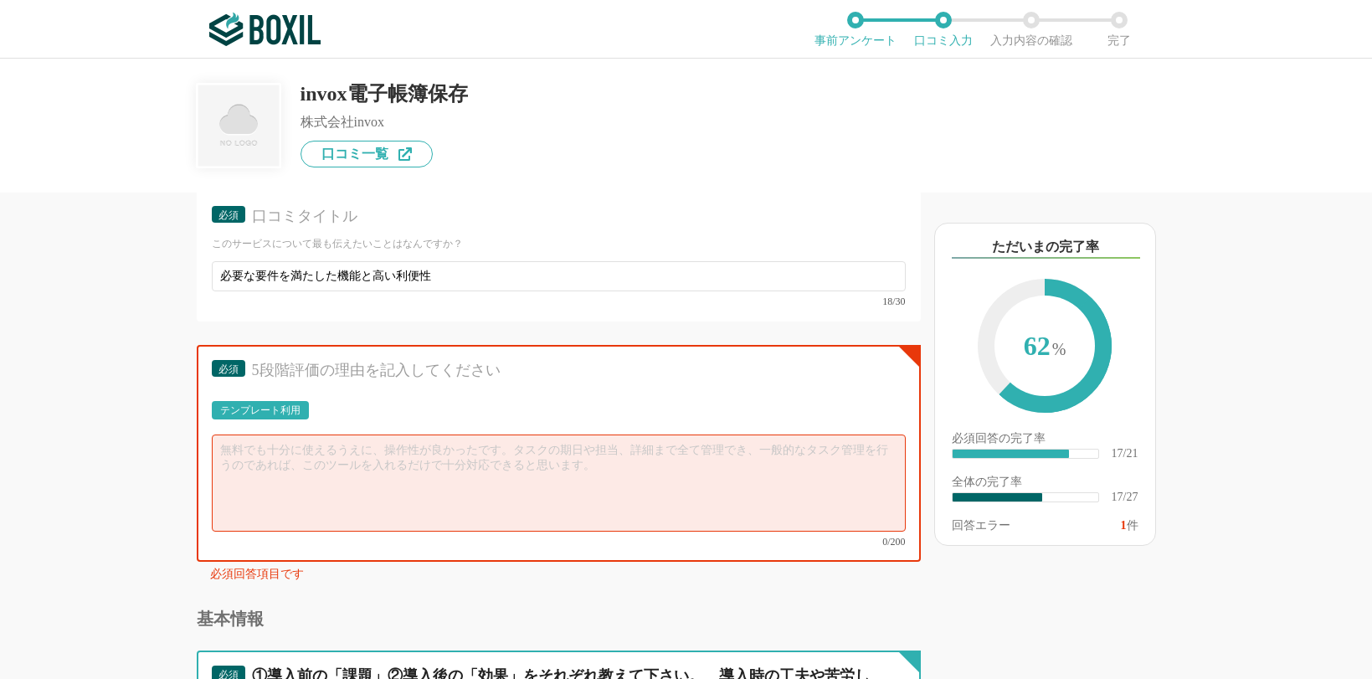
scroll to position [2776, 0]
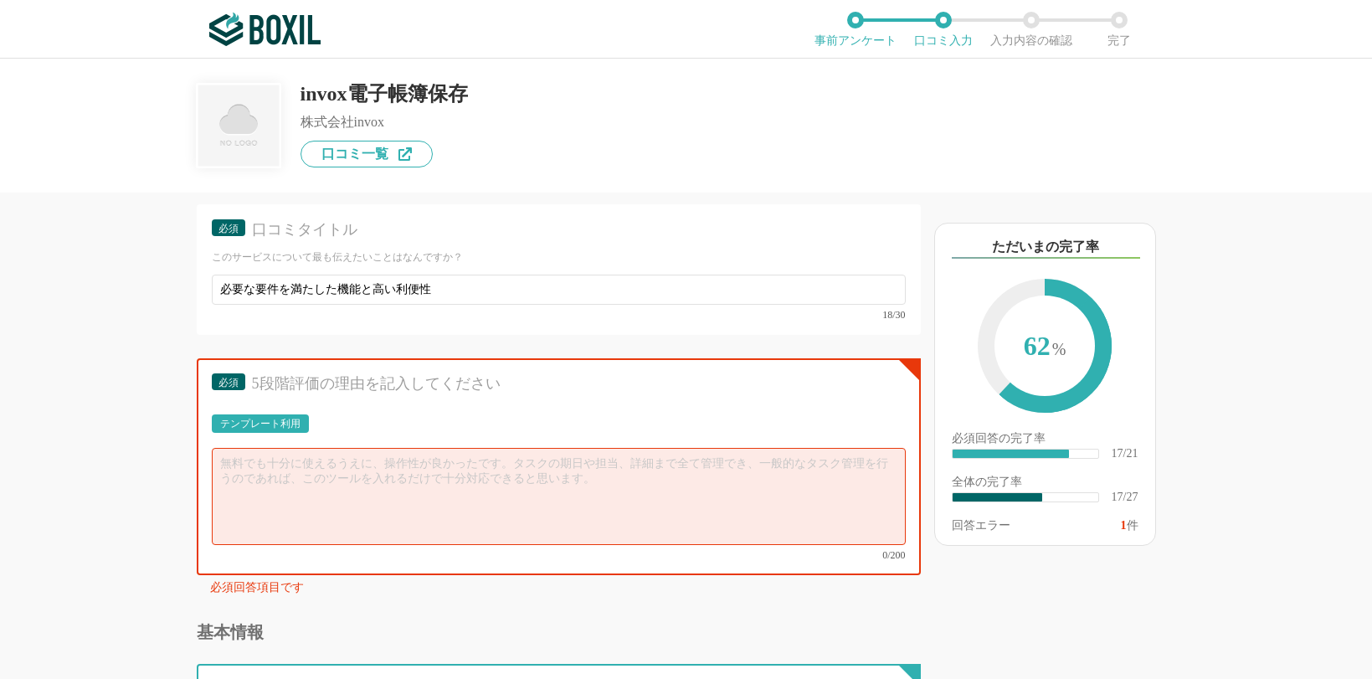
type textarea "紙で受領したドキュメントに対して、電帳法に準拠した保管方法を安価かつ簡単に電子保存できる方法が課題でした。 invoxは、運用コスト・運用のし易さ、電帳法に準…"
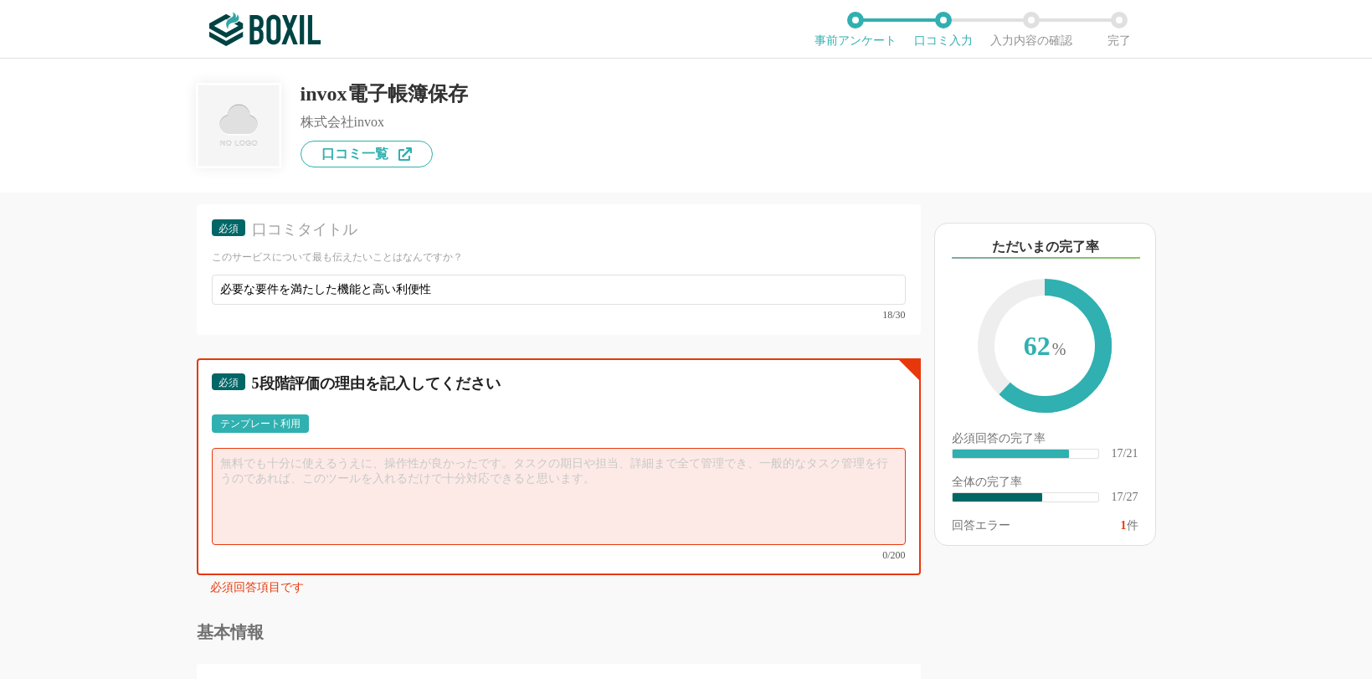
click at [271, 460] on textarea at bounding box center [559, 496] width 694 height 97
paste textarea "この製品は、電子帳簿保存法で求められている要件を満たし、簡単に紙と電子文書を総合的に整理して管理運用できることが大きなメリットとなります。 スキャンしたデータ…"
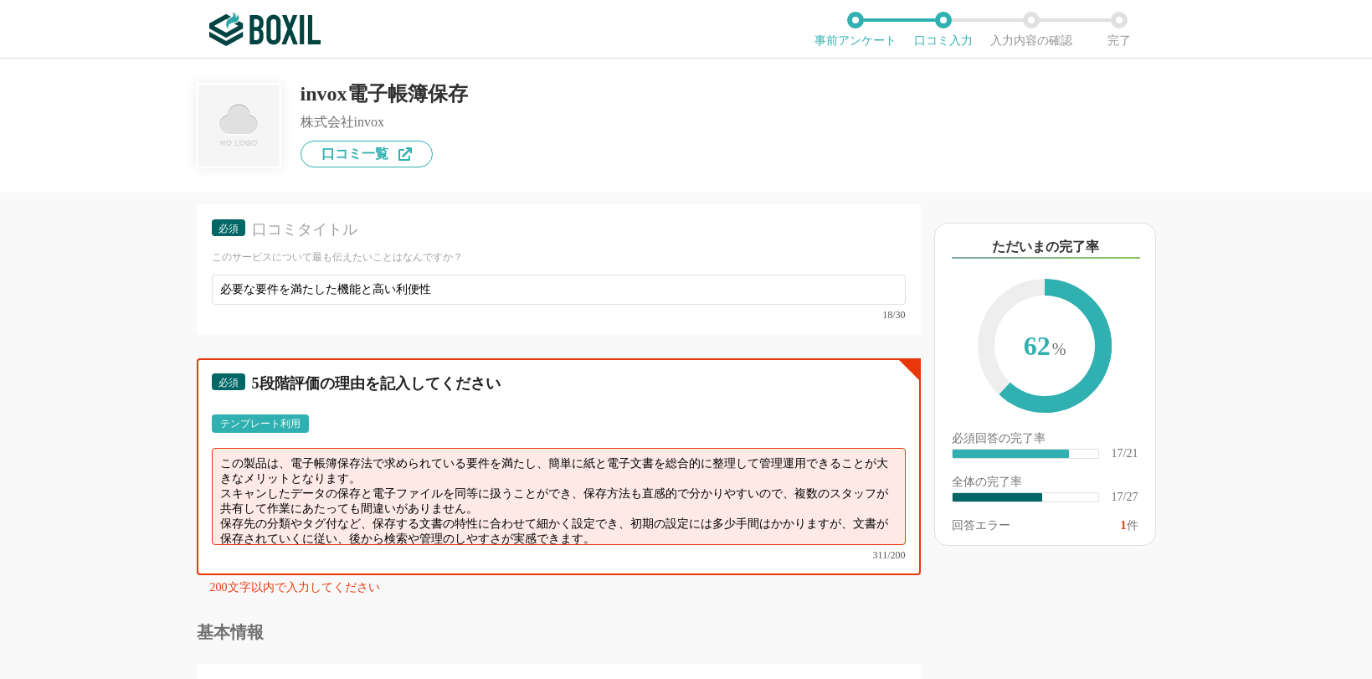
click at [358, 476] on textarea "この製品は、電子帳簿保存法で求められている要件を満たし、簡単に紙と電子文書を総合的に整理して管理運用できることが大きなメリットとなります。 スキャンしたデータ…" at bounding box center [559, 496] width 694 height 97
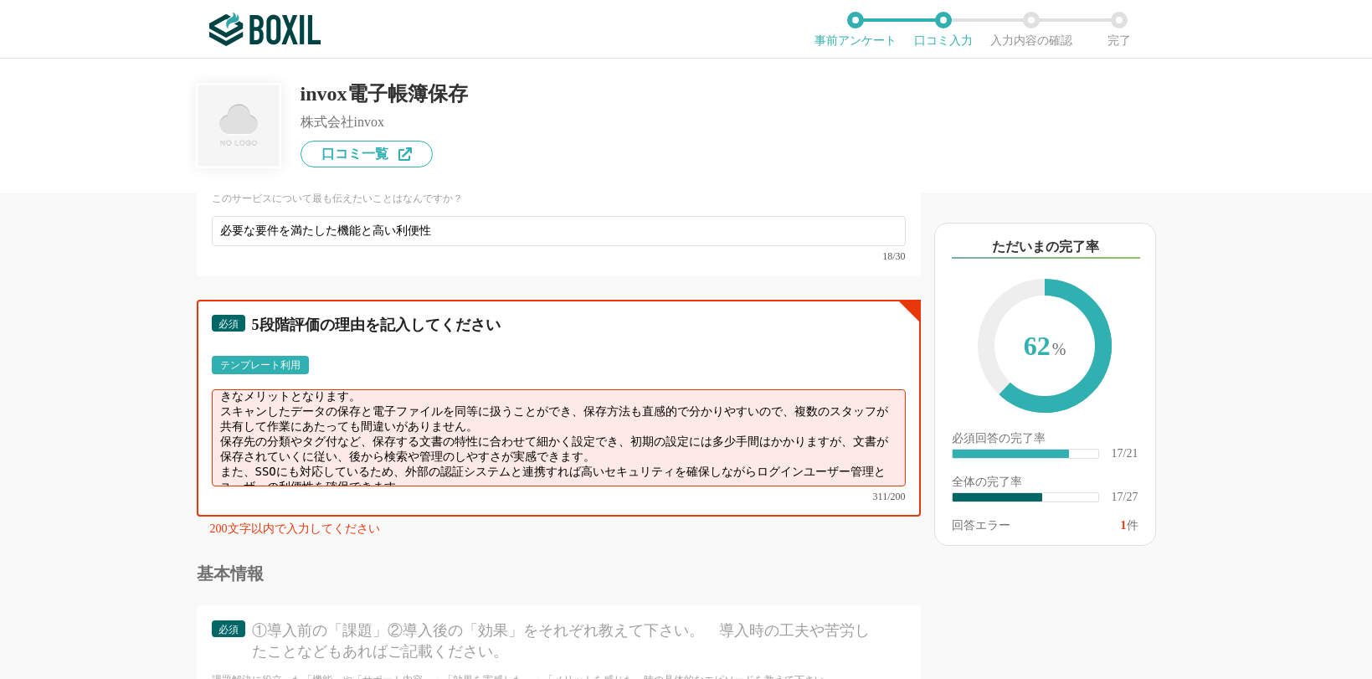
scroll to position [2860, 0]
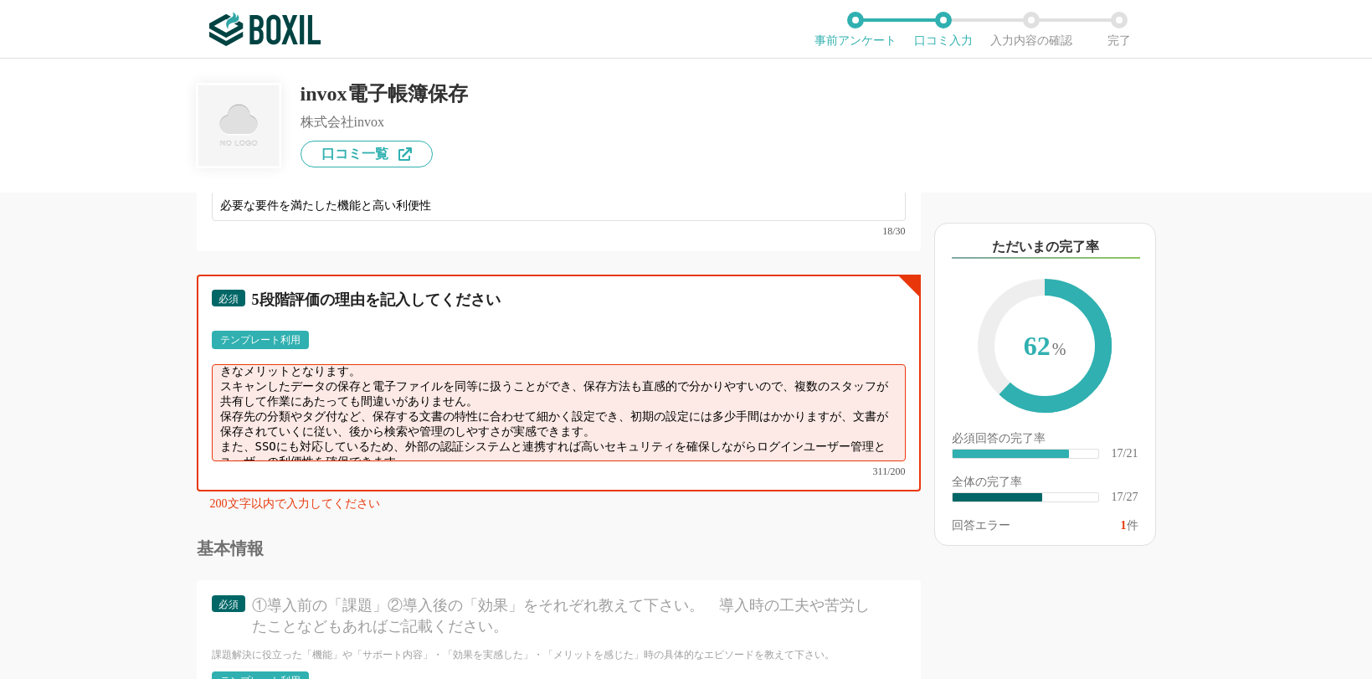
drag, startPoint x: 219, startPoint y: 424, endPoint x: 450, endPoint y: 440, distance: 231.7
click at [450, 440] on textarea "この製品は、電子帳簿保存法で求められている要件を満たし、簡単に紙と電子文書を総合的に整理して管理運用できることが大きなメリットとなります。 スキャンしたデータ…" at bounding box center [559, 412] width 694 height 97
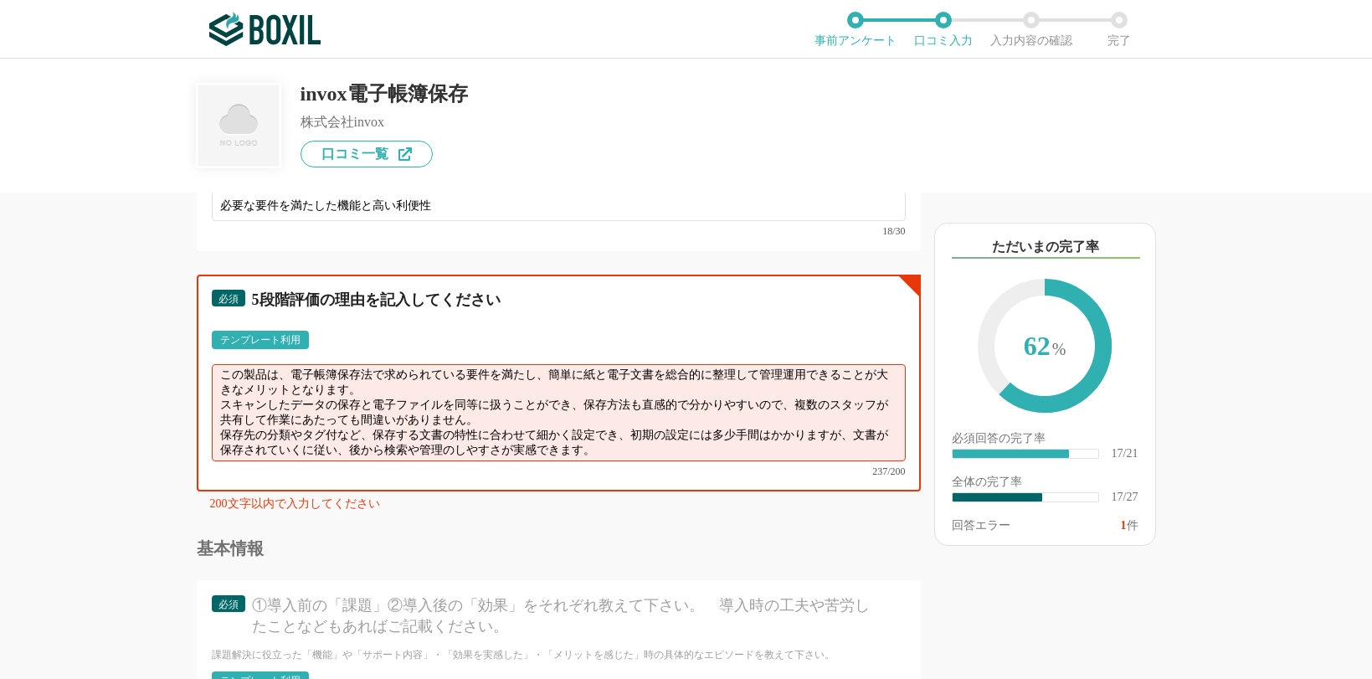
scroll to position [0, 0]
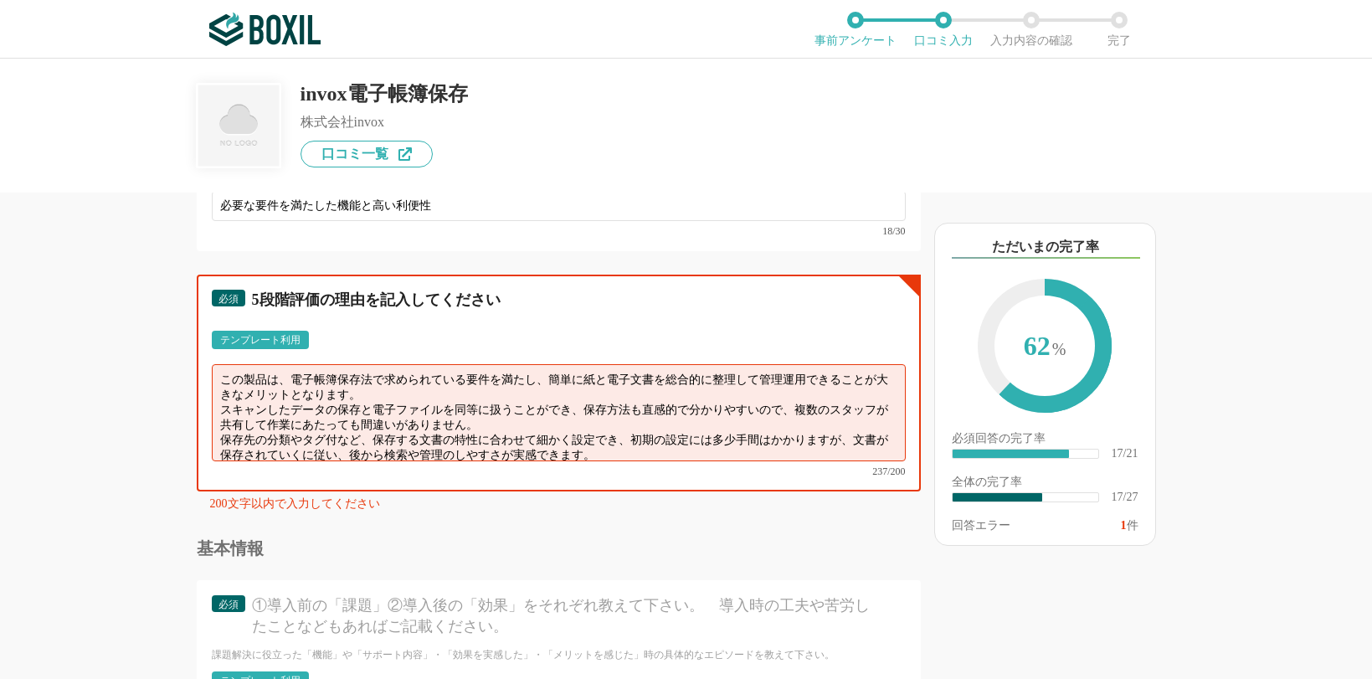
drag, startPoint x: 514, startPoint y: 419, endPoint x: 164, endPoint y: 404, distance: 350.3
click at [164, 404] on div "他のサービス・ツールと連携していますか？ ※複数選択可 例：Slack、Salesforce 選択したサービス 未選択 必須 導入時に所属していた部署を選択し…" at bounding box center [502, 436] width 837 height 486
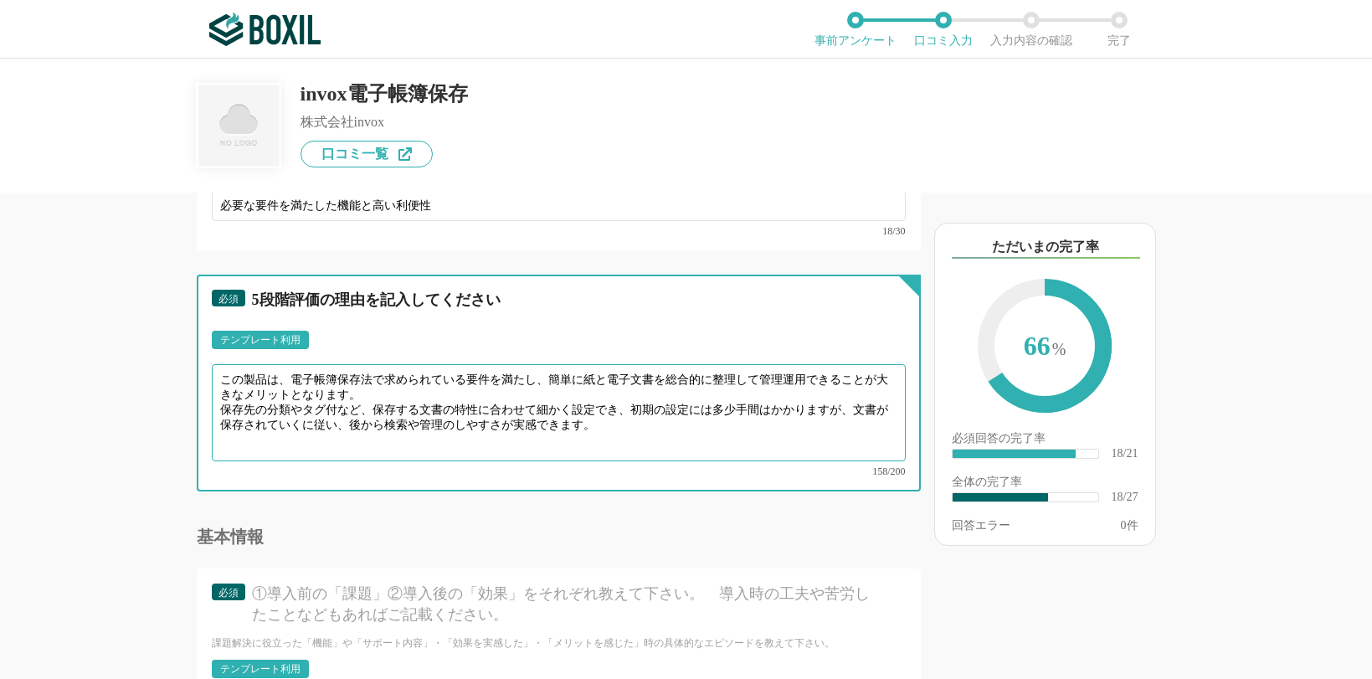
type textarea "この製品は、電子帳簿保存法で求められている要件を満たし、簡単に紙と電子文書を総合的に整理して管理運用できることが大きなメリットとなります。 保存先の分類やタグ…"
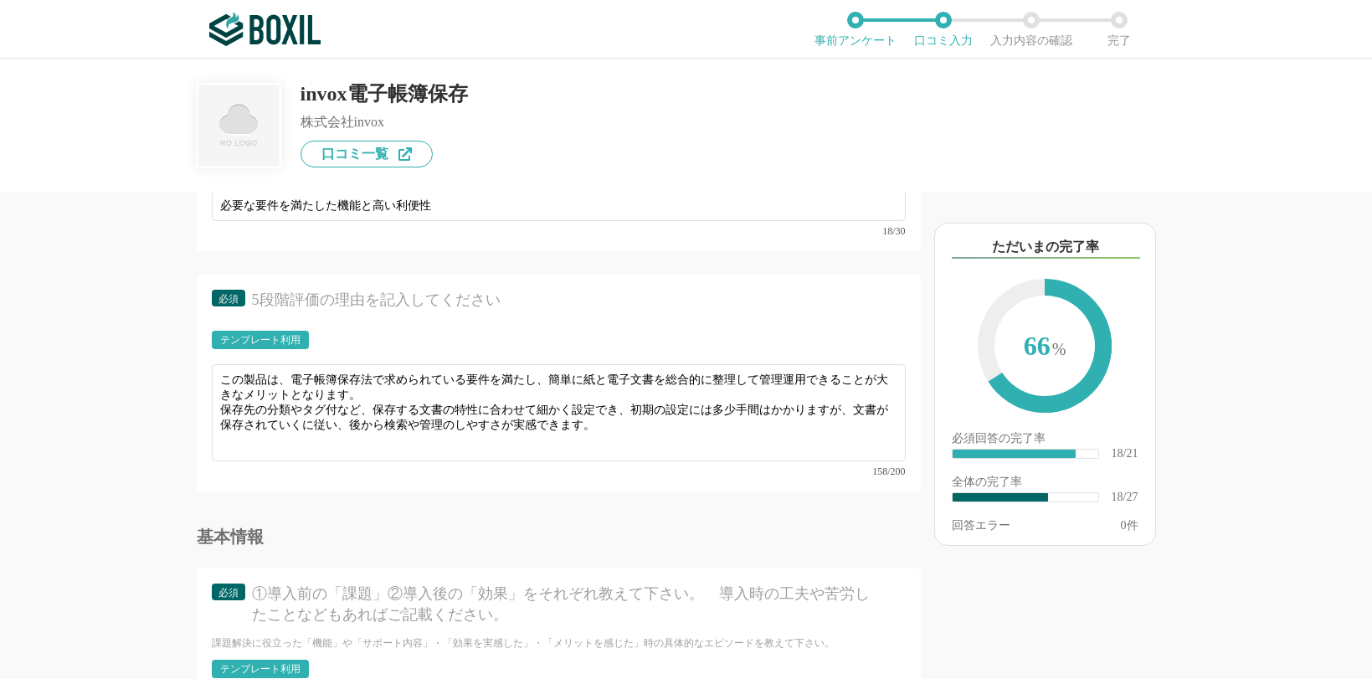
click at [74, 538] on div "他のサービス・ツールと連携していますか？ ※複数選択可 例：Slack、Salesforce 選択したサービス 未選択 必須 導入時に所属していた部署を選択し…" at bounding box center [686, 369] width 1372 height 620
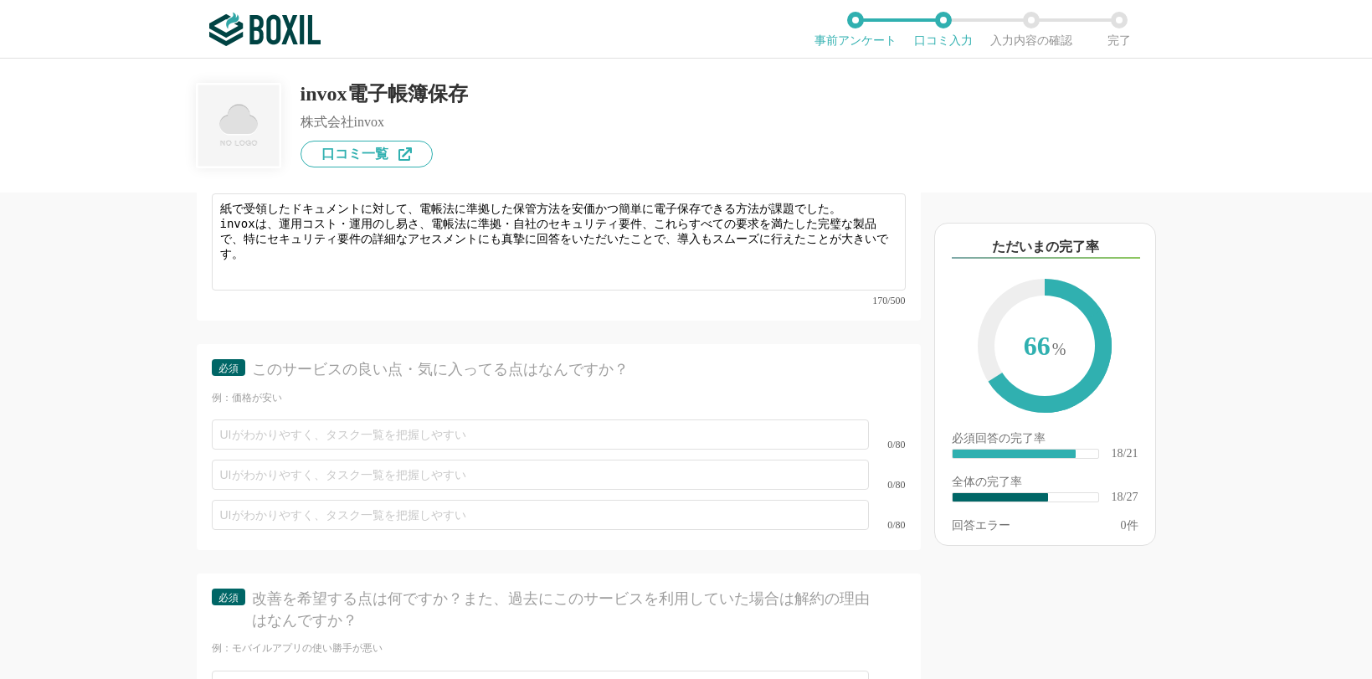
scroll to position [3351, 0]
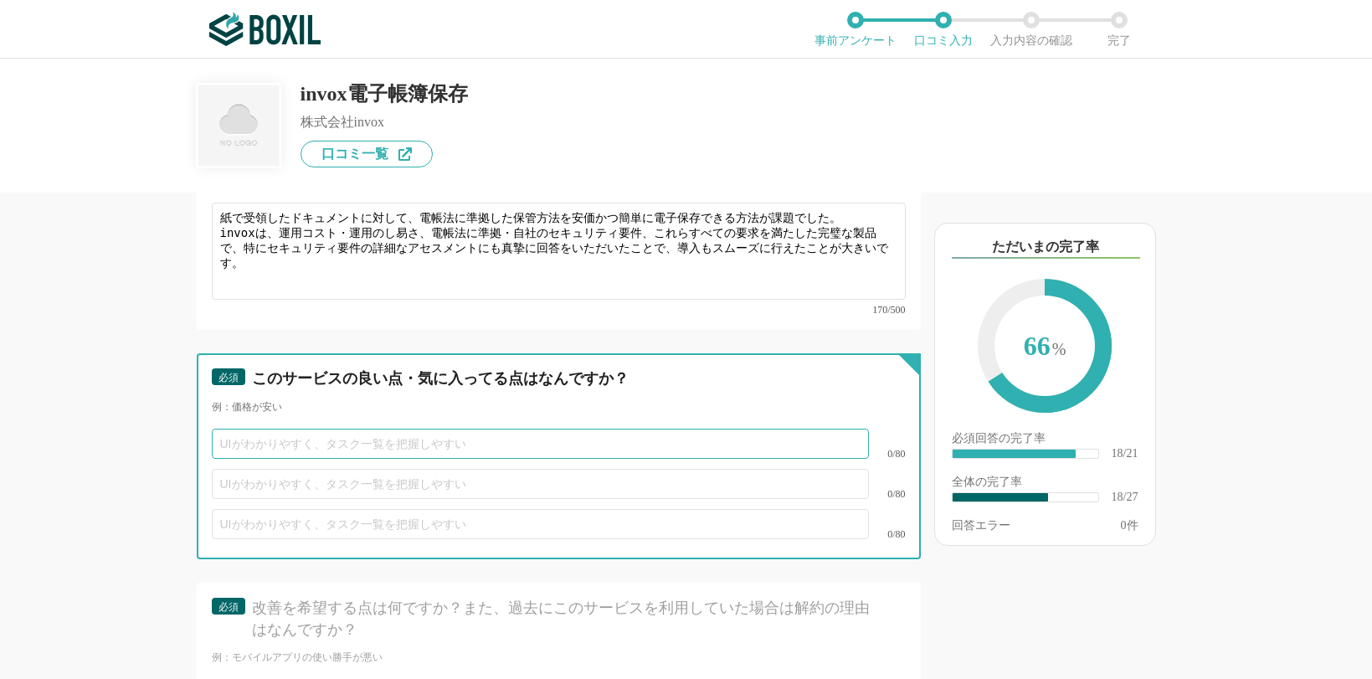
click at [408, 429] on input "text" at bounding box center [540, 444] width 657 height 30
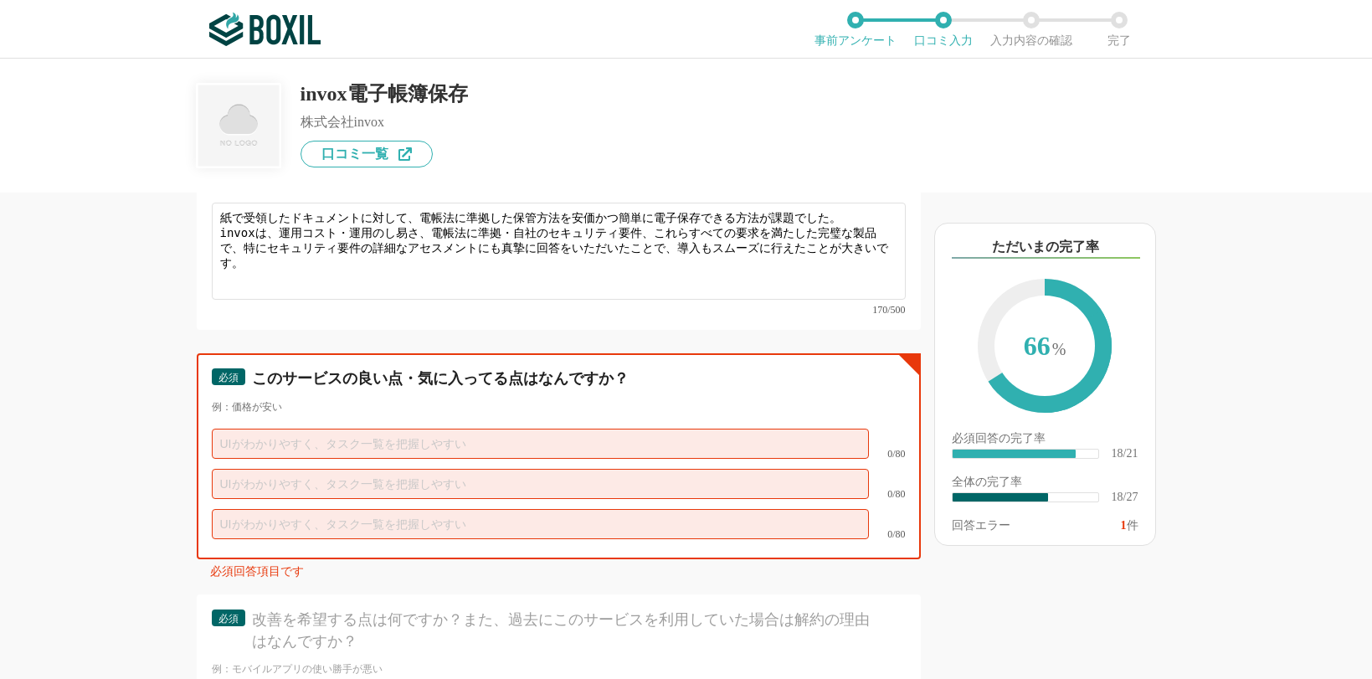
click at [335, 429] on input "text" at bounding box center [540, 444] width 657 height 30
click at [283, 430] on input "text" at bounding box center [540, 444] width 657 height 30
paste input "電帳法に準拠した保管方法を安価かつ簡単に電子保存できる"
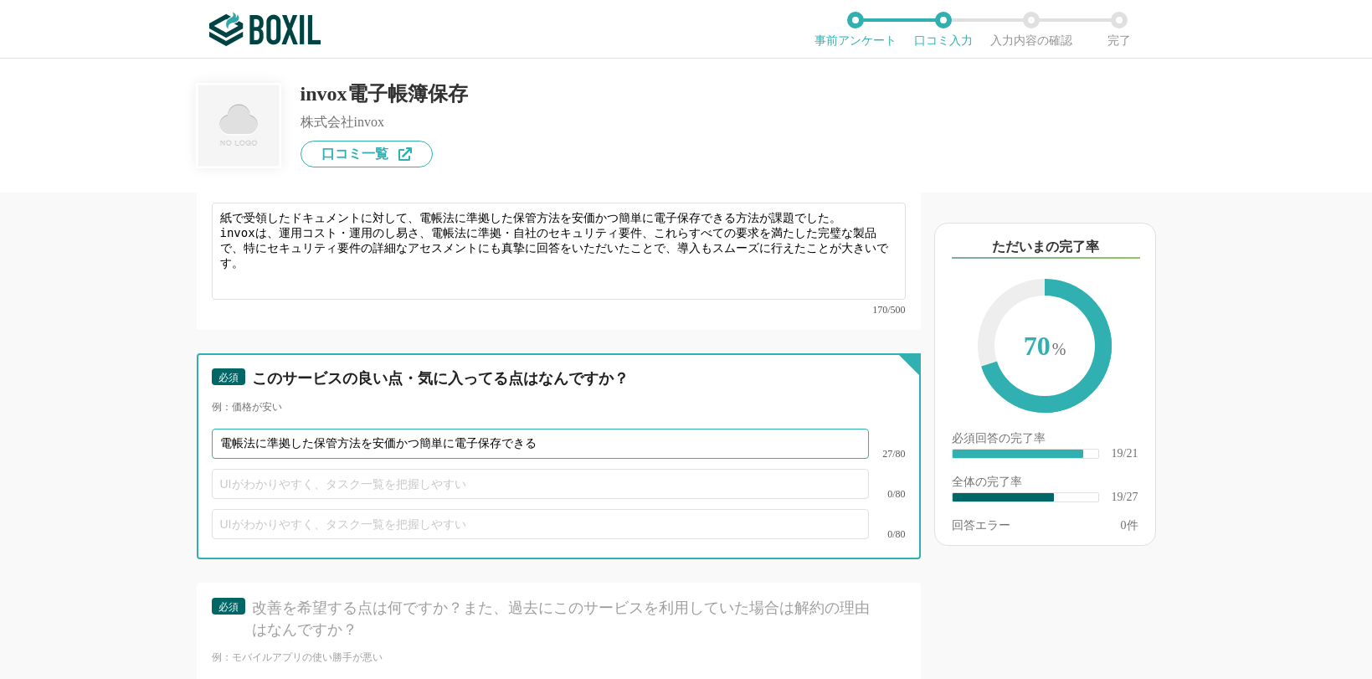
type input "電帳法に準拠した保管方法を安価かつ簡単に電子保存できる"
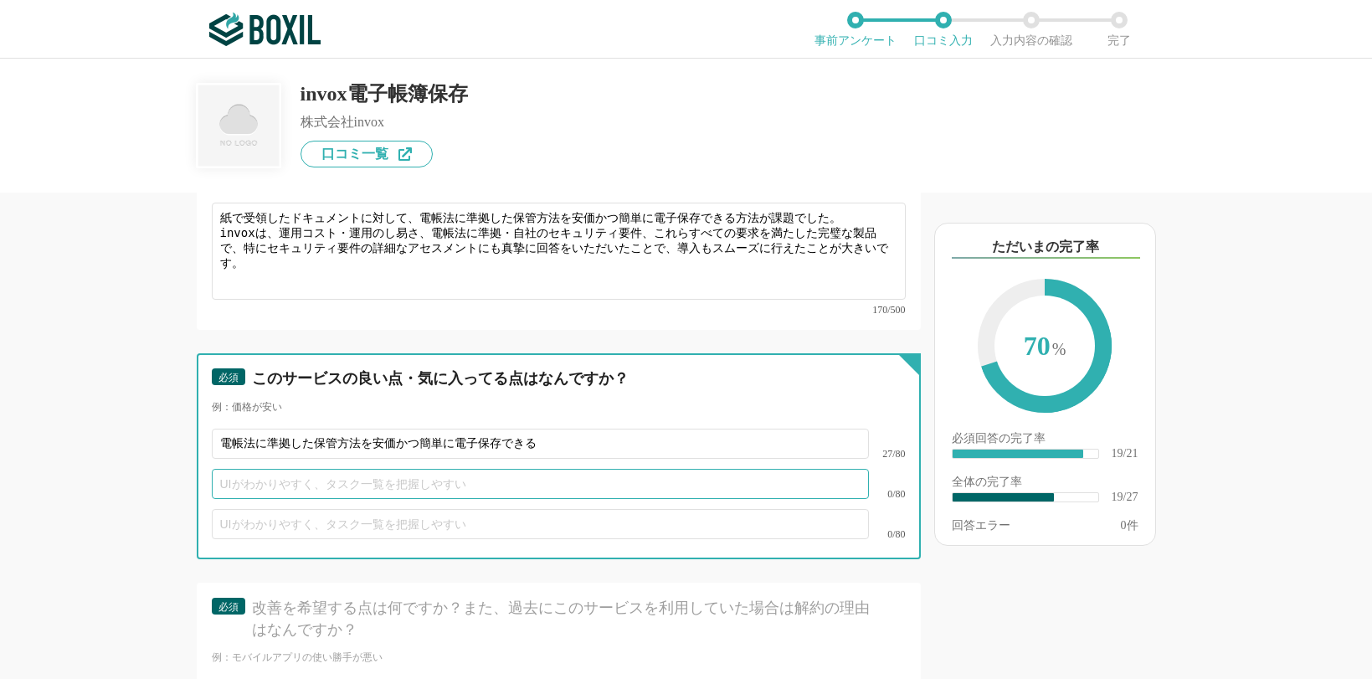
click at [274, 469] on input "text" at bounding box center [540, 484] width 657 height 30
click at [243, 469] on input "text" at bounding box center [540, 484] width 657 height 30
paste input "保存先の分類やタグ付など、保存する文書の特性に合わせて細かく設定でき"
type input "保存先の分類やタグ付など、保存する文書の特性に合わせて細かく設定できる"
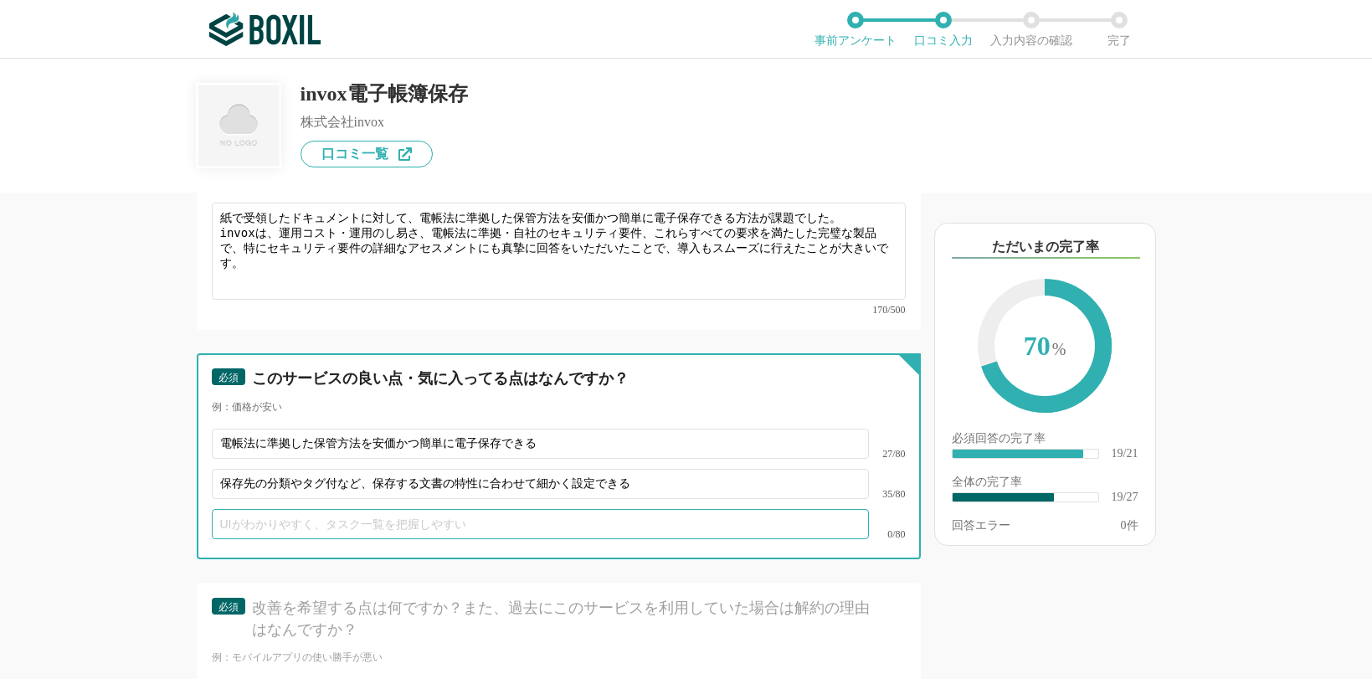
drag, startPoint x: 249, startPoint y: 501, endPoint x: 253, endPoint y: 491, distance: 10.9
click at [249, 509] on input "text" at bounding box center [540, 524] width 657 height 30
paste input "SSO対応"
type input "SSO対応"
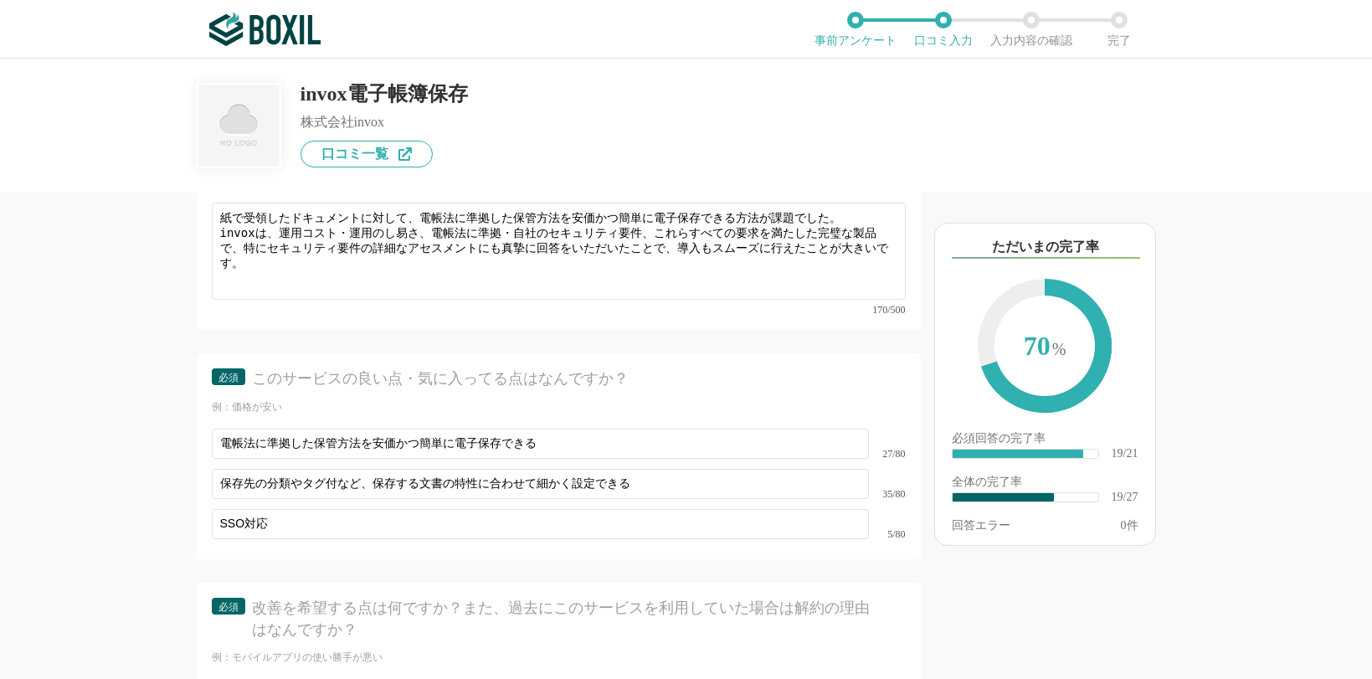
click at [51, 504] on div "他のサービス・ツールと連携していますか？ ※複数選択可 例：Slack、Salesforce 選択したサービス 未選択 必須 導入時に所属していた部署を選択し…" at bounding box center [686, 369] width 1372 height 620
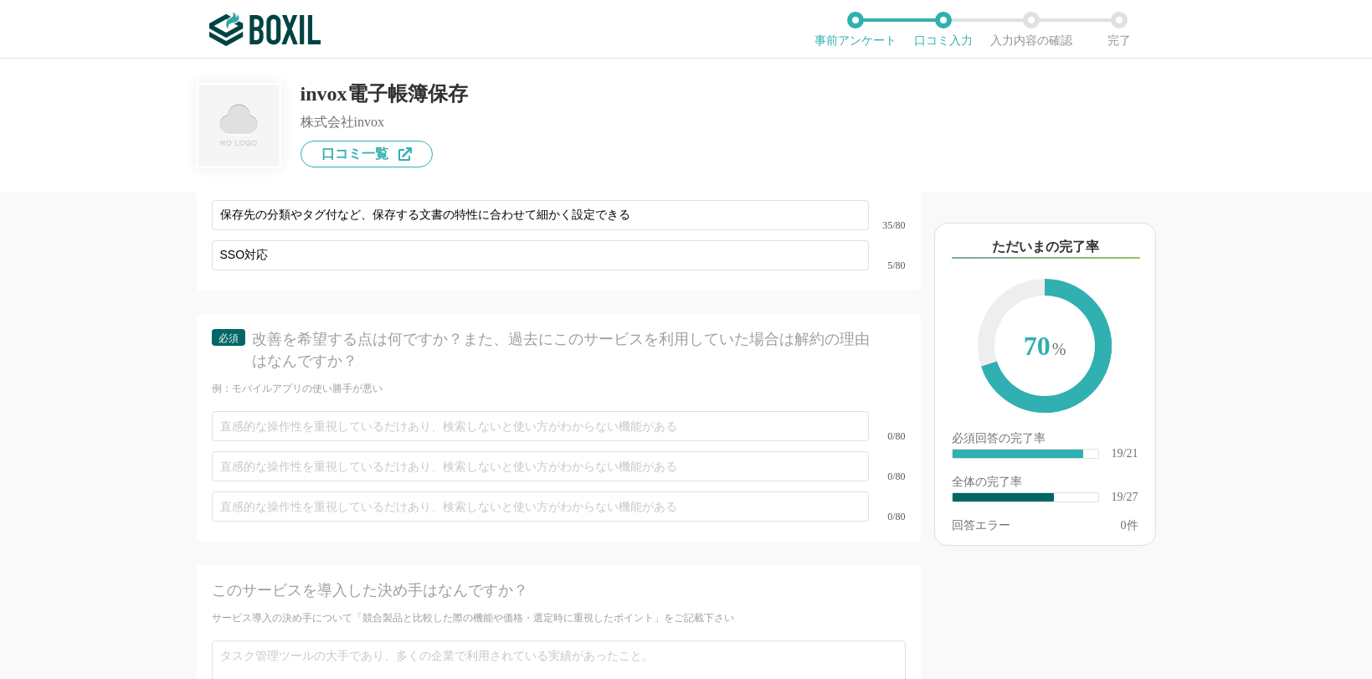
scroll to position [3537, 0]
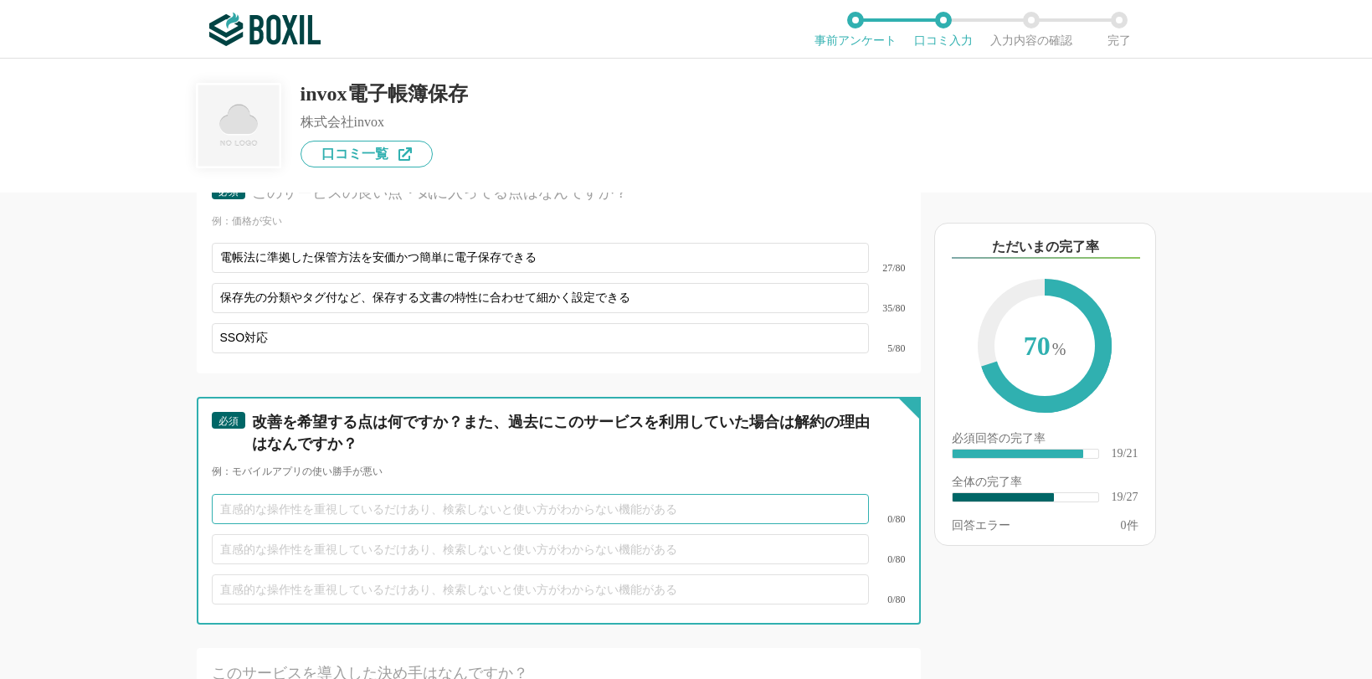
click at [321, 495] on input "text" at bounding box center [540, 509] width 657 height 30
paste input "部門やスタッフ、保存文書設定がどのように関連付けられるのかが分かりにくい部分があった"
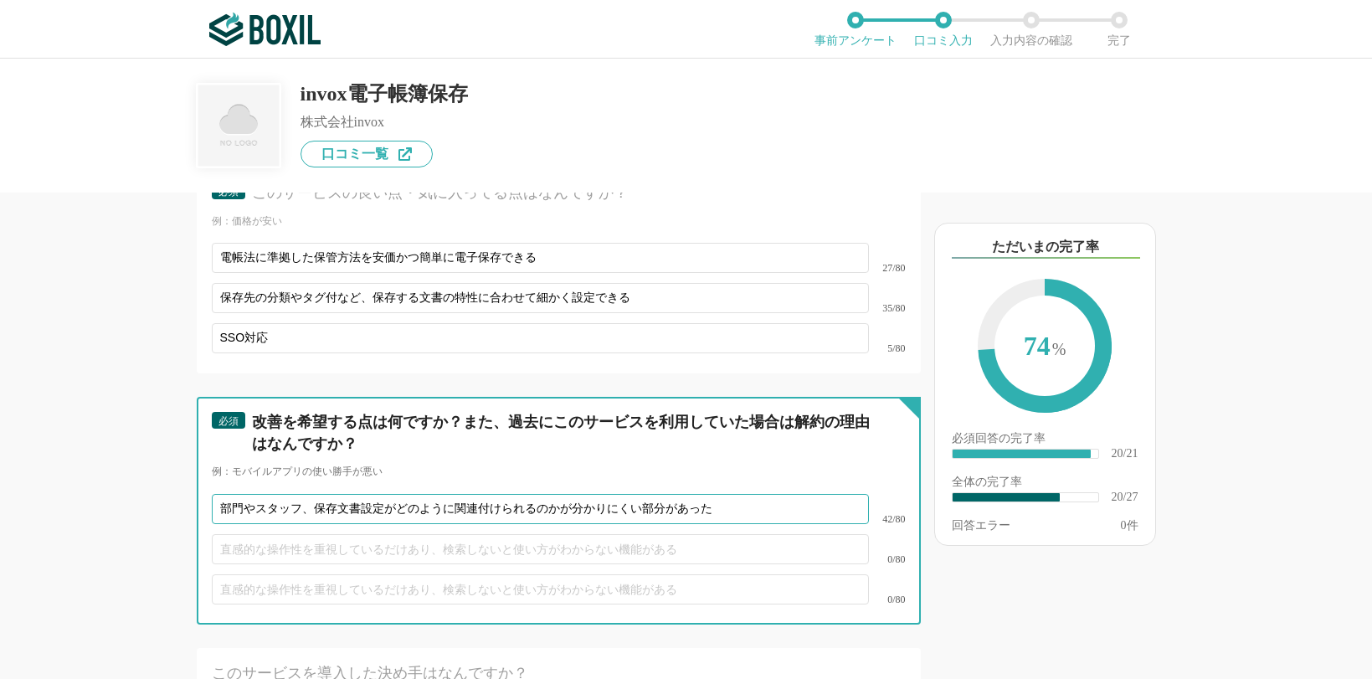
type input "部門やスタッフ、保存文書設定がどのように関連付けられるのかが分かりにくい部分があった"
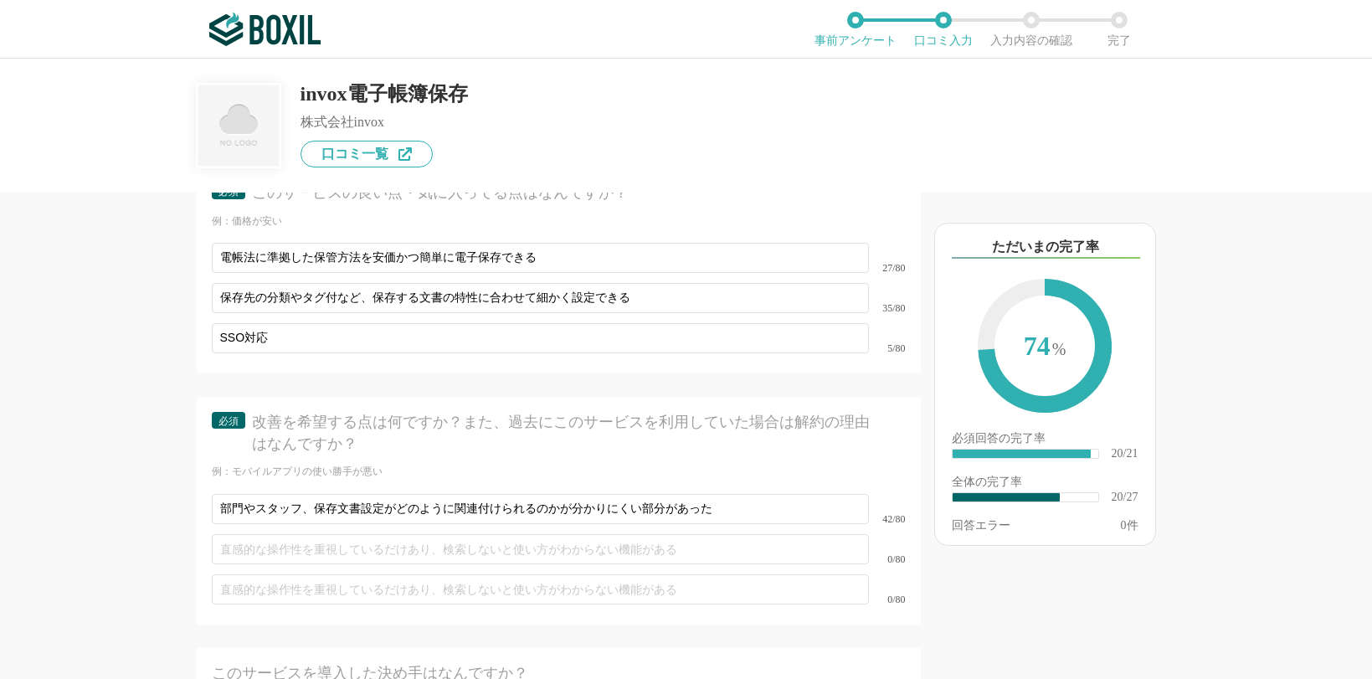
click at [116, 536] on div "他のサービス・ツールと連携していますか？ ※複数選択可 例：Slack、Salesforce 選択したサービス 未選択 必須 導入時に所属していた部署を選択し…" at bounding box center [502, 436] width 837 height 486
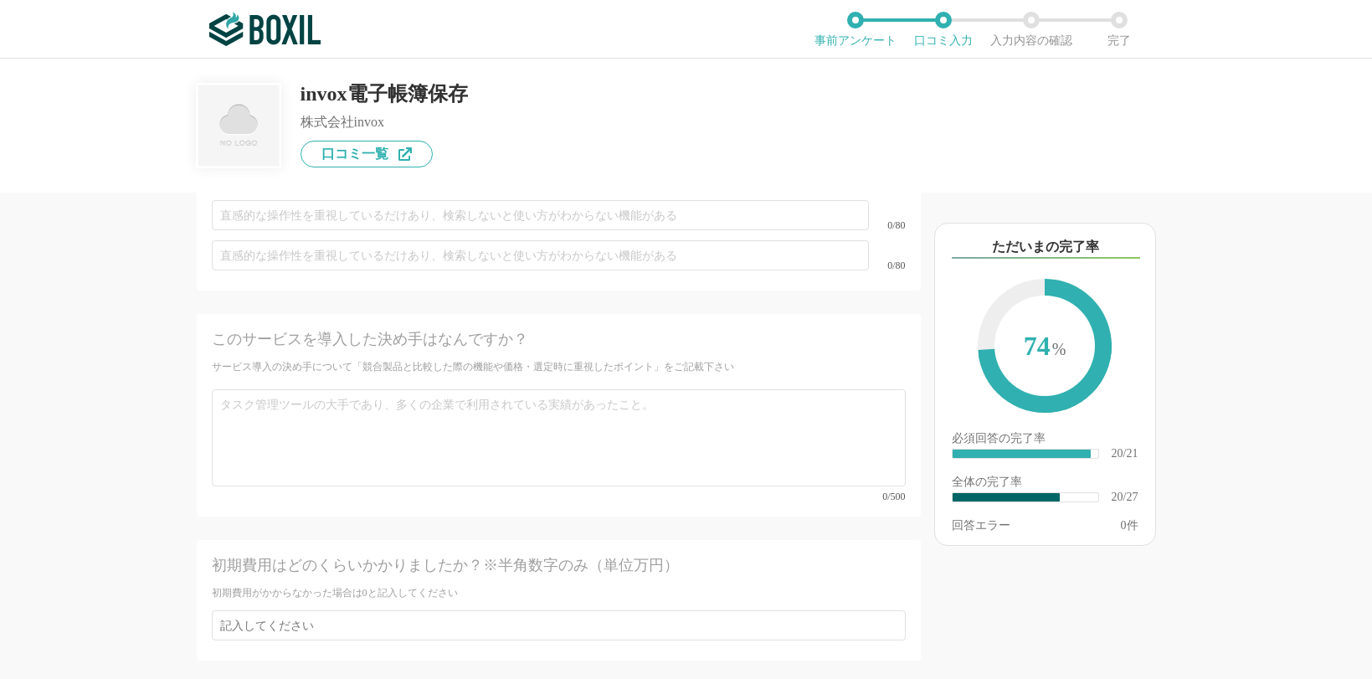
scroll to position [3872, 0]
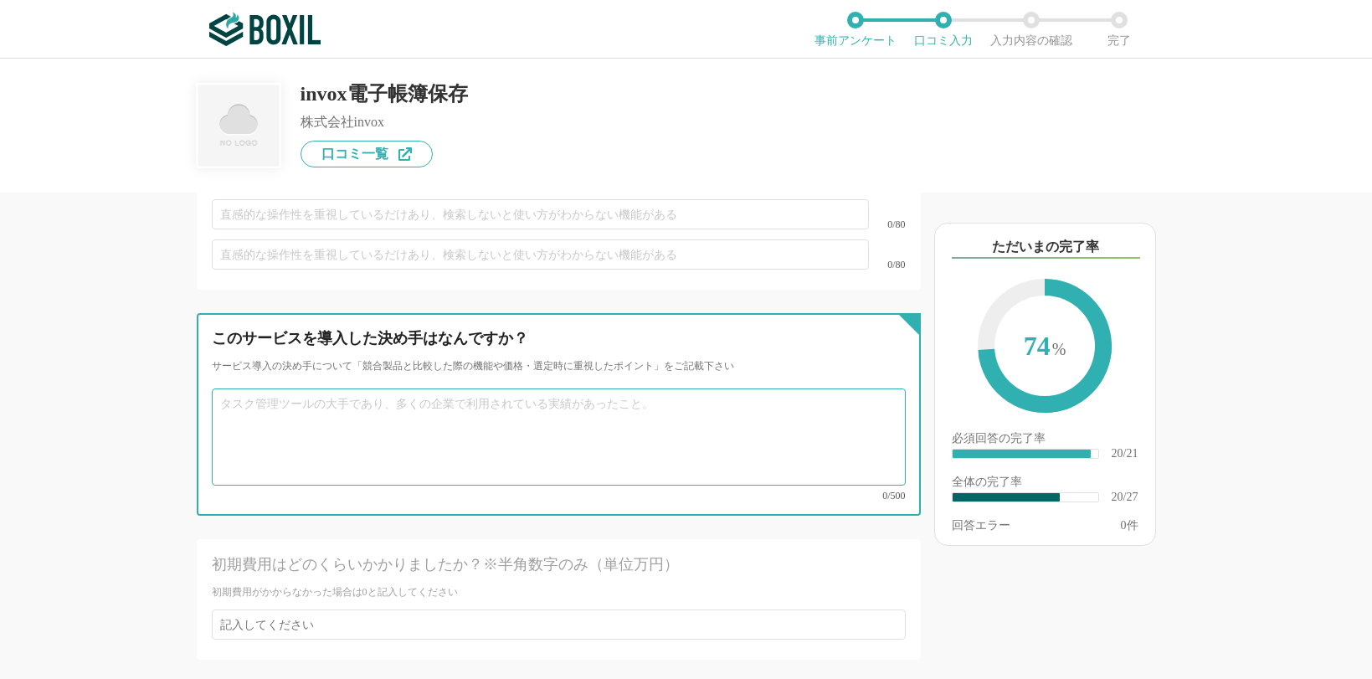
click at [361, 401] on textarea at bounding box center [559, 436] width 694 height 97
paste textarea "運用コスト・運用のし易さ、電帳法に準拠・自社のセキュリティ要件、これらすべての要求を満たした"
click at [442, 388] on textarea "運用コスト・運用のし易さ、電帳法に準拠・自社のセキュリティ要件、これらすべての要求を満たしていることと、" at bounding box center [559, 436] width 694 height 97
click at [535, 388] on textarea "運用コスト・運用のし易さ、電帳法に準拠していることと、自社のセキュリティ要件への対応、これらすべての要求を満たしている。" at bounding box center [559, 436] width 694 height 97
type textarea "運用コスト・運用のし易さ、電帳法に準拠していることと、SSO対応および自社のセキュリティアセスメントへの対応、これらすべての要求を満たしていた。"
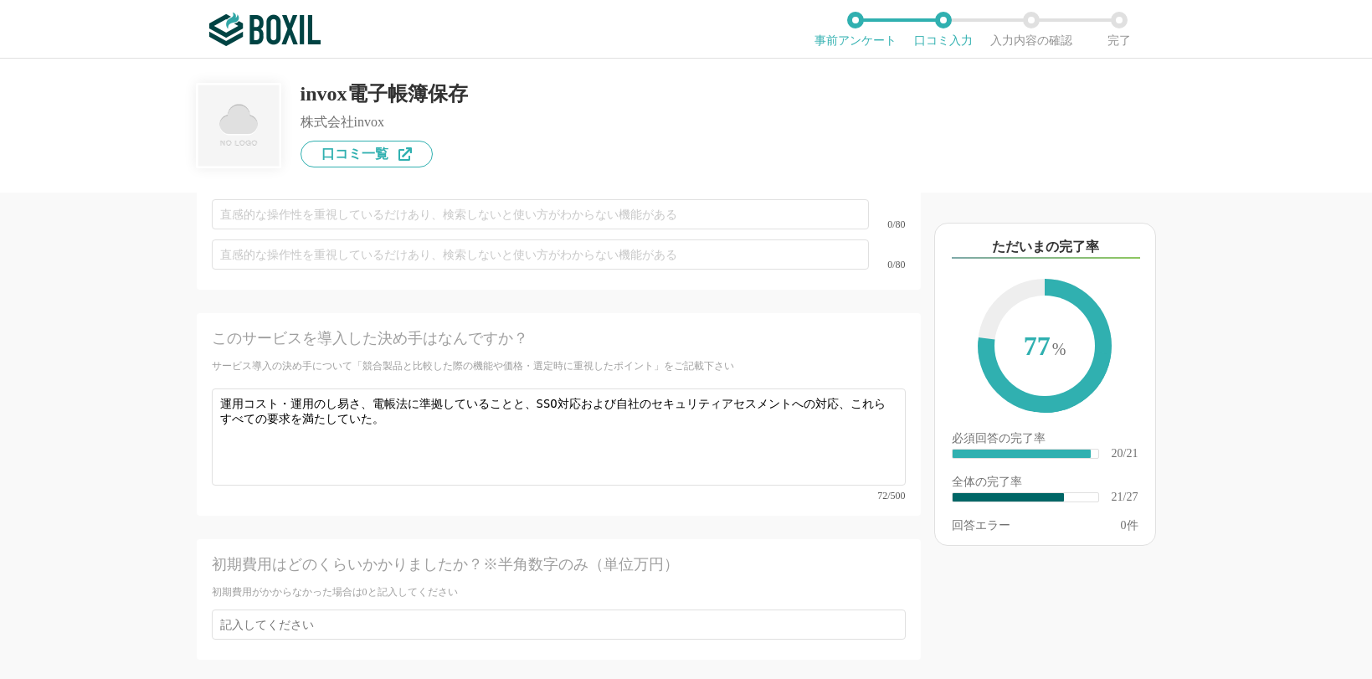
click at [336, 578] on div "初期費用はどのくらいかかりましたか？※半角数字のみ（単位万円） 初期費用がかからなかった場合は0と記入してください" at bounding box center [559, 599] width 724 height 121
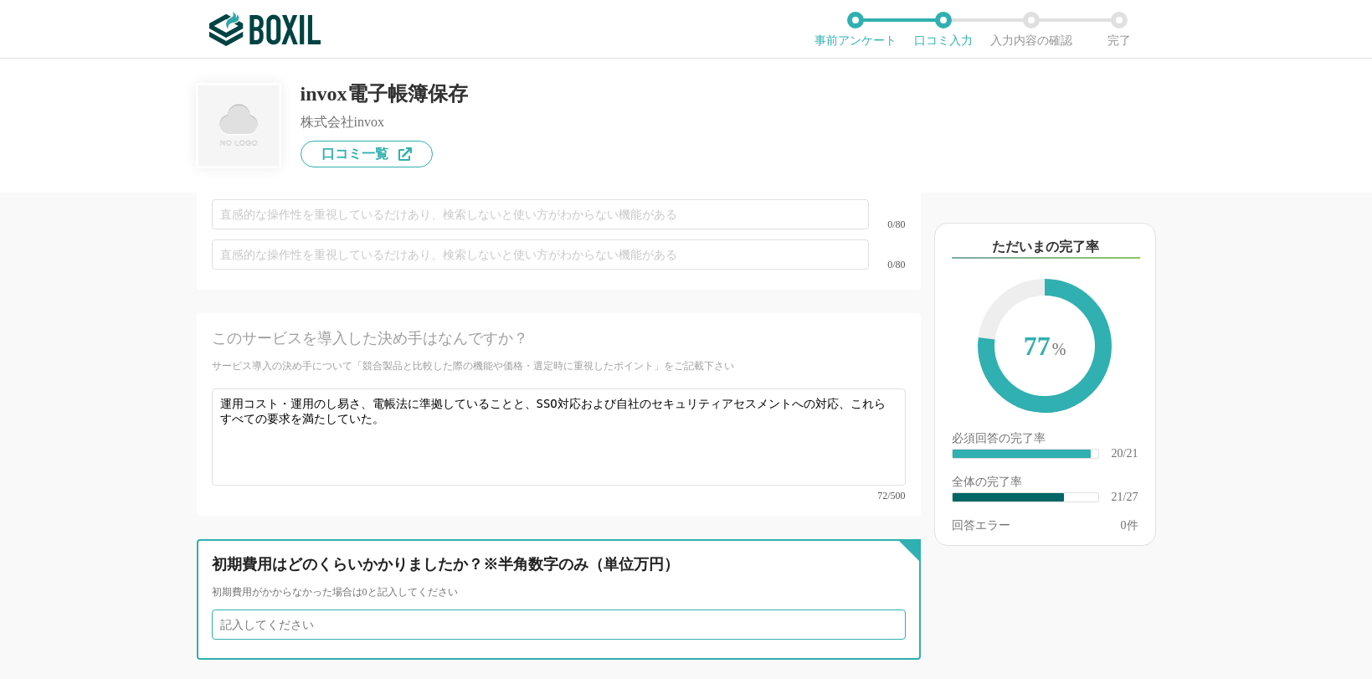
click at [299, 610] on input "number" at bounding box center [559, 625] width 694 height 30
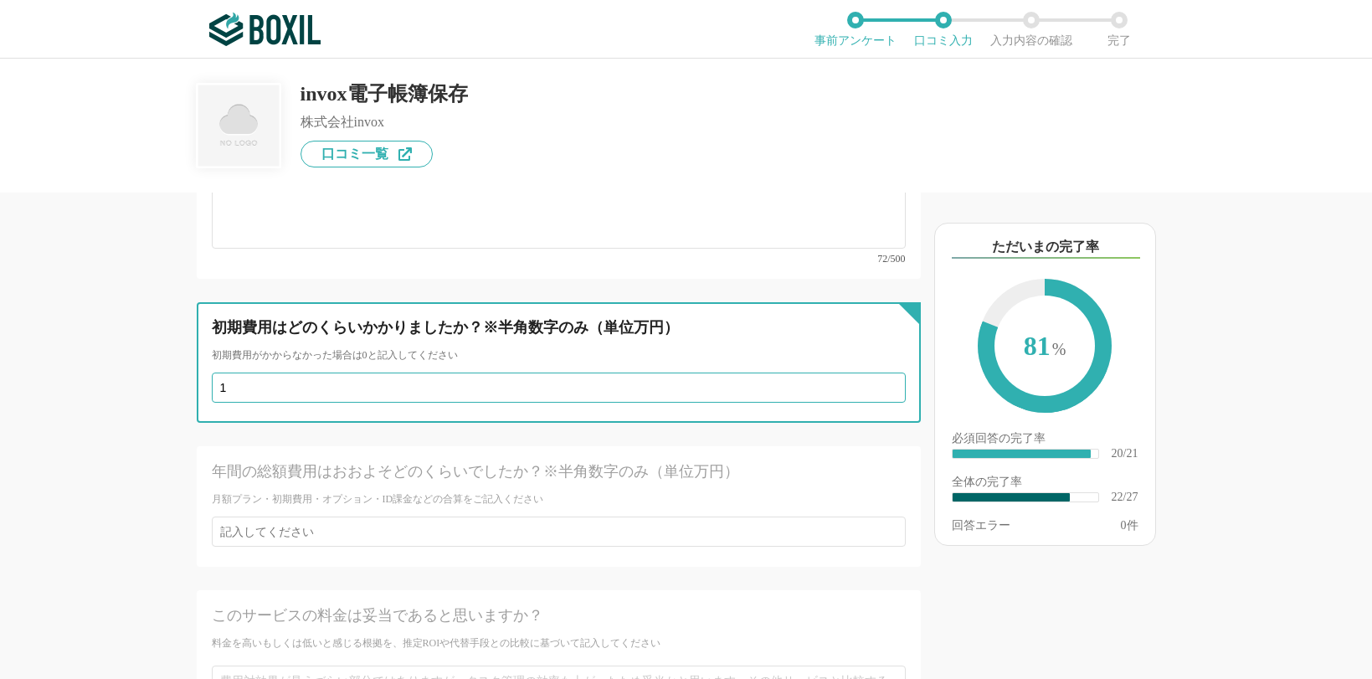
scroll to position [4123, 0]
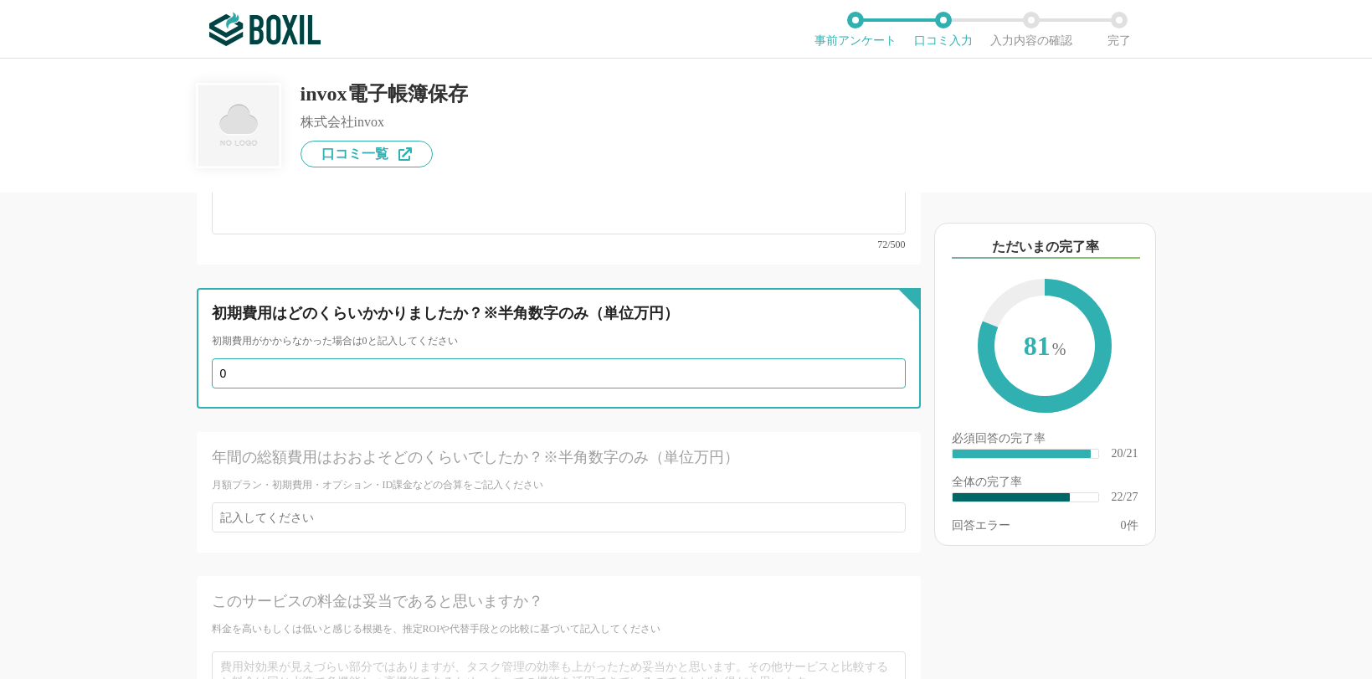
click at [880, 358] on input "0" at bounding box center [559, 373] width 694 height 30
drag, startPoint x: 259, startPoint y: 347, endPoint x: 172, endPoint y: 347, distance: 87.1
click at [172, 347] on div "他のサービス・ツールと連携していますか？ ※複数選択可 例：Slack、Salesforce 選択したサービス 未選択 必須 導入時に所属していた部署を選択し…" at bounding box center [502, 436] width 837 height 486
type input "3"
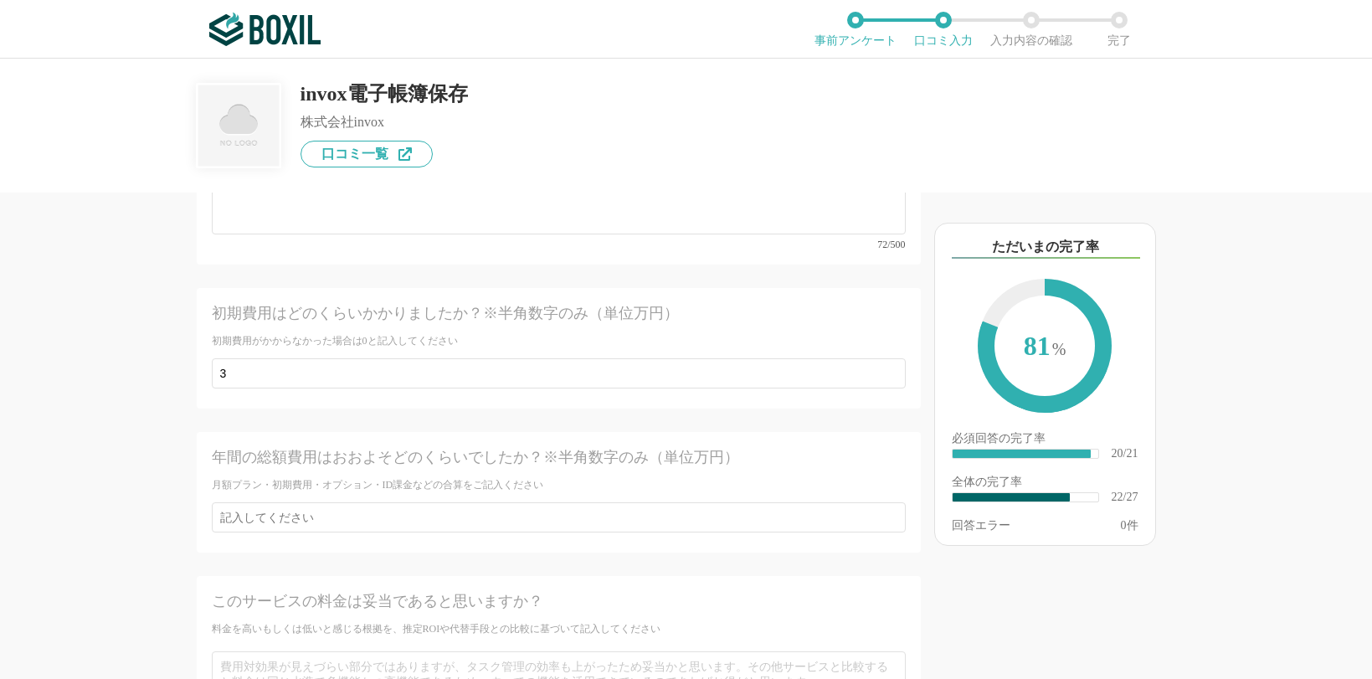
click at [342, 447] on div "年間の総額費用はおおよそどのくらいでしたか？※半角数字のみ（単位万円）" at bounding box center [524, 457] width 625 height 21
drag, startPoint x: 98, startPoint y: 442, endPoint x: 111, endPoint y: 465, distance: 26.3
click at [99, 442] on div "他のサービス・ツールと連携していますか？ ※複数選択可 例：Slack、Salesforce 選択したサービス 未選択 必須 導入時に所属していた部署を選択し…" at bounding box center [502, 436] width 837 height 486
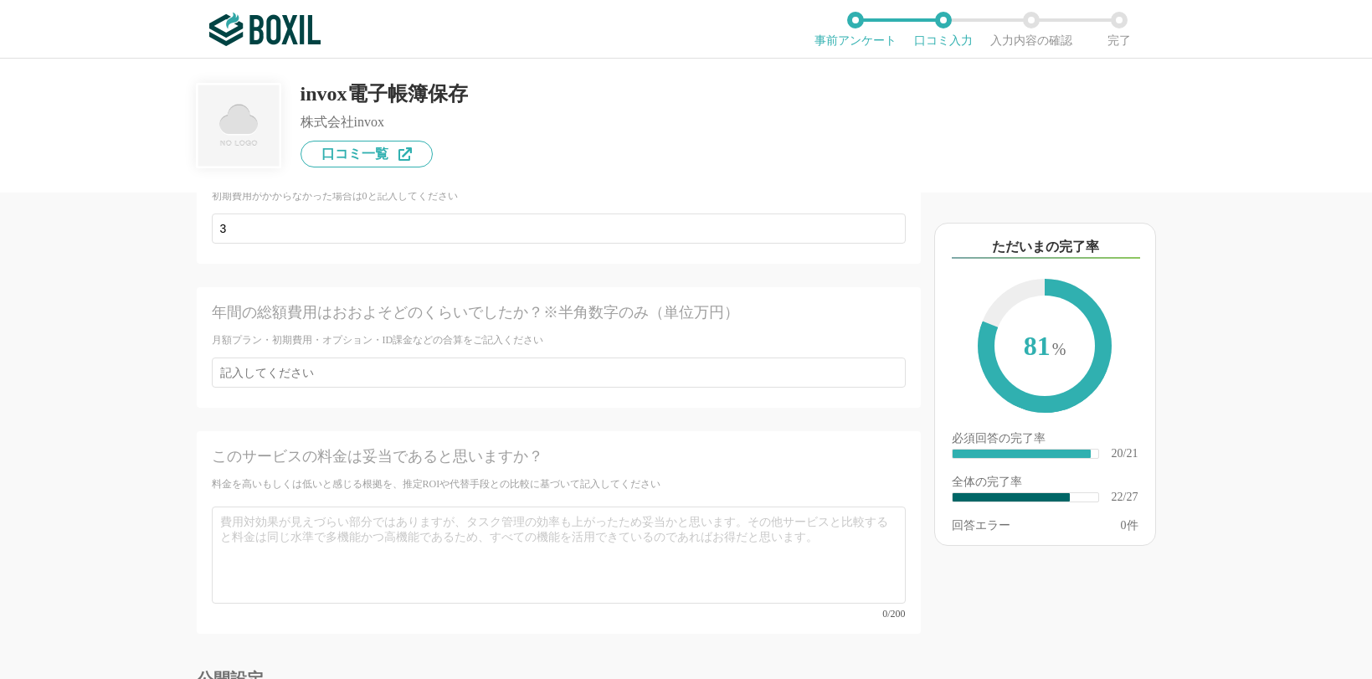
scroll to position [4290, 0]
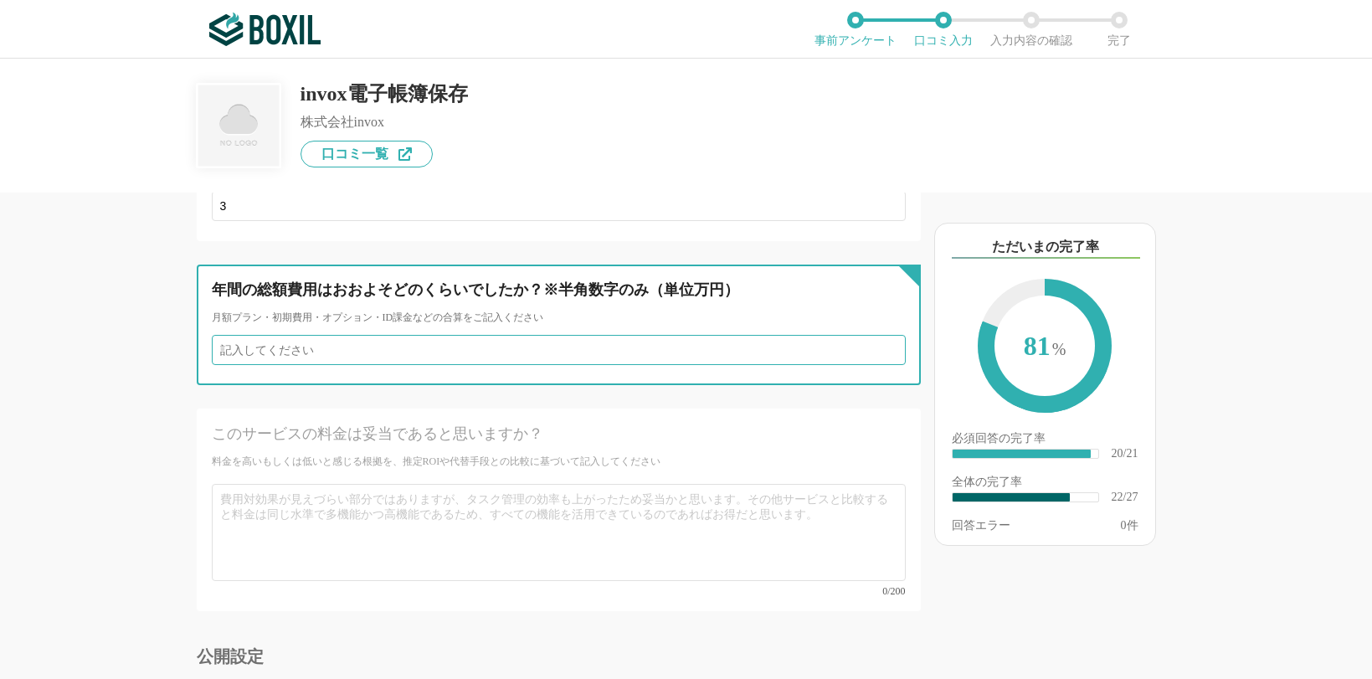
click at [287, 335] on input "number" at bounding box center [559, 350] width 694 height 30
type input "15"
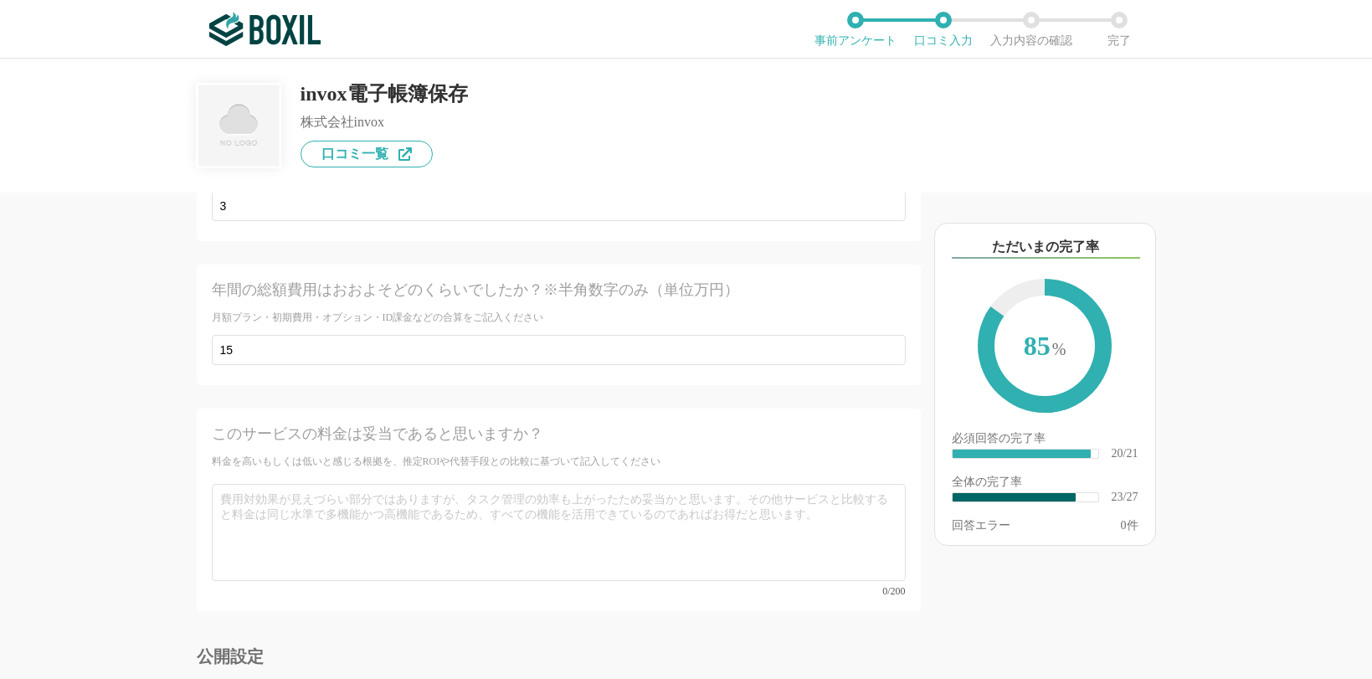
click at [184, 414] on div "他のサービス・ツールと連携していますか？ ※複数選択可 例：Slack、Salesforce 選択したサービス 未選択 必須 導入時に所属していた部署を選択し…" at bounding box center [502, 436] width 837 height 486
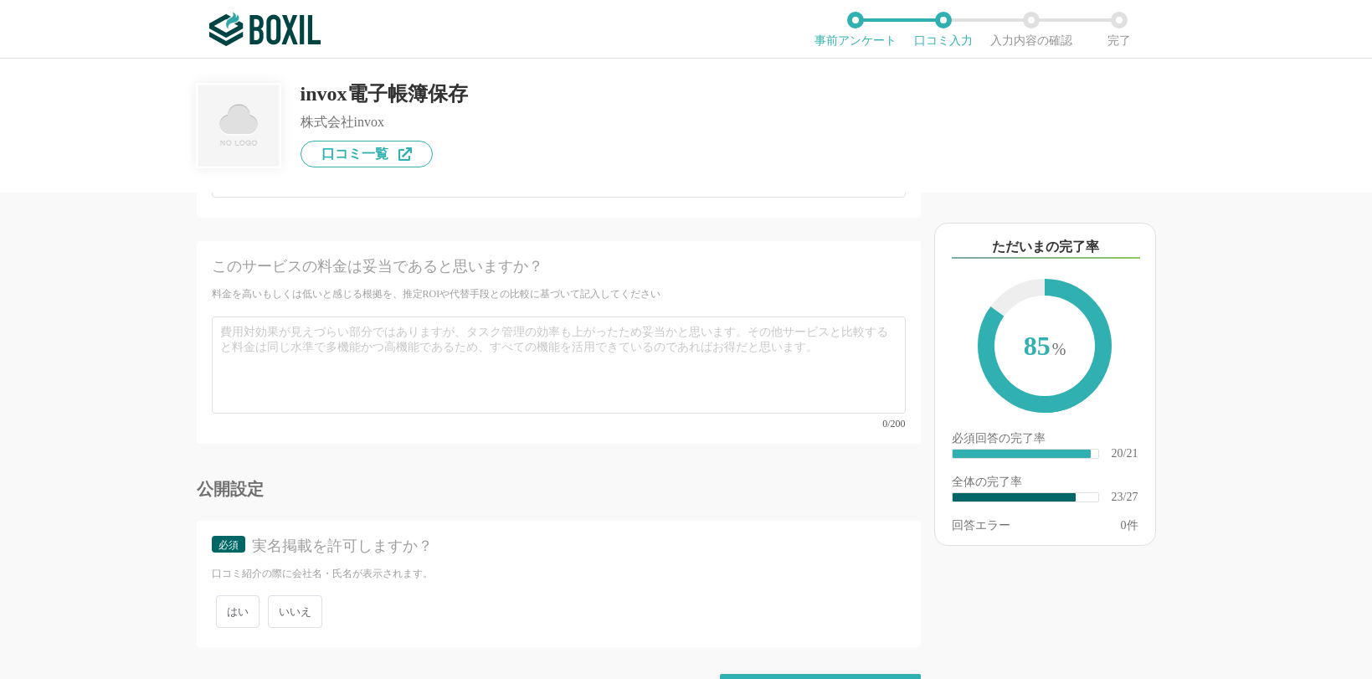
scroll to position [4374, 0]
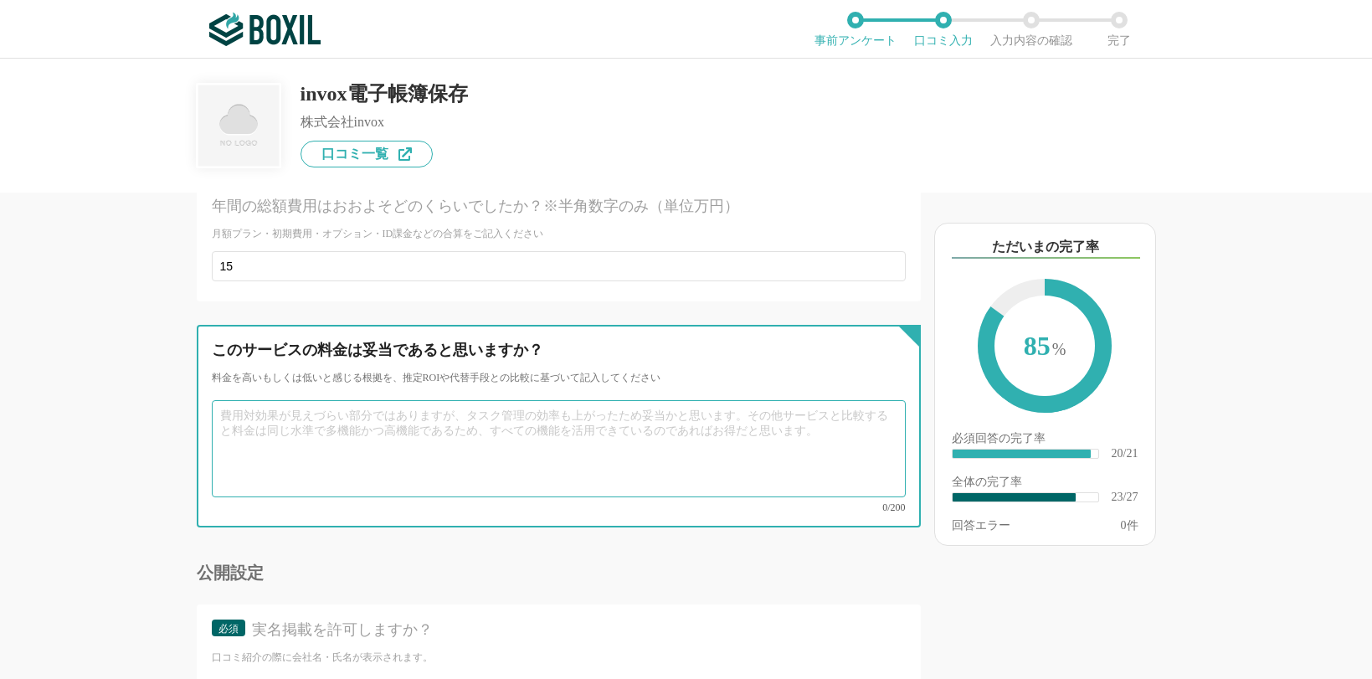
click at [291, 420] on textarea at bounding box center [559, 448] width 694 height 97
type textarea "ひ"
type textarea "運"
click at [428, 449] on textarea "要件を満たしたサービスとして、費用対効果は非常に高く、むしろこれだけ低価格で運用できることを非常に満足している。" at bounding box center [559, 448] width 694 height 97
click at [222, 400] on textarea "要件を満たしたサービスとして、費用対効果は非常に高く、むしろこれだけ低価格で運用できることを非常に満足している。" at bounding box center [559, 448] width 694 height 97
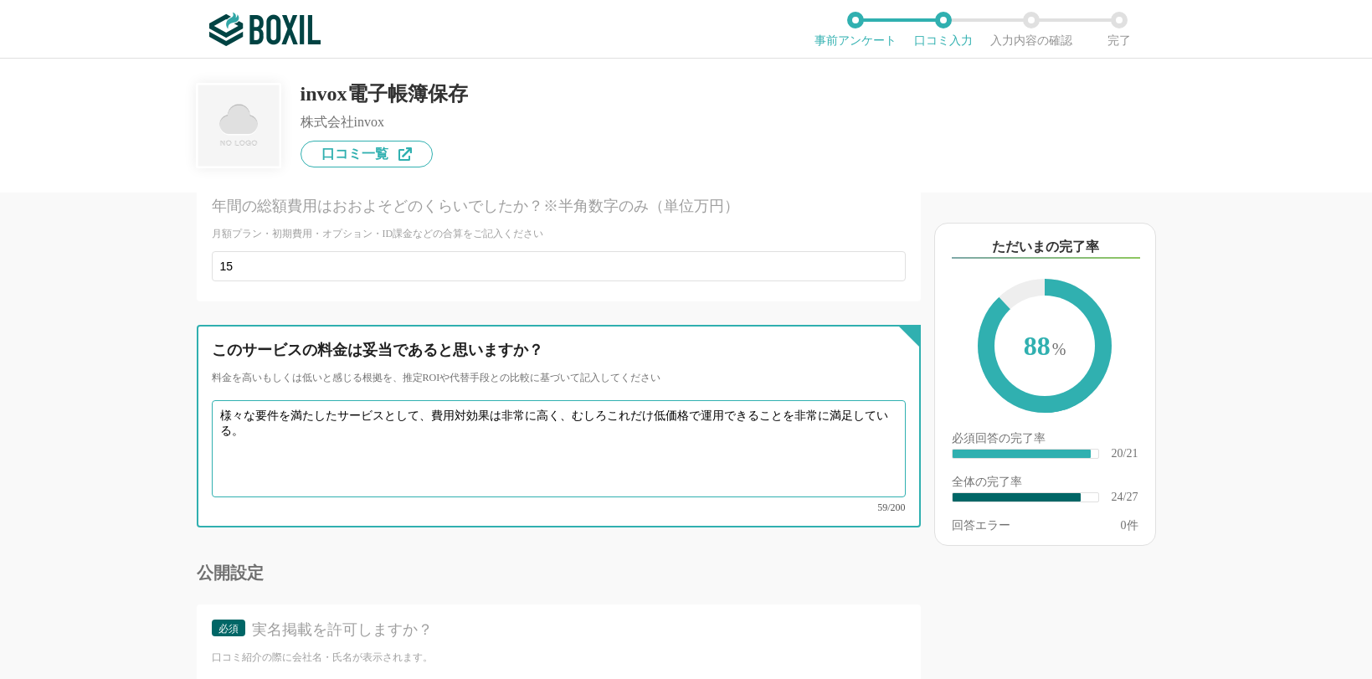
type textarea "様々な要件を満たしたサービスとして、費用対効果は非常に高く、むしろこれだけ低価格で運用できることを非常に満足している。"
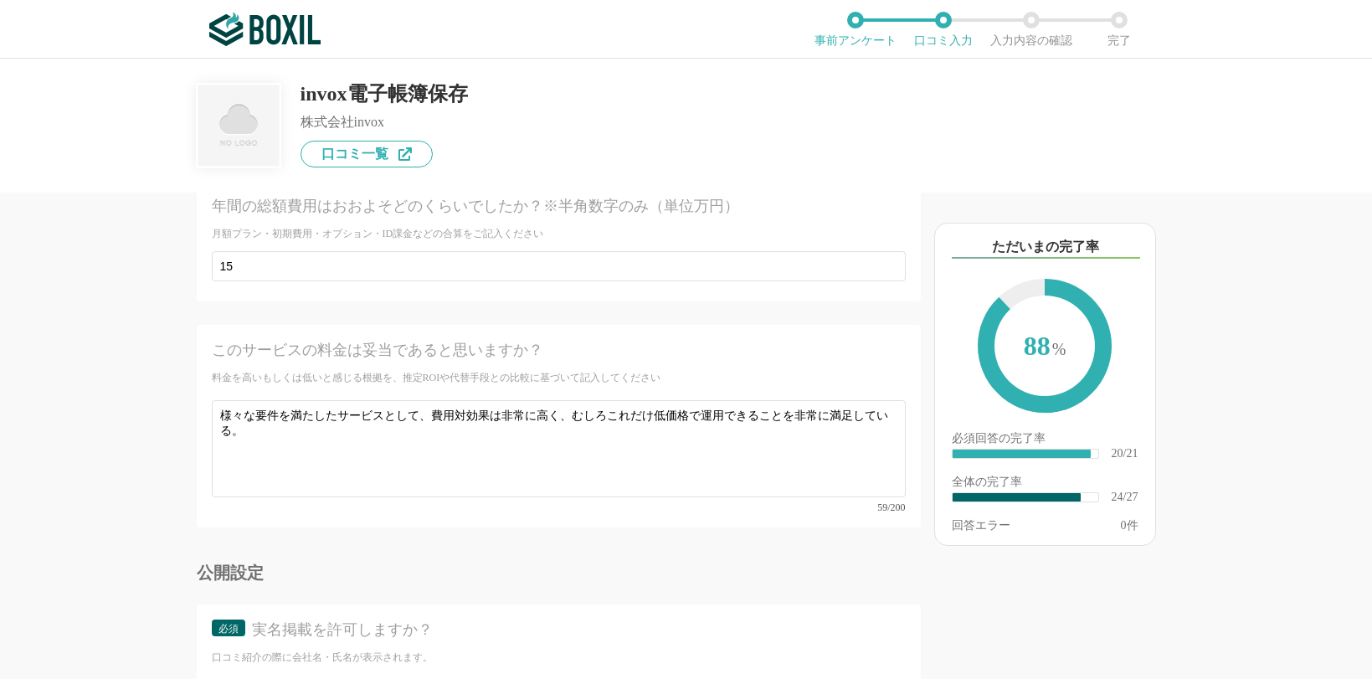
click at [599, 605] on div "必須 実名掲載を許可しますか？ 口コミ紹介の際に会社名・氏名が表示されます。 はい いいえ" at bounding box center [559, 668] width 724 height 126
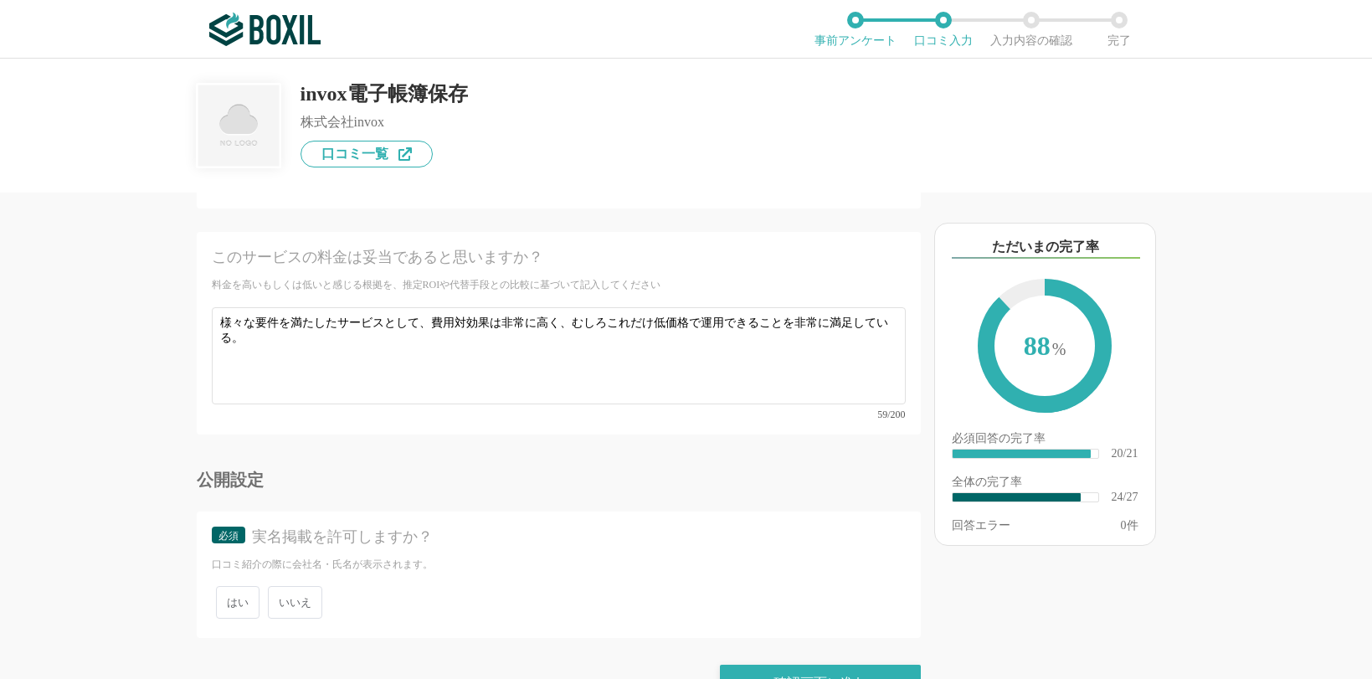
scroll to position [4474, 0]
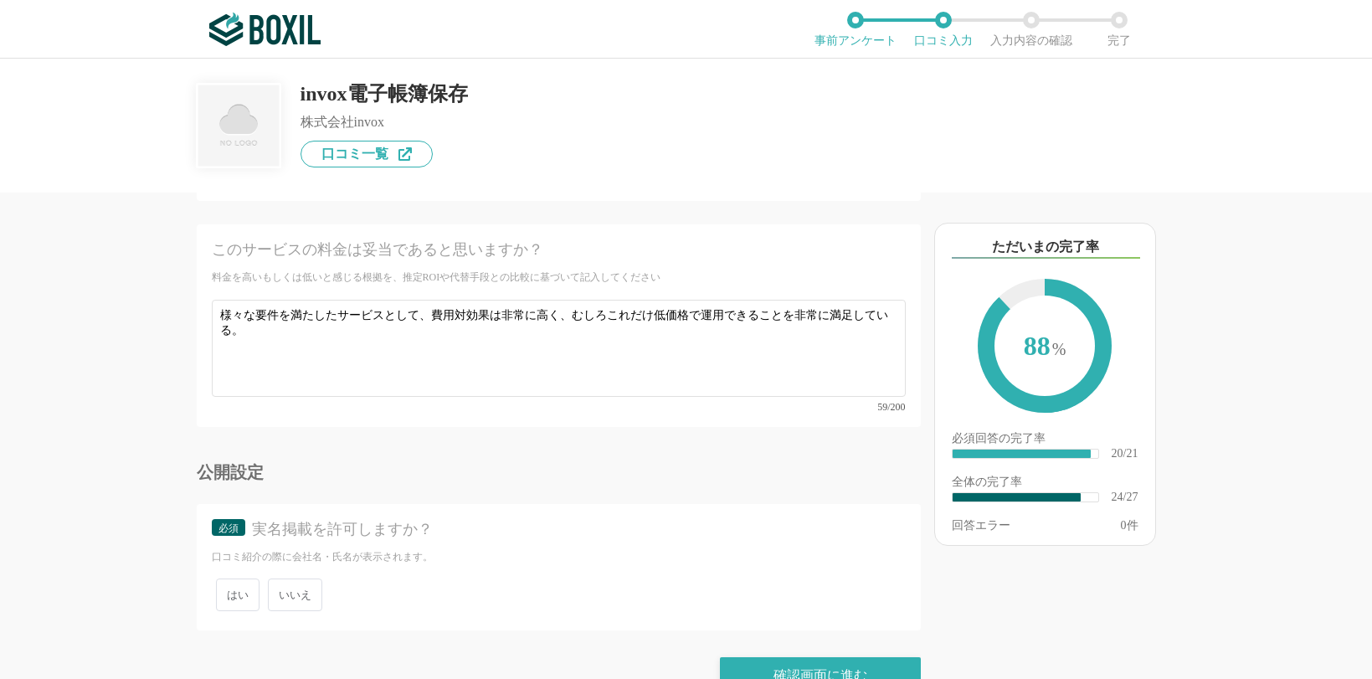
click at [296, 579] on span "いいえ" at bounding box center [295, 595] width 54 height 33
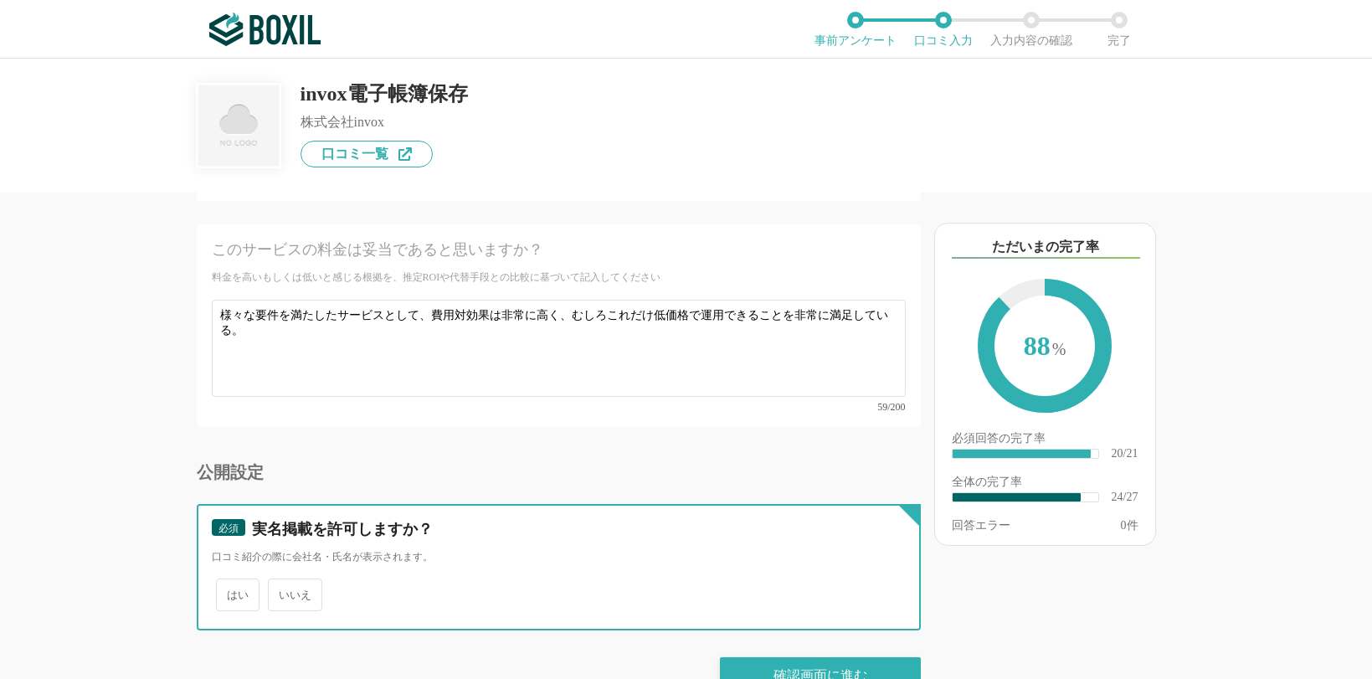
click at [283, 581] on input "いいえ" at bounding box center [277, 586] width 11 height 11
radio input "true"
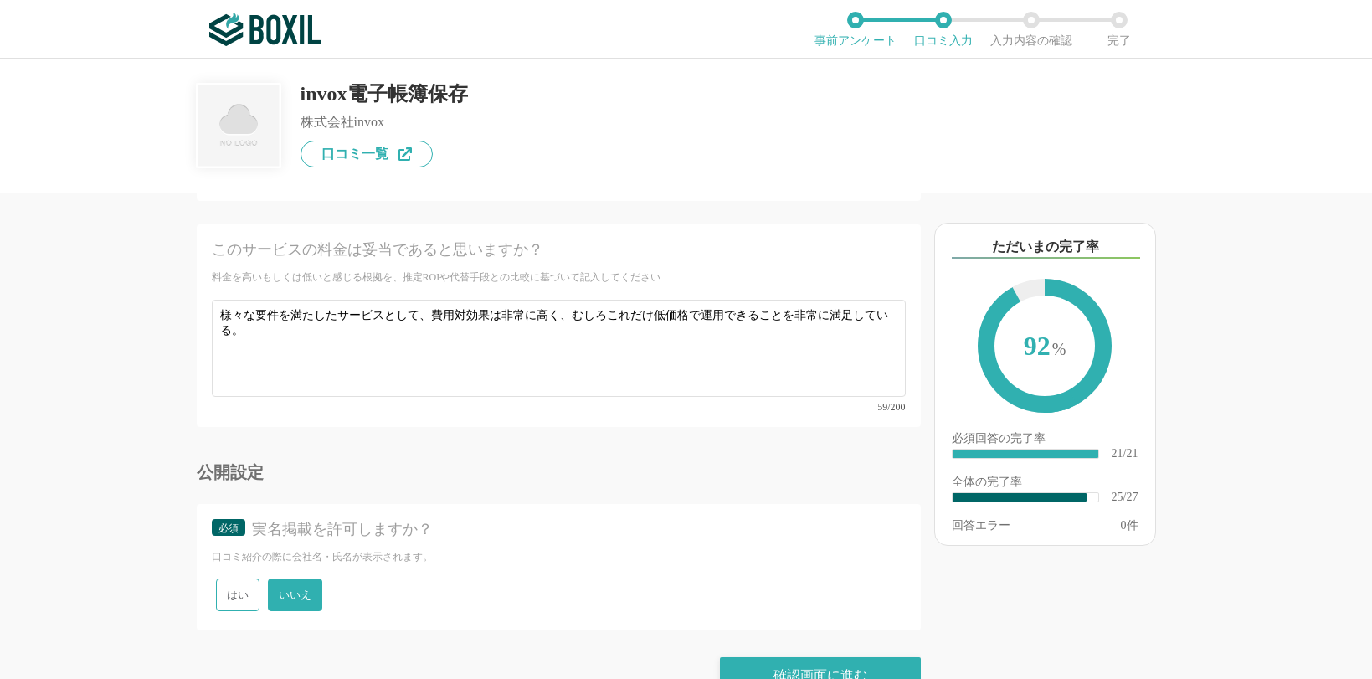
click at [428, 657] on div "確認画面に進む" at bounding box center [559, 675] width 724 height 37
click at [832, 657] on div "確認画面に進む" at bounding box center [820, 675] width 201 height 37
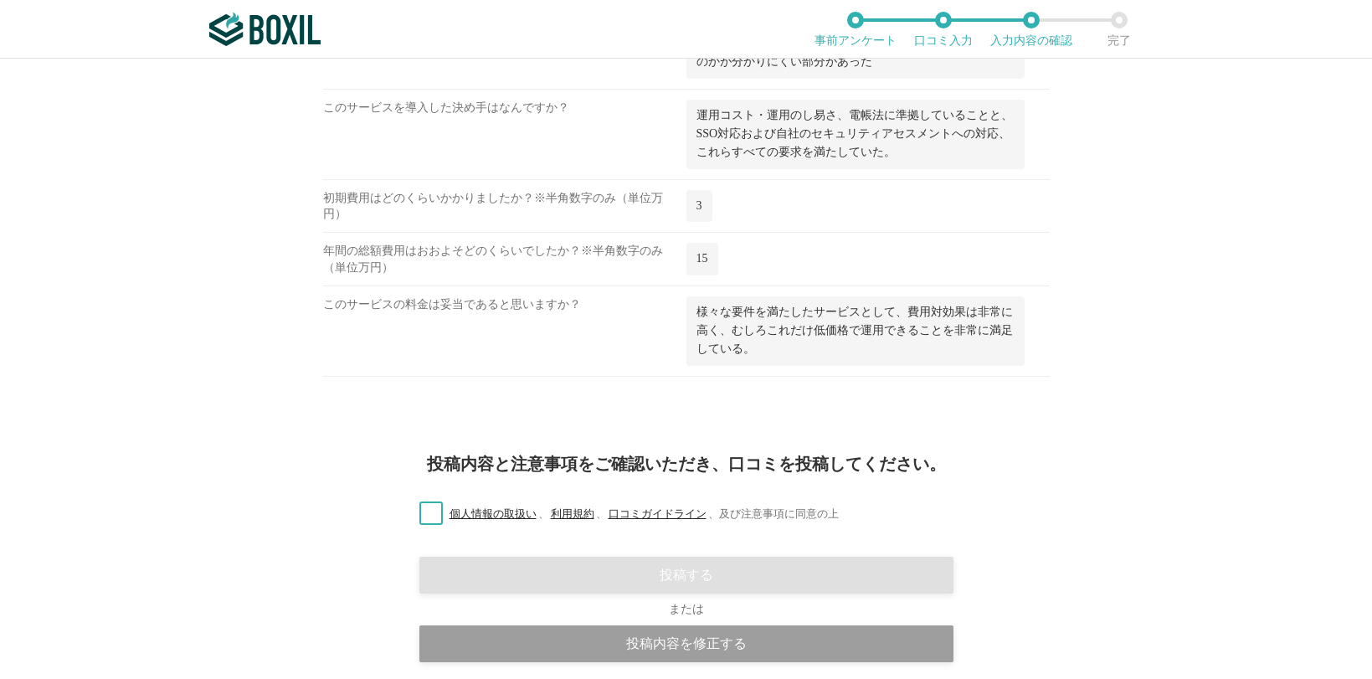
scroll to position [1995, 0]
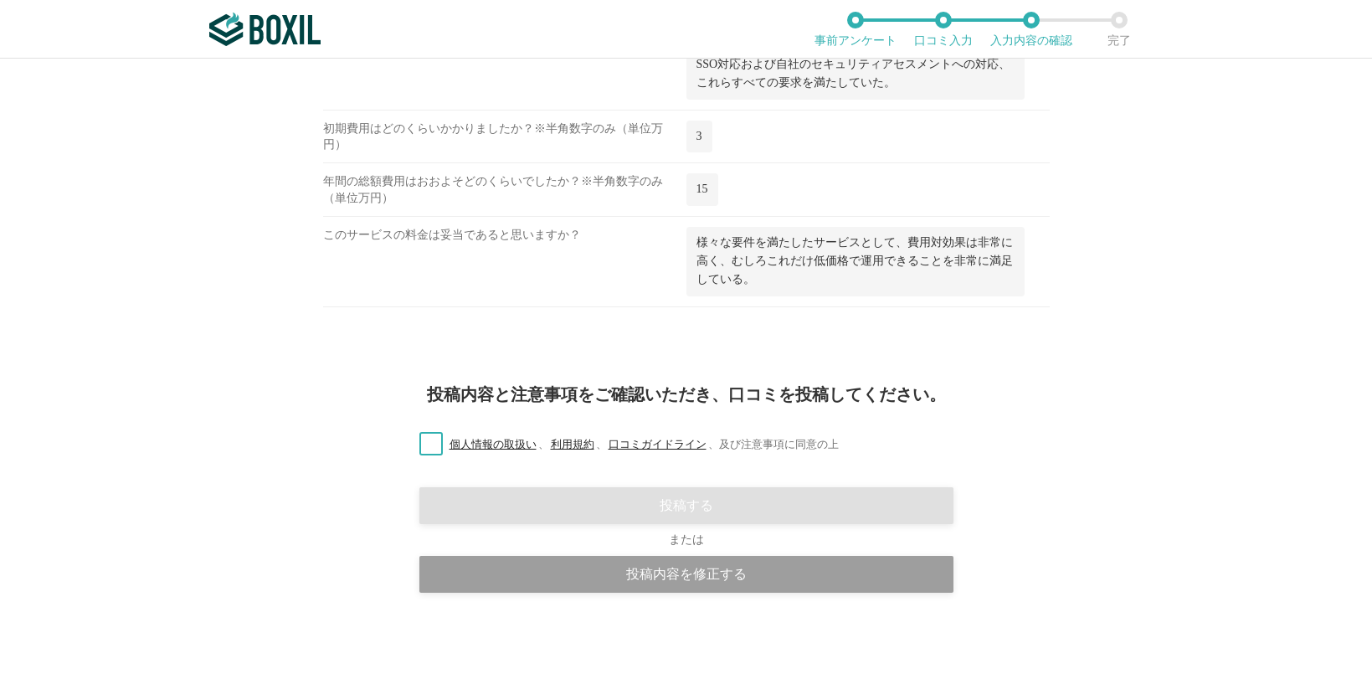
click at [419, 443] on label "個人情報の取扱い 、 利用規約 、 口コミガイドライン 、 及び注意事項に同意の上" at bounding box center [622, 445] width 433 height 18
click at [0, 0] on input "個人情報の取扱い 、 利用規約 、 口コミガイドライン 、 及び注意事項に同意の上" at bounding box center [0, 0] width 0 height 0
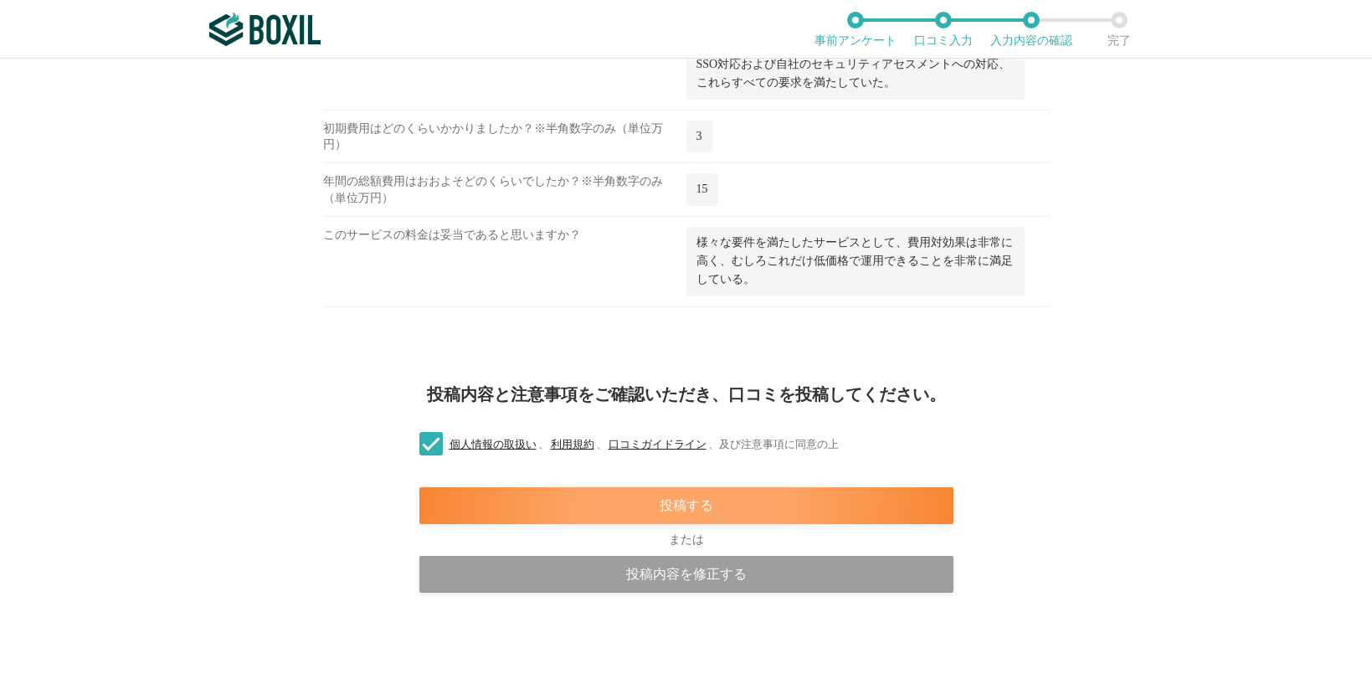
click at [679, 507] on div "投稿する" at bounding box center [686, 505] width 534 height 37
